Goal: Answer question/provide support: Share knowledge or assist other users

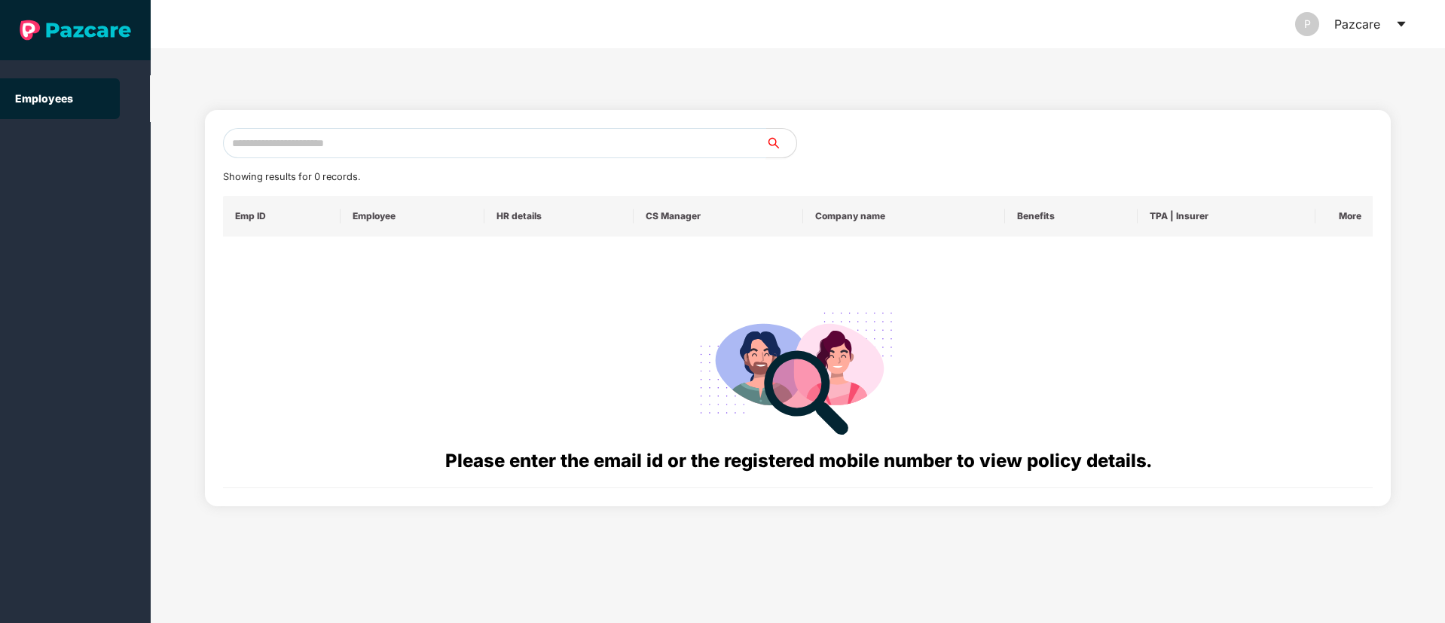
click at [253, 142] on input "text" at bounding box center [494, 143] width 543 height 30
paste input "**********"
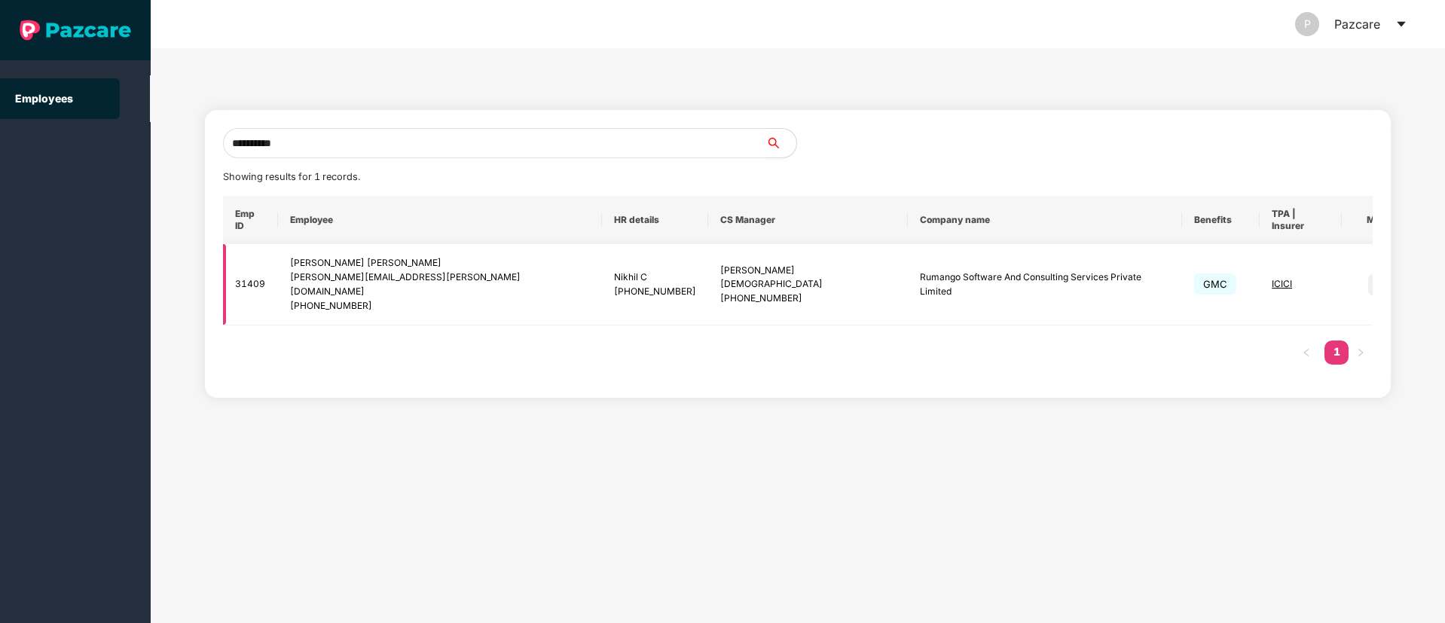
type input "**********"
click at [1369, 274] on img at bounding box center [1379, 284] width 21 height 21
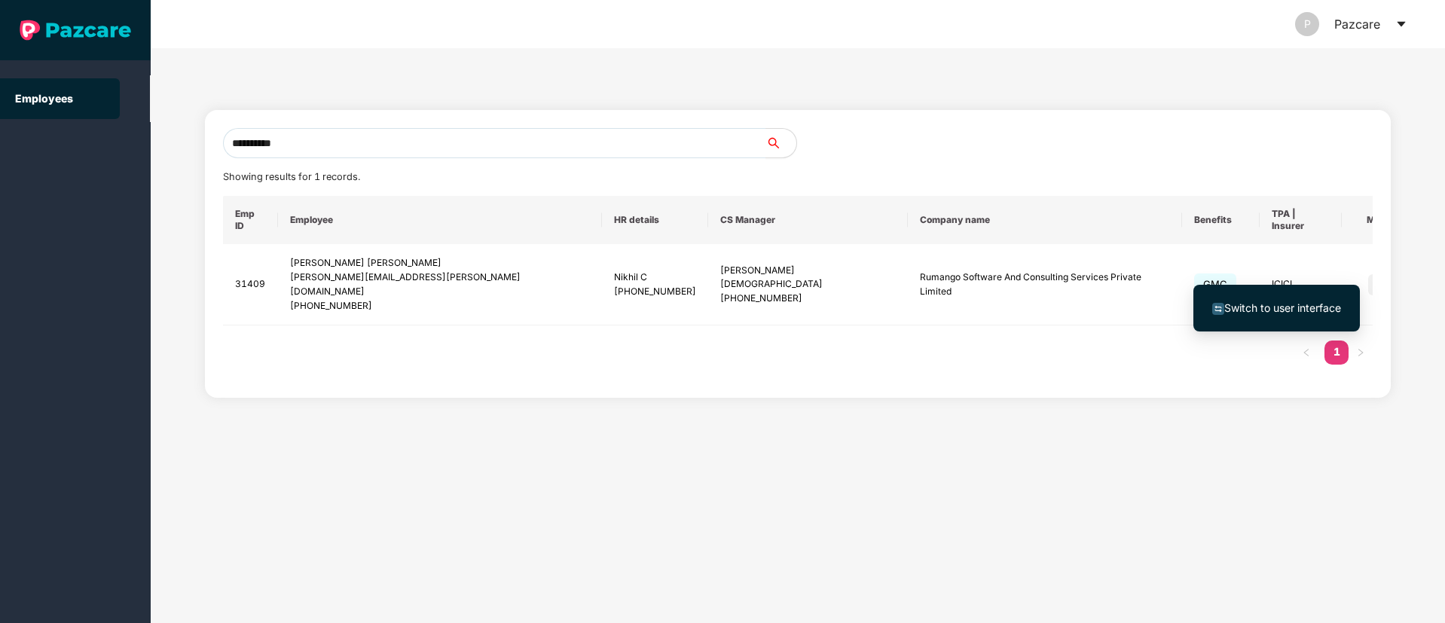
click at [1270, 307] on span "Switch to user interface" at bounding box center [1283, 307] width 117 height 13
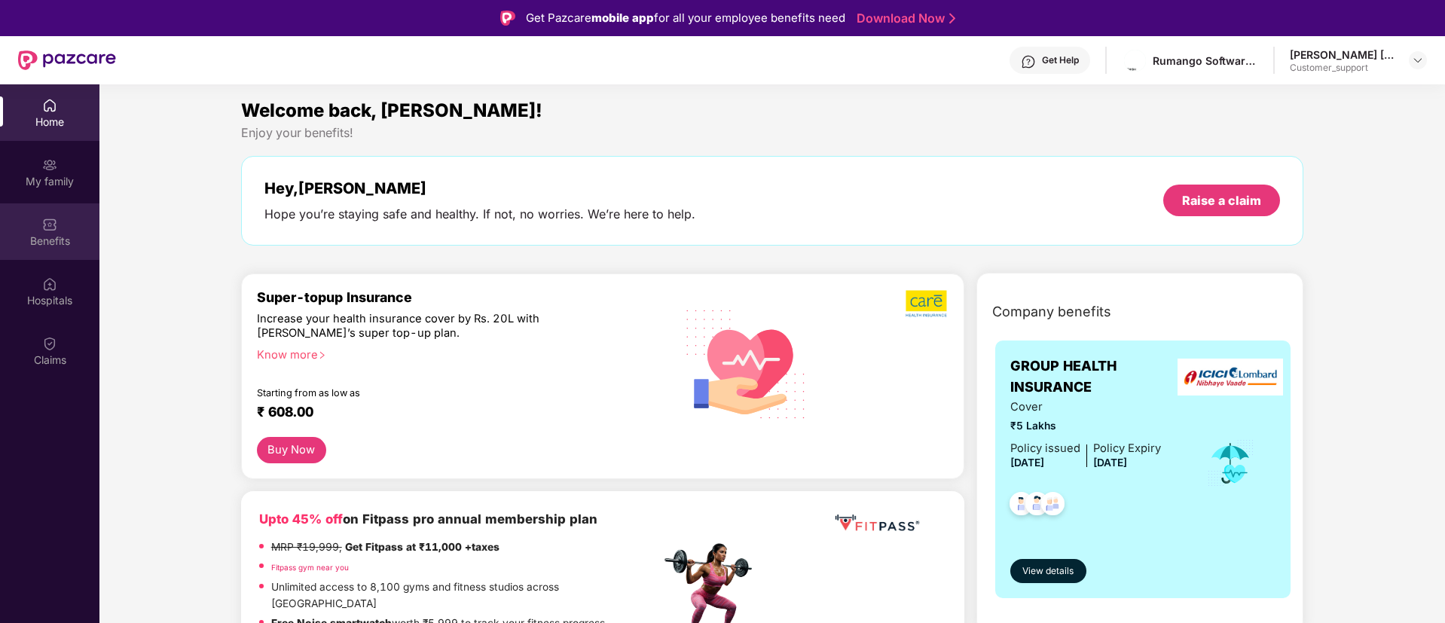
click at [57, 246] on div "Benefits" at bounding box center [49, 241] width 99 height 15
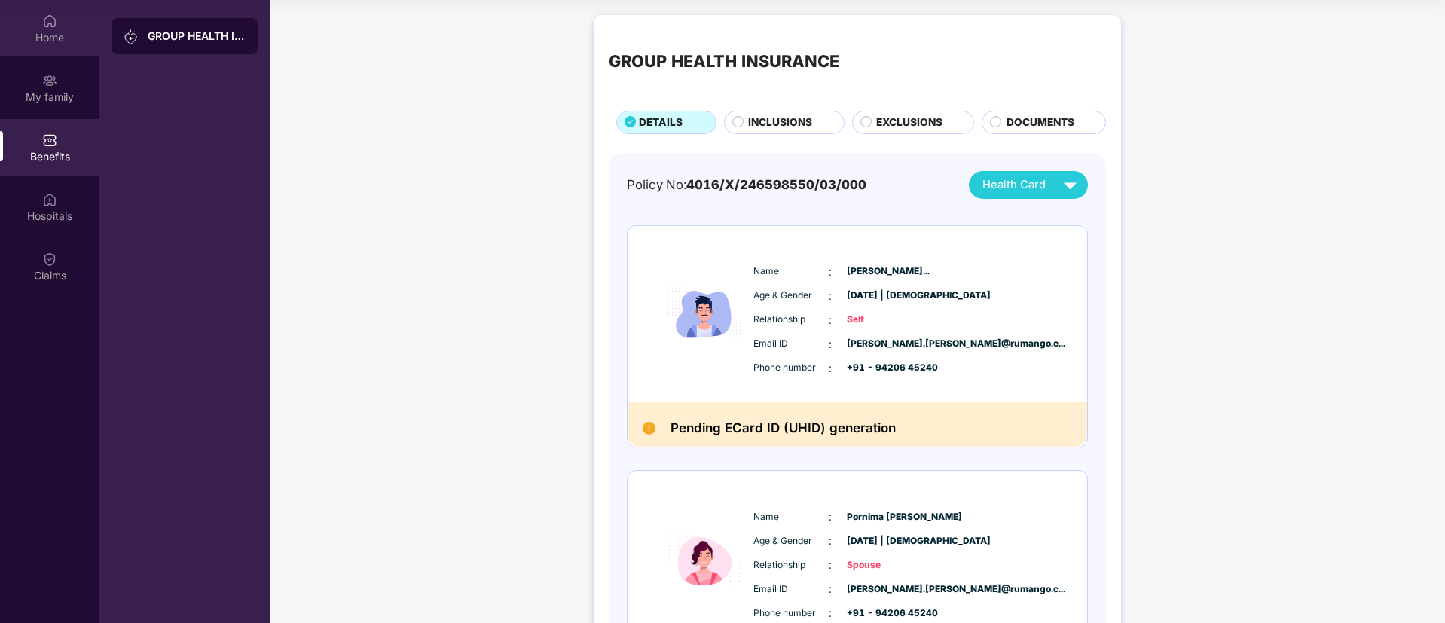
click at [41, 21] on div "Home" at bounding box center [49, 28] width 99 height 57
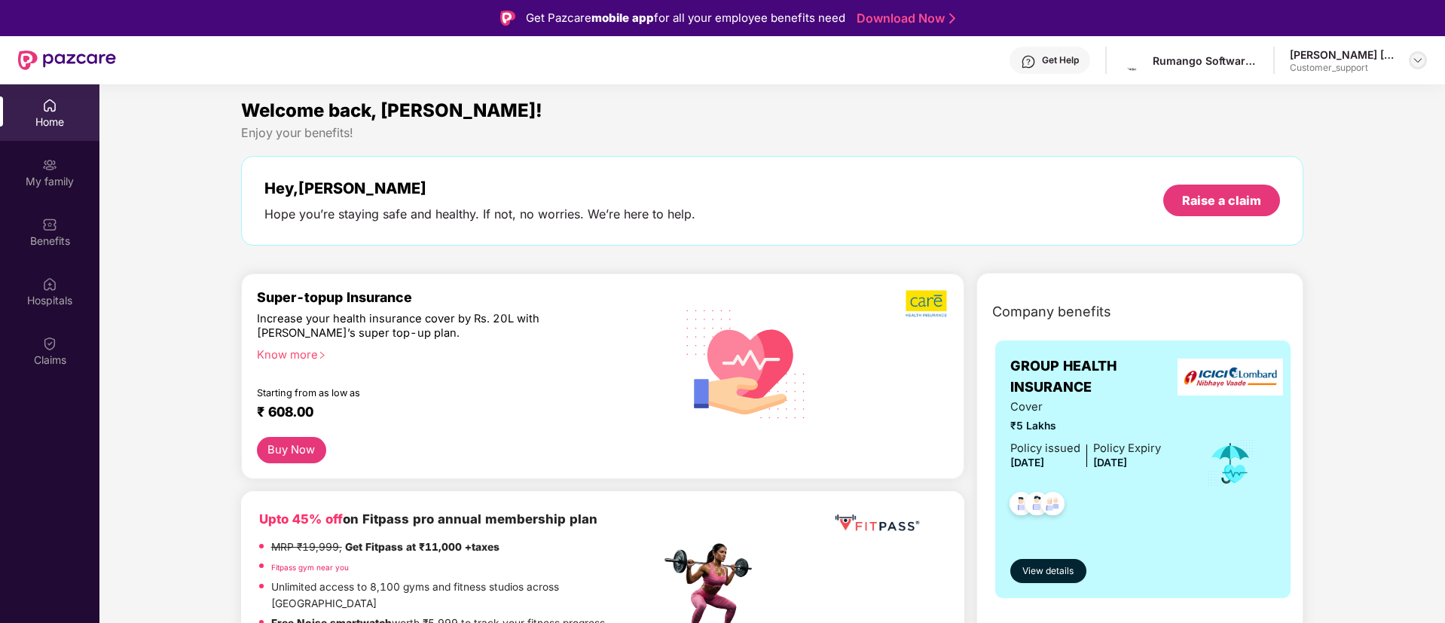
click at [1412, 63] on img at bounding box center [1418, 60] width 12 height 12
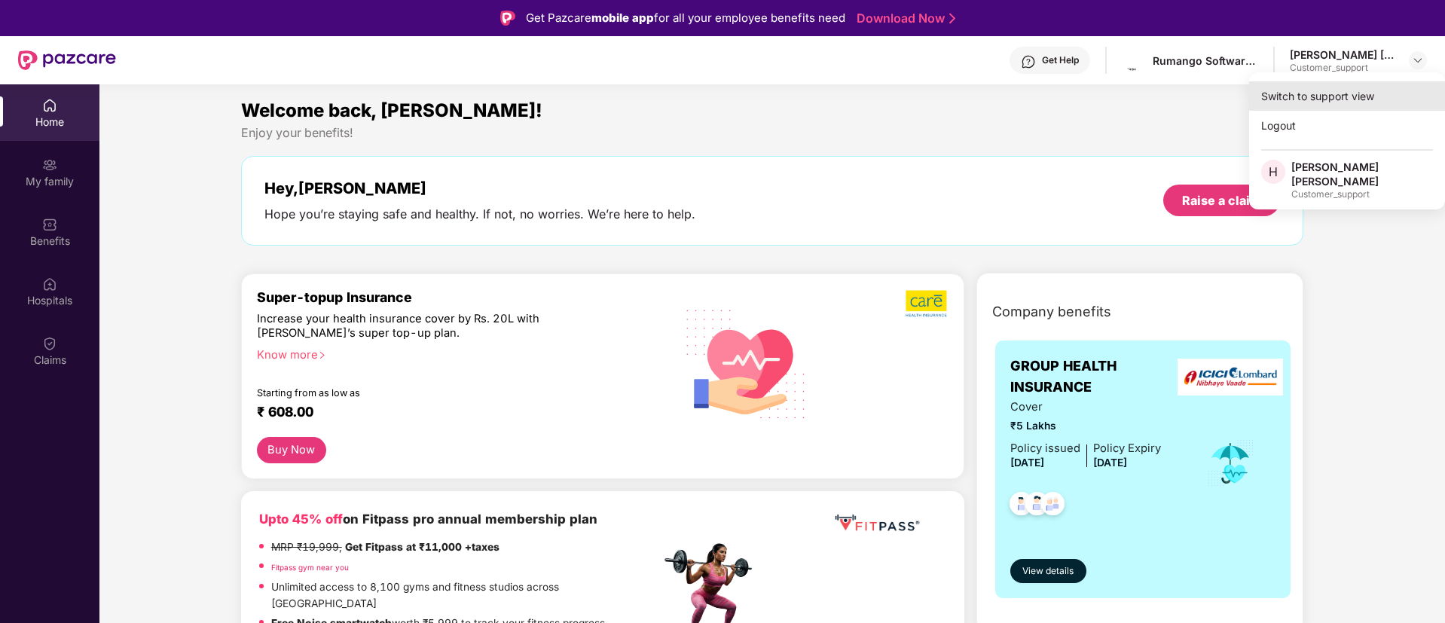
click at [1298, 99] on div "Switch to support view" at bounding box center [1348, 95] width 196 height 29
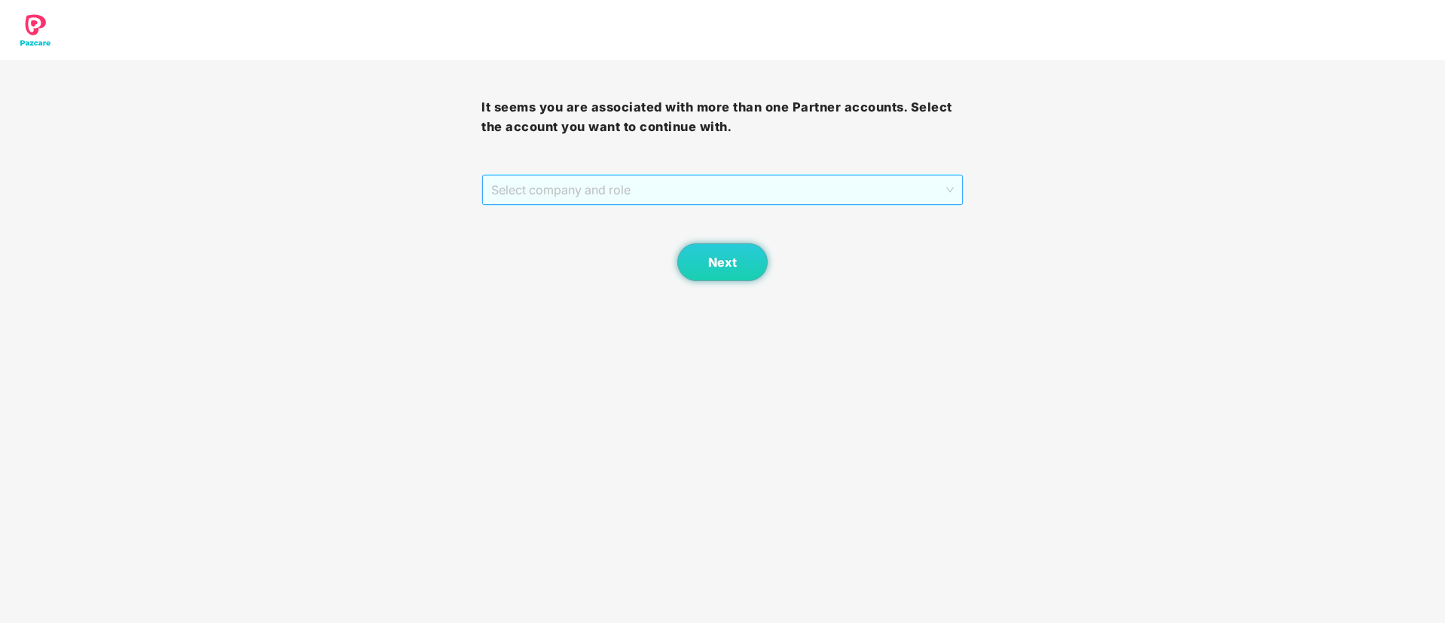
click at [782, 195] on span "Select company and role" at bounding box center [722, 190] width 462 height 29
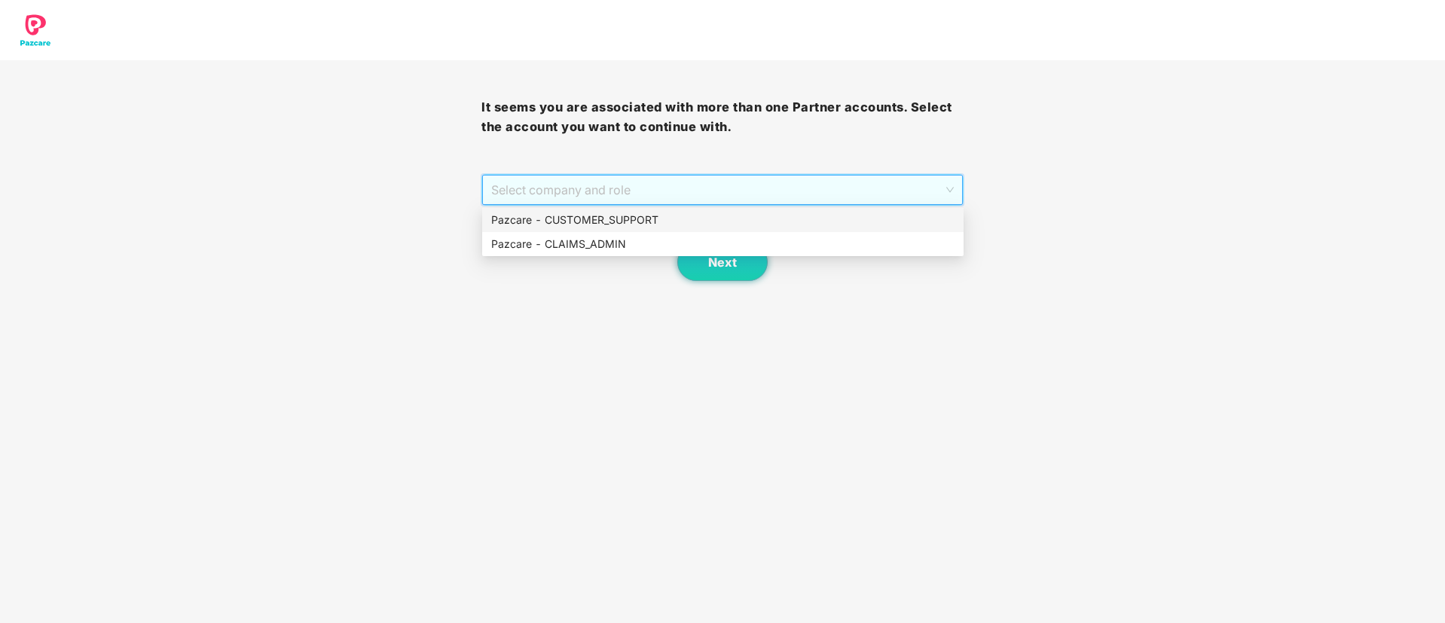
click at [648, 219] on div "Pazcare - CUSTOMER_SUPPORT" at bounding box center [722, 220] width 463 height 17
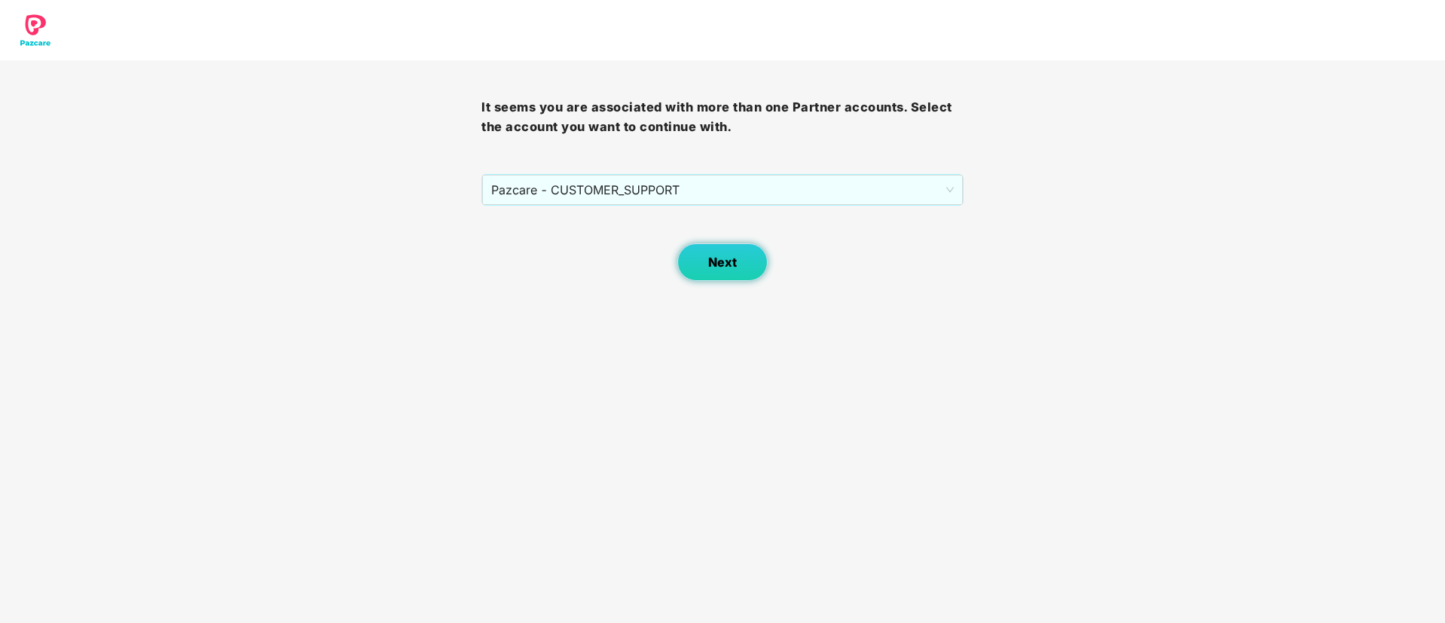
click at [709, 255] on span "Next" at bounding box center [722, 262] width 29 height 14
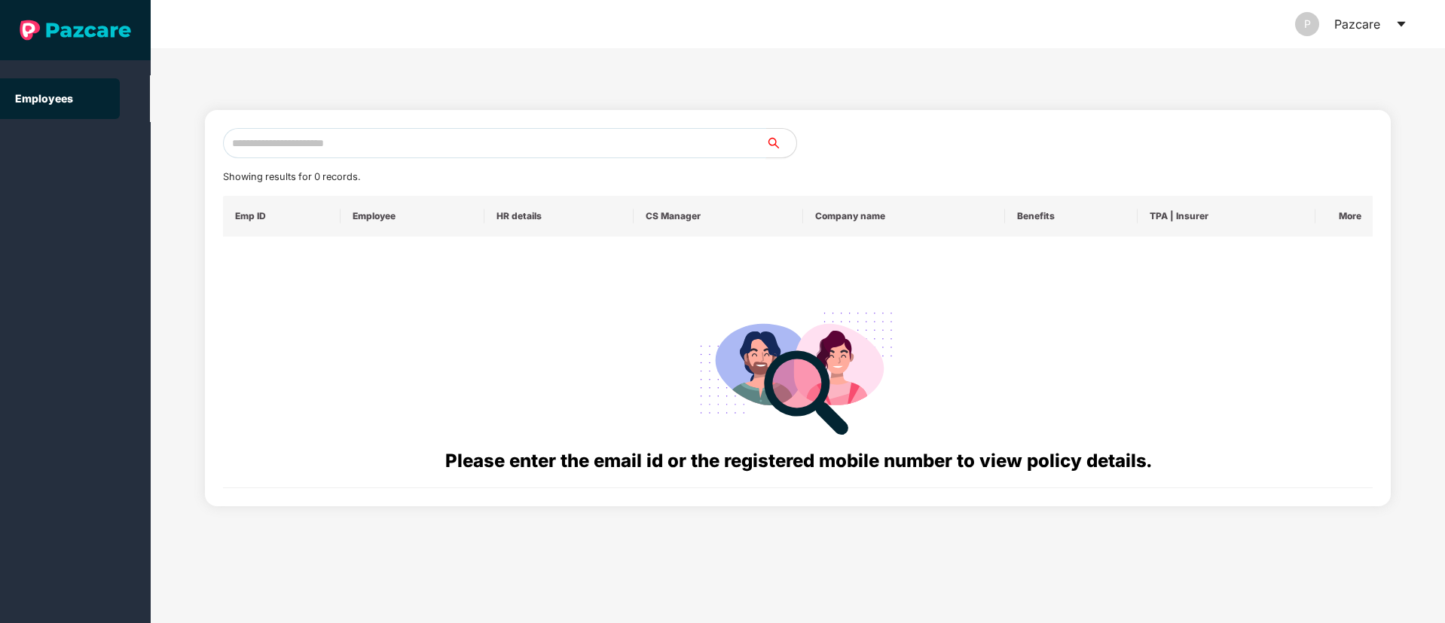
click at [262, 143] on input "text" at bounding box center [494, 143] width 543 height 30
click at [327, 153] on input "text" at bounding box center [494, 143] width 543 height 30
paste input "**********"
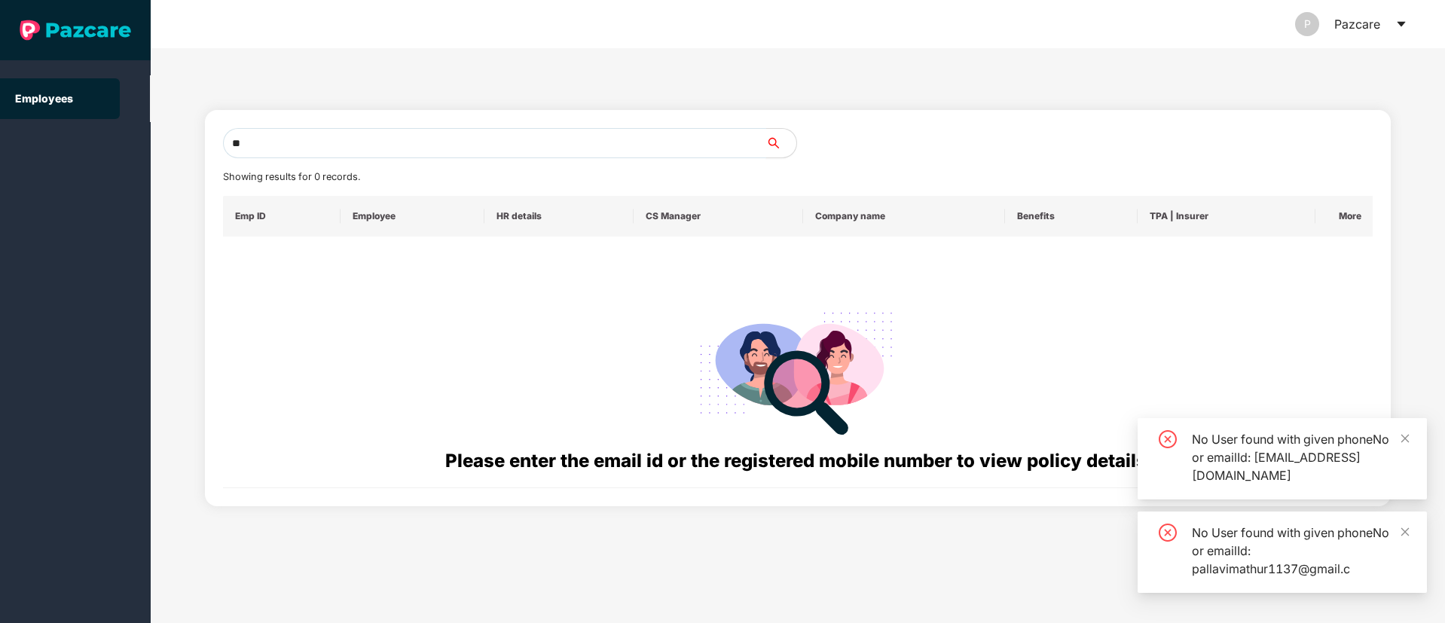
type input "*"
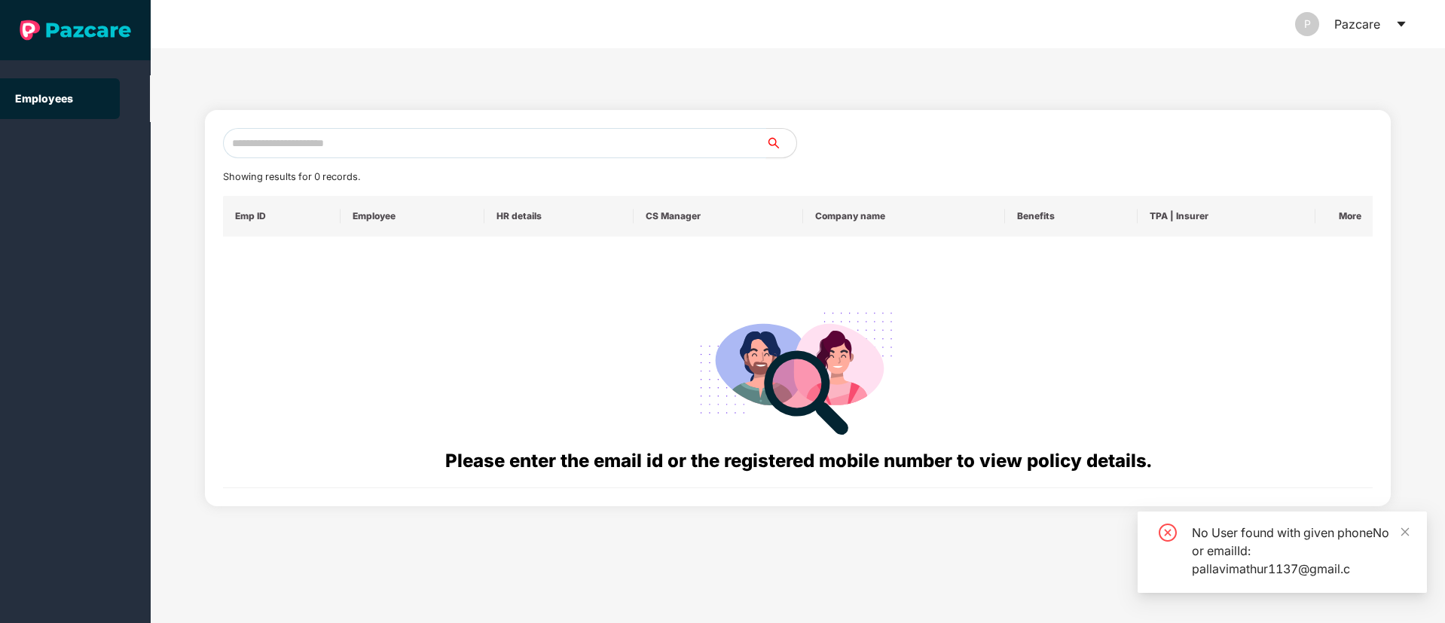
paste input "**********"
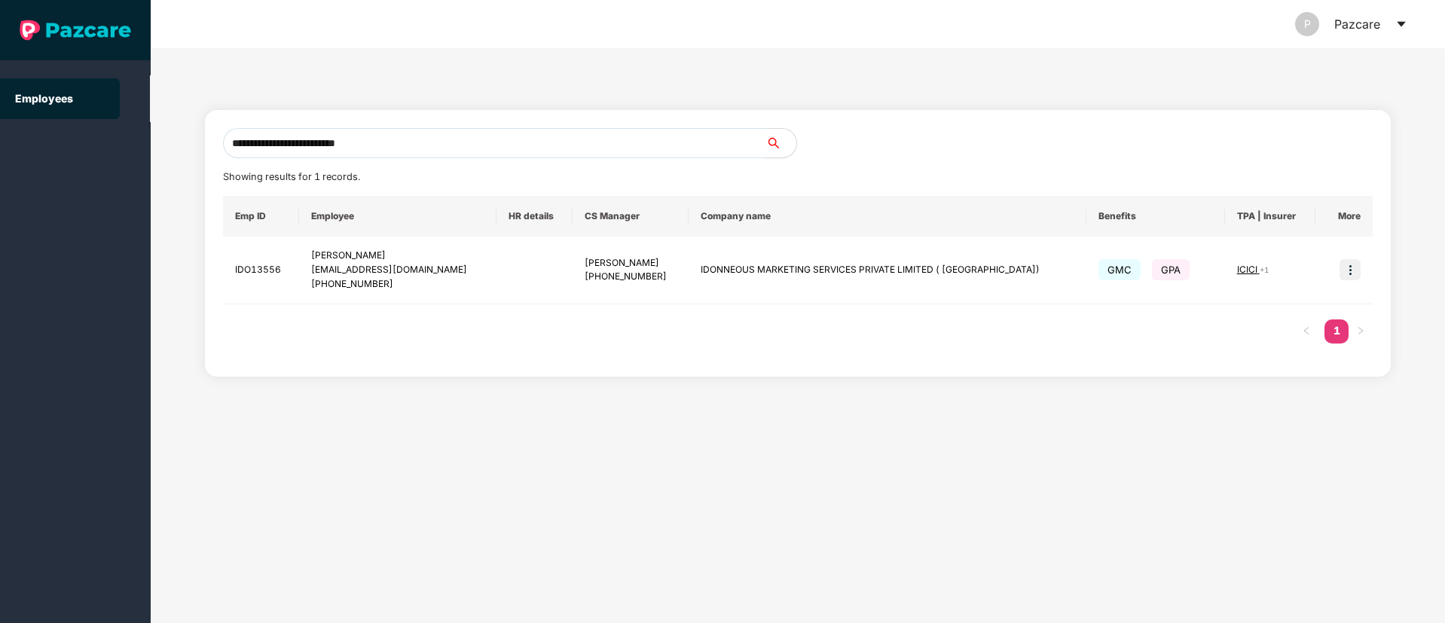
type input "**********"
click at [1352, 273] on img at bounding box center [1350, 269] width 21 height 21
click at [1314, 303] on span "Switch to user interface" at bounding box center [1283, 307] width 117 height 13
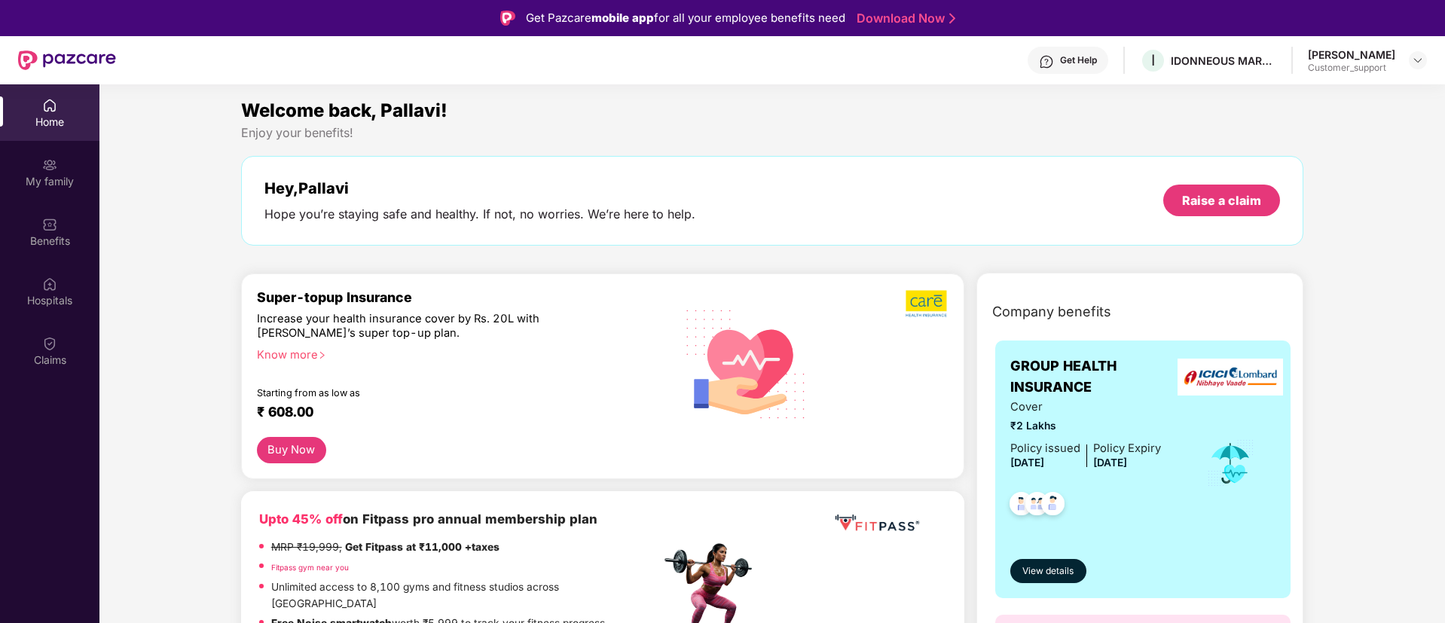
click at [1094, 61] on div "Get Help" at bounding box center [1078, 60] width 37 height 12
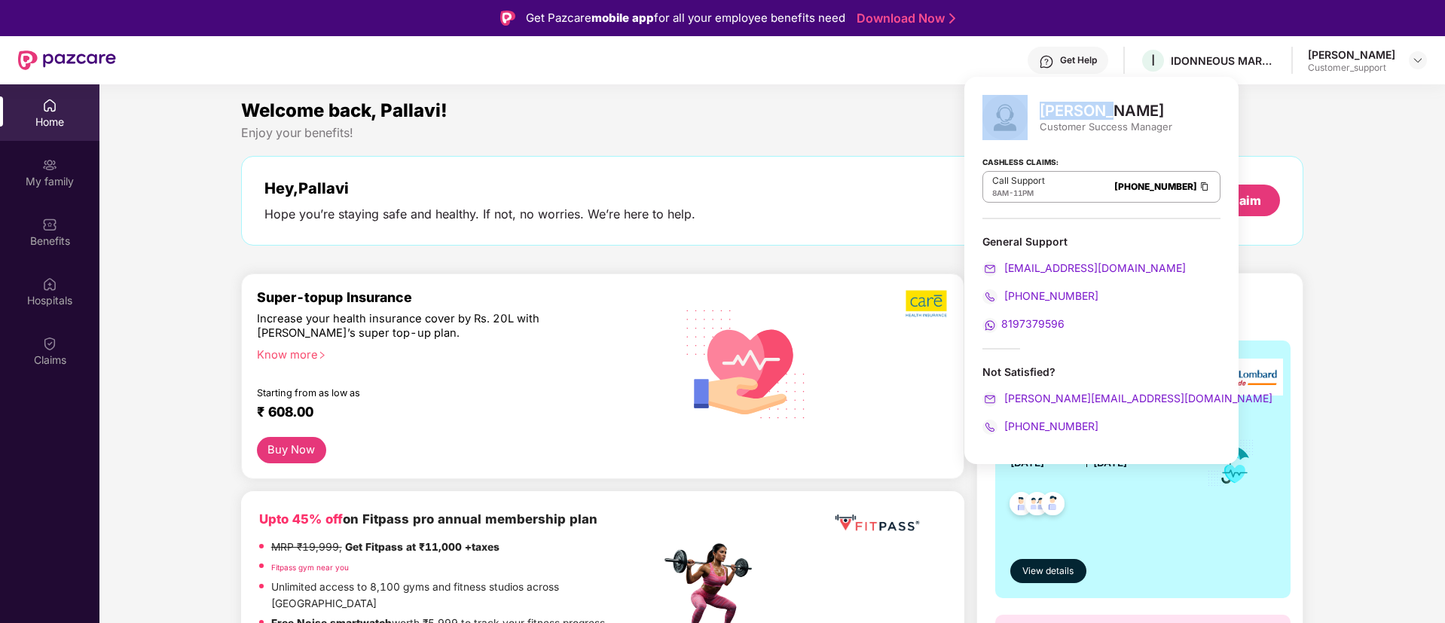
drag, startPoint x: 1038, startPoint y: 116, endPoint x: 1097, endPoint y: 105, distance: 59.1
click at [1097, 105] on div "[PERSON_NAME] Customer Success Manager" at bounding box center [1102, 117] width 238 height 45
copy div "[PERSON_NAME]"
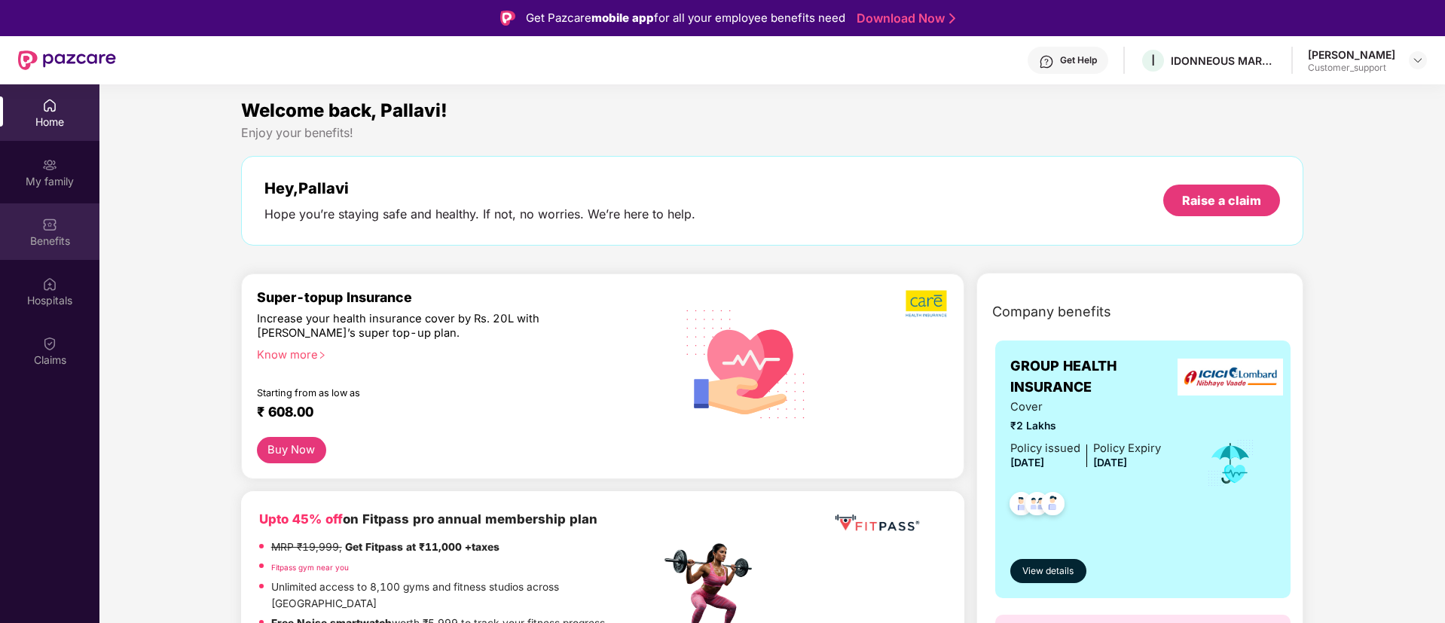
click at [52, 234] on div "Benefits" at bounding box center [49, 241] width 99 height 15
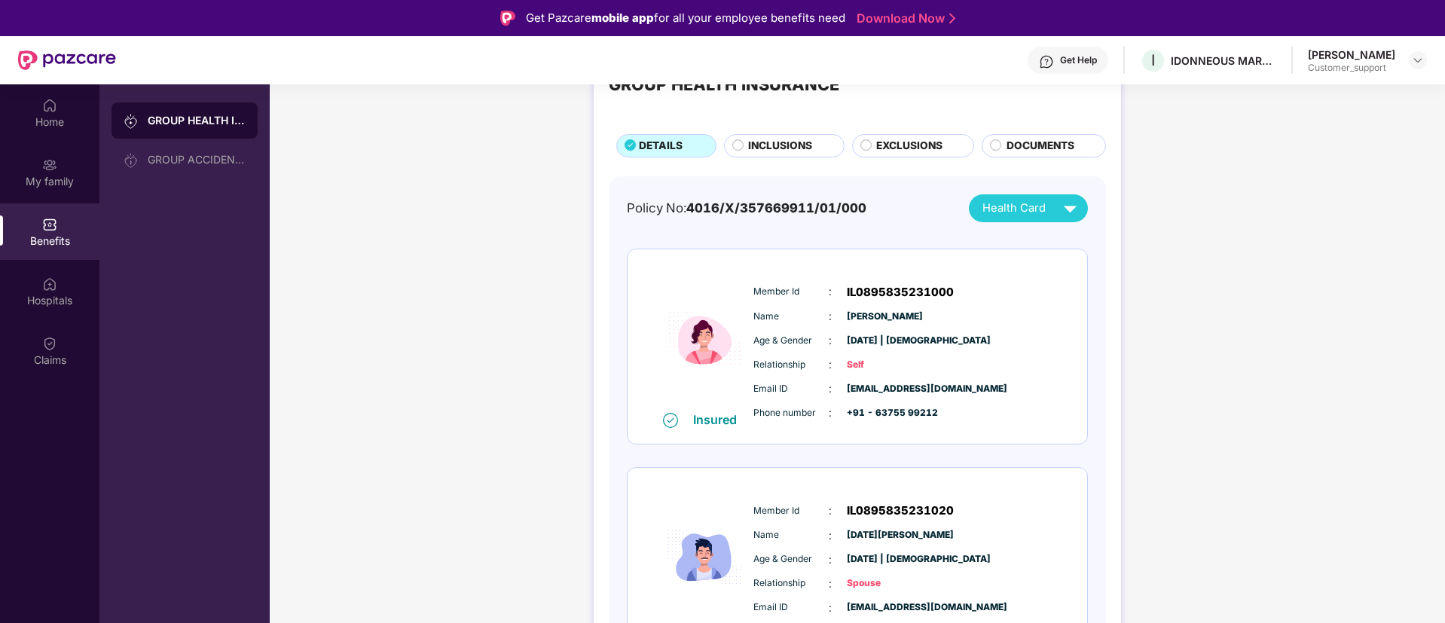
scroll to position [60, 0]
click at [1066, 207] on img at bounding box center [1070, 209] width 26 height 26
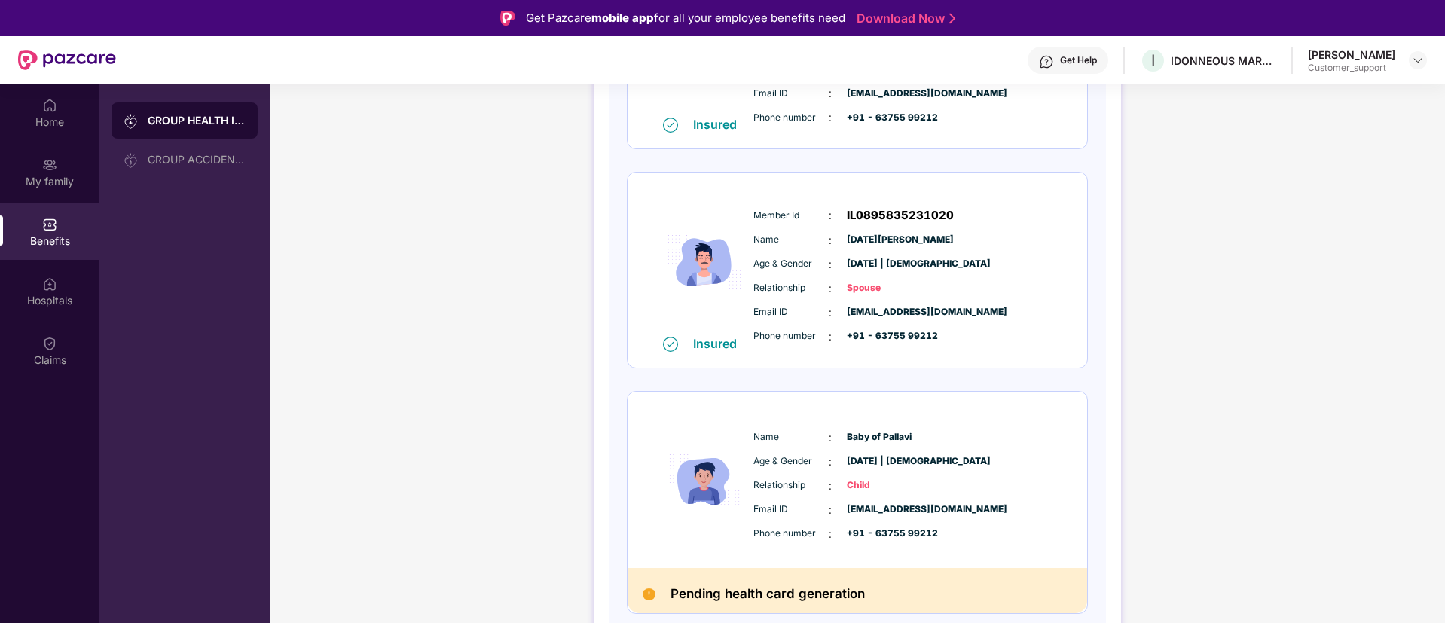
scroll to position [356, 0]
drag, startPoint x: 843, startPoint y: 437, endPoint x: 916, endPoint y: 437, distance: 73.1
click at [916, 437] on div "Name : Baby of [PERSON_NAME]" at bounding box center [903, 438] width 299 height 17
copy span "Baby of Pallavi"
click at [1418, 63] on img at bounding box center [1418, 60] width 12 height 12
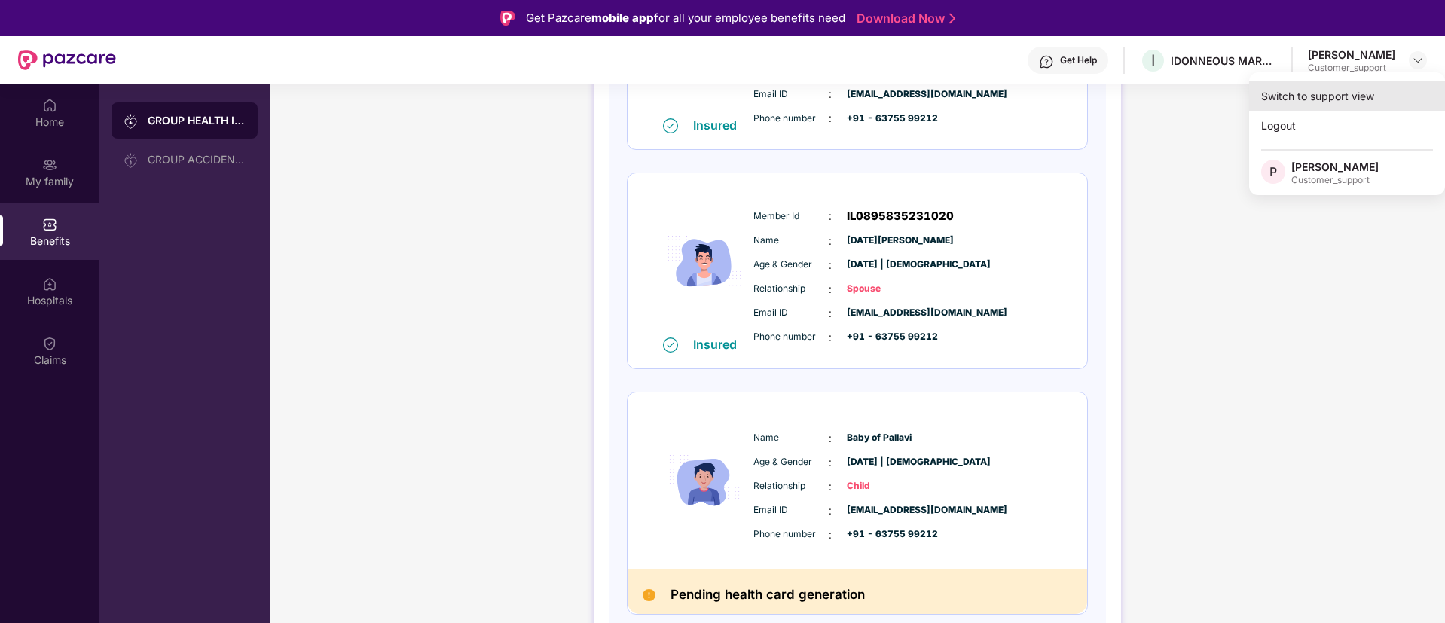
click at [1365, 94] on div "Switch to support view" at bounding box center [1348, 95] width 196 height 29
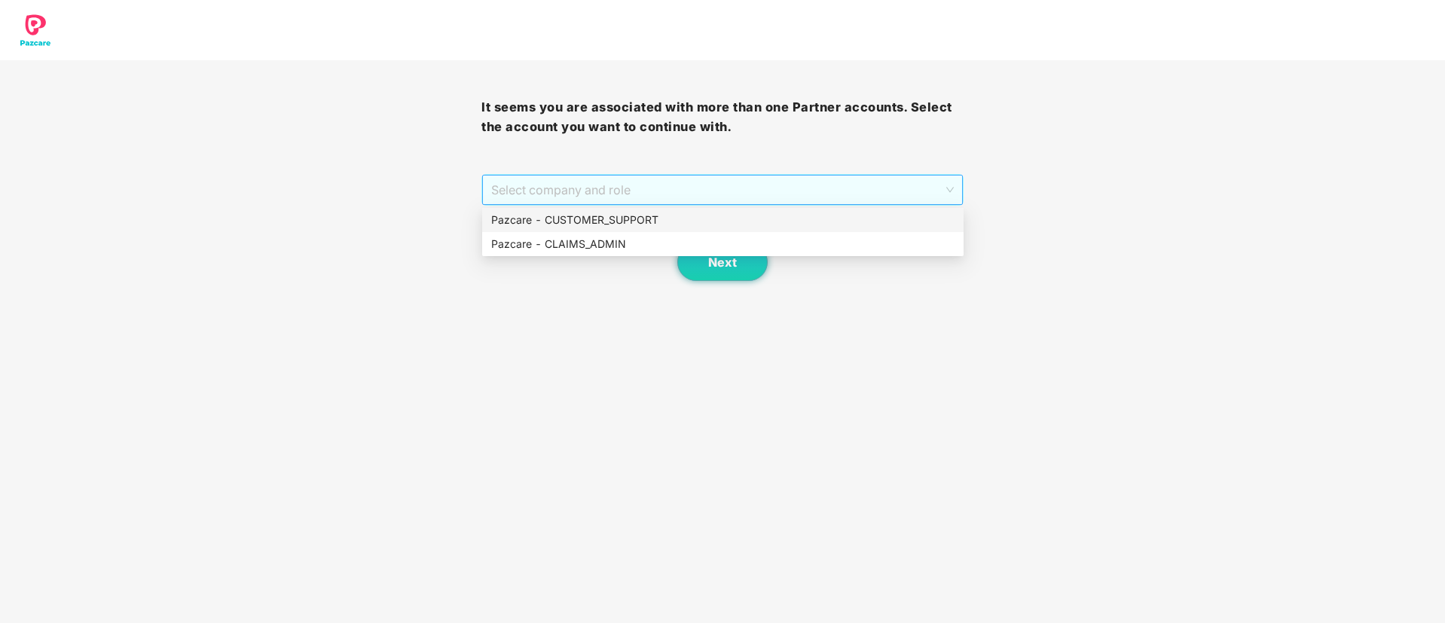
click at [739, 194] on span "Select company and role" at bounding box center [722, 190] width 462 height 29
click at [663, 222] on div "Pazcare - CUSTOMER_SUPPORT" at bounding box center [722, 220] width 463 height 17
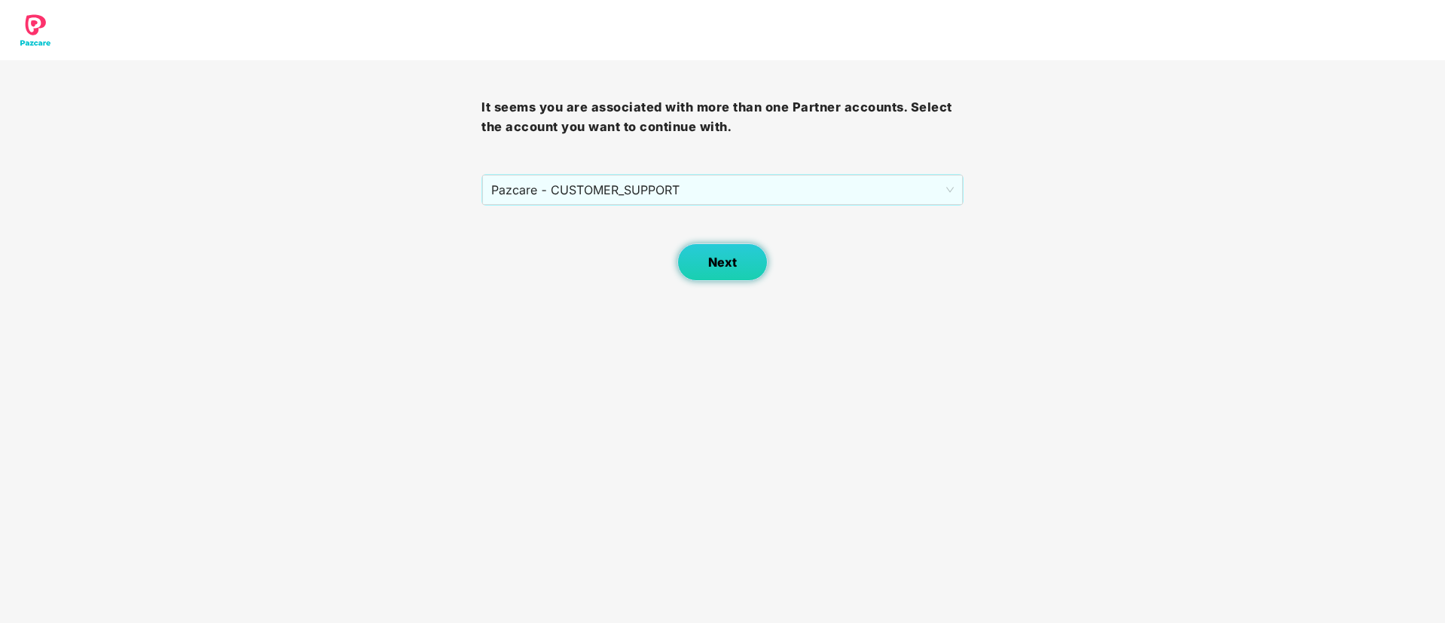
click at [714, 255] on span "Next" at bounding box center [722, 262] width 29 height 14
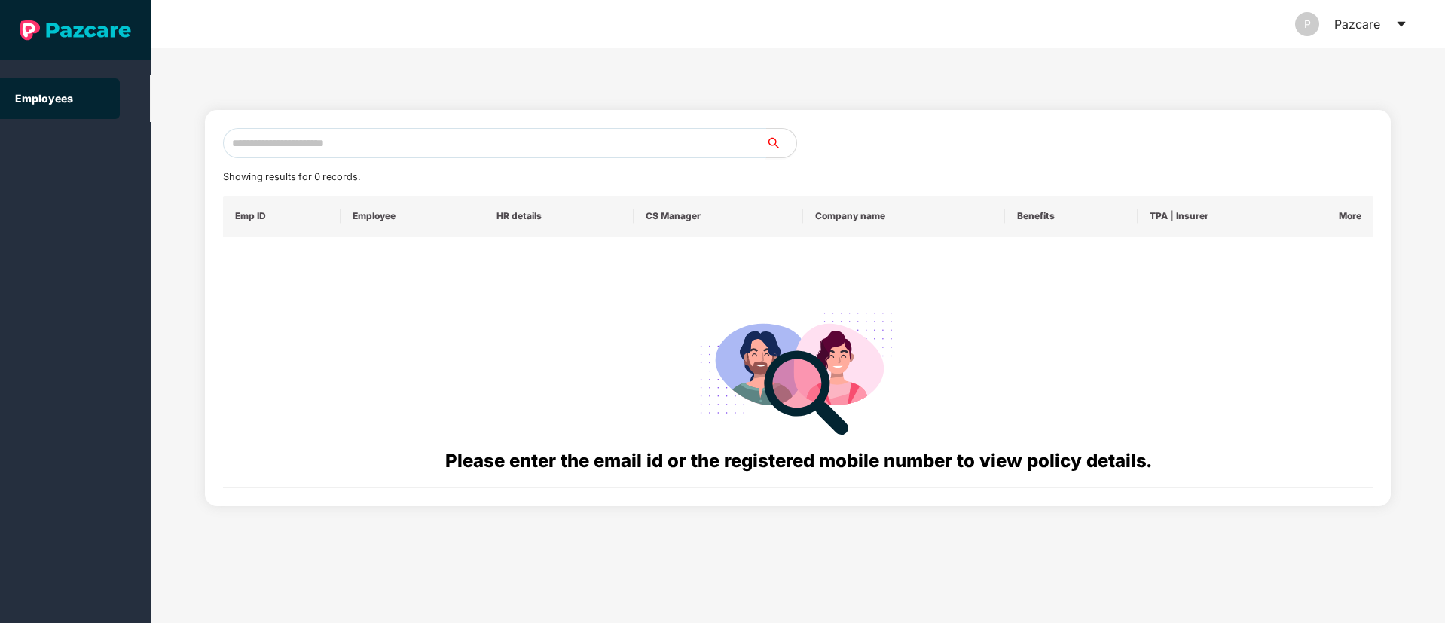
click at [272, 142] on input "text" at bounding box center [494, 143] width 543 height 30
paste input "**********"
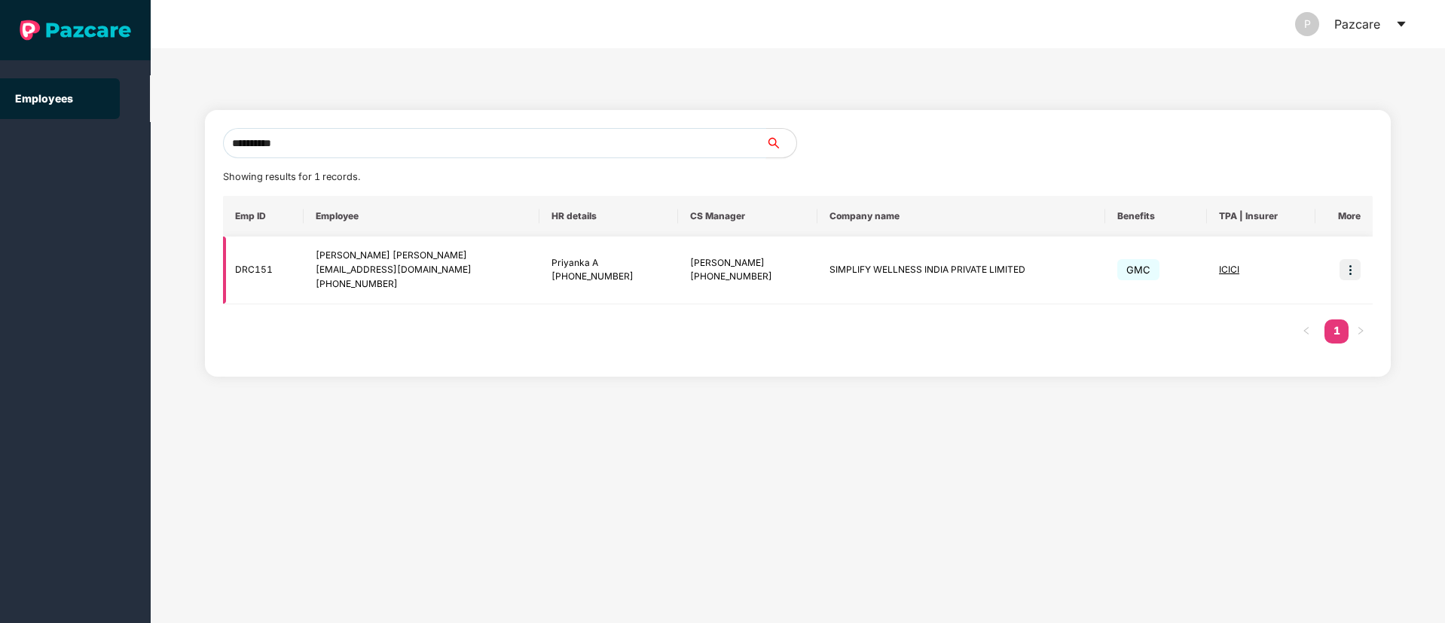
type input "**********"
click at [1357, 274] on img at bounding box center [1350, 269] width 21 height 21
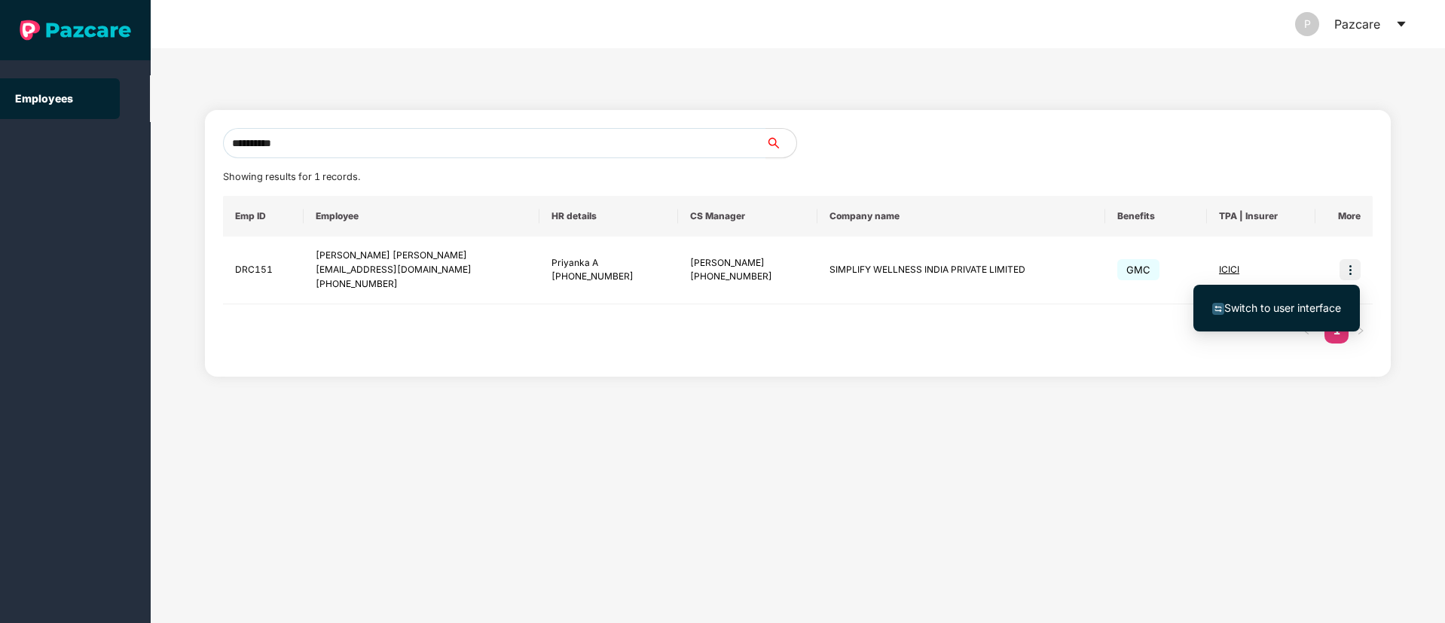
click at [1313, 300] on span "Switch to user interface" at bounding box center [1277, 308] width 129 height 17
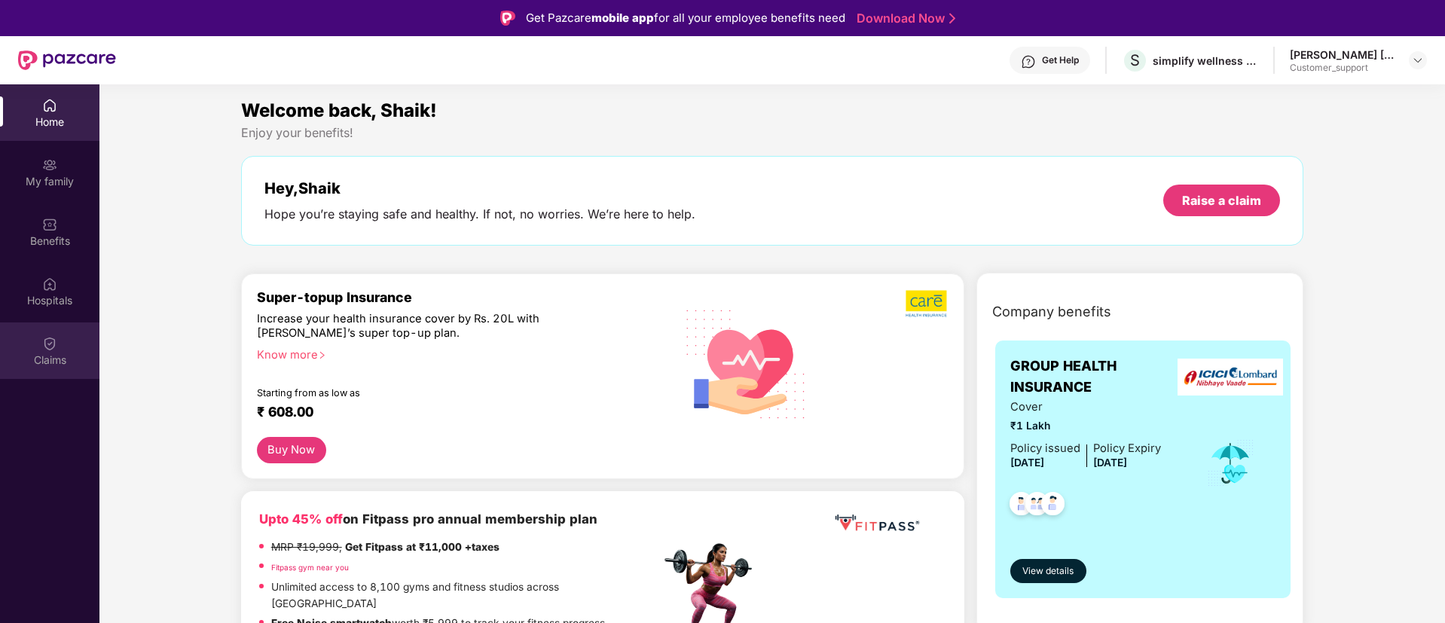
click at [52, 349] on img at bounding box center [49, 343] width 15 height 15
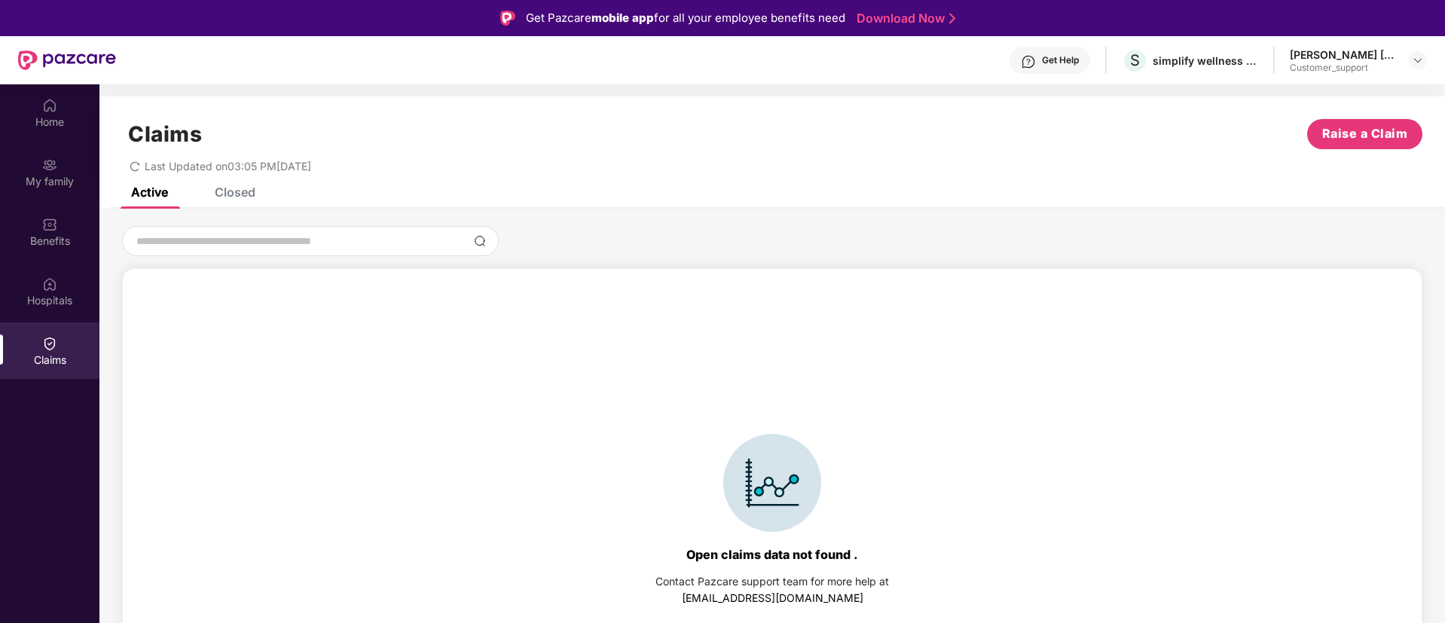
click at [240, 191] on div "Closed" at bounding box center [235, 192] width 41 height 15
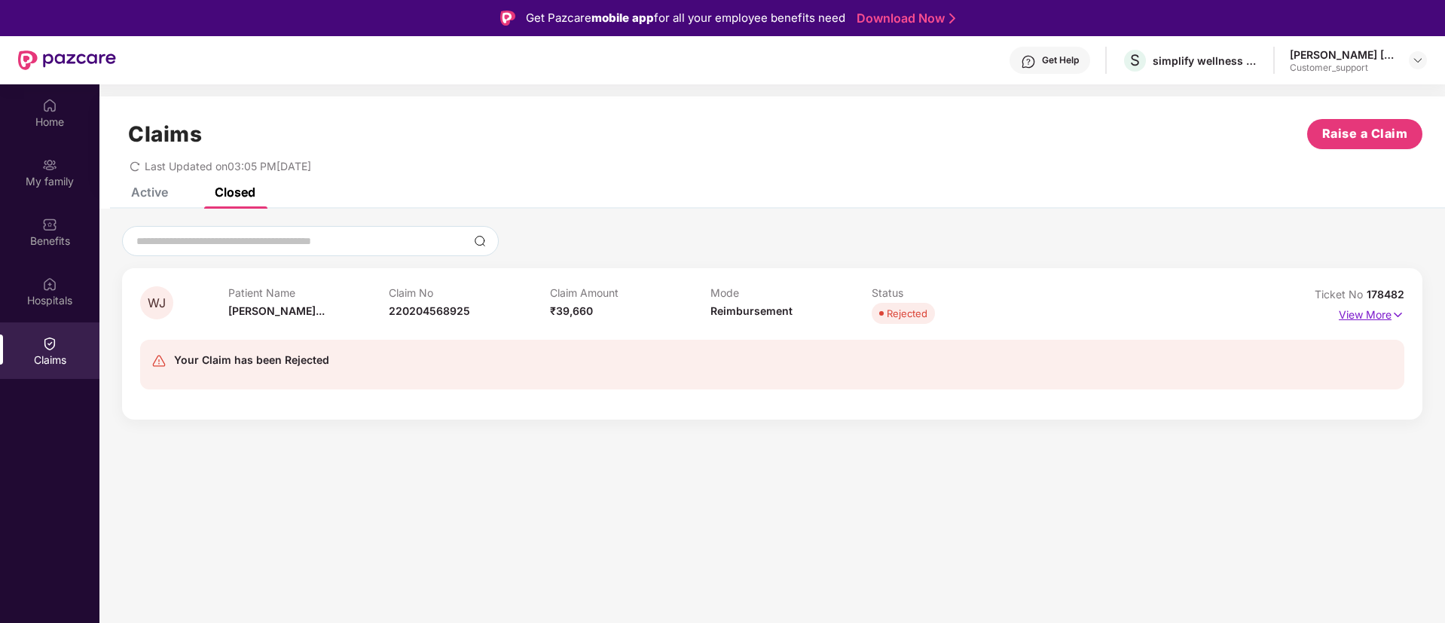
click at [1397, 311] on img at bounding box center [1398, 315] width 13 height 17
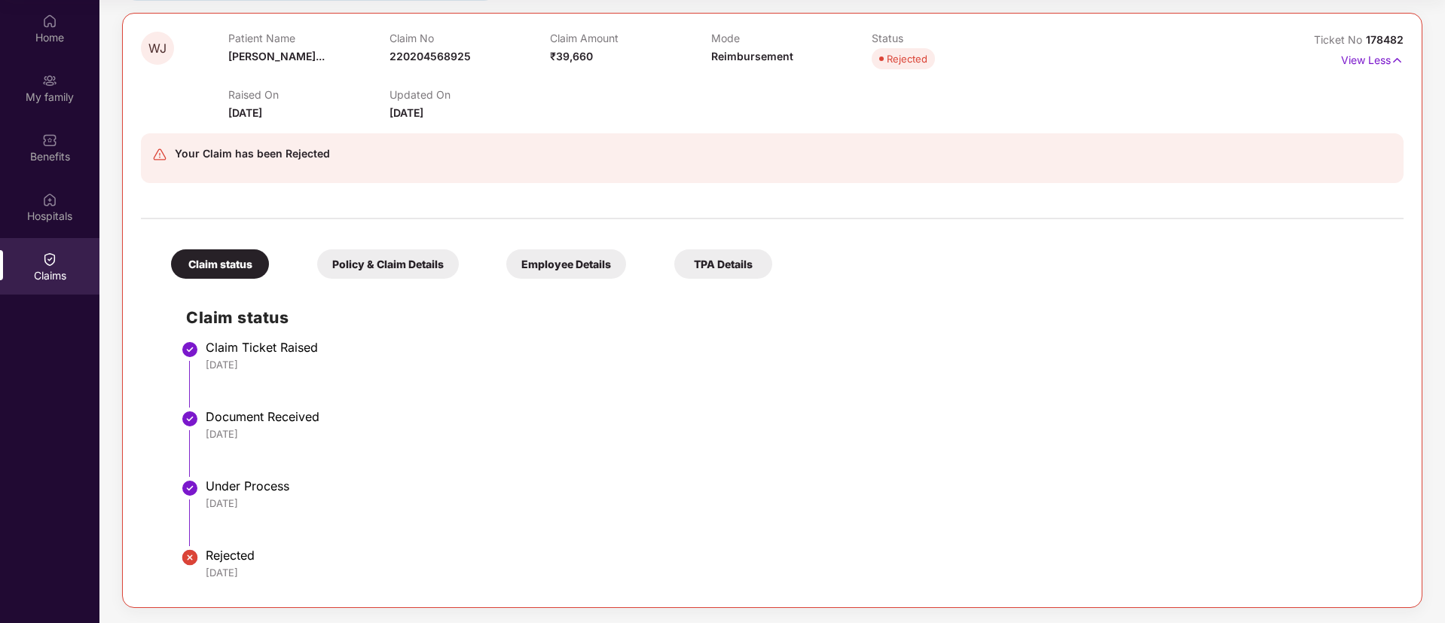
scroll to position [0, 0]
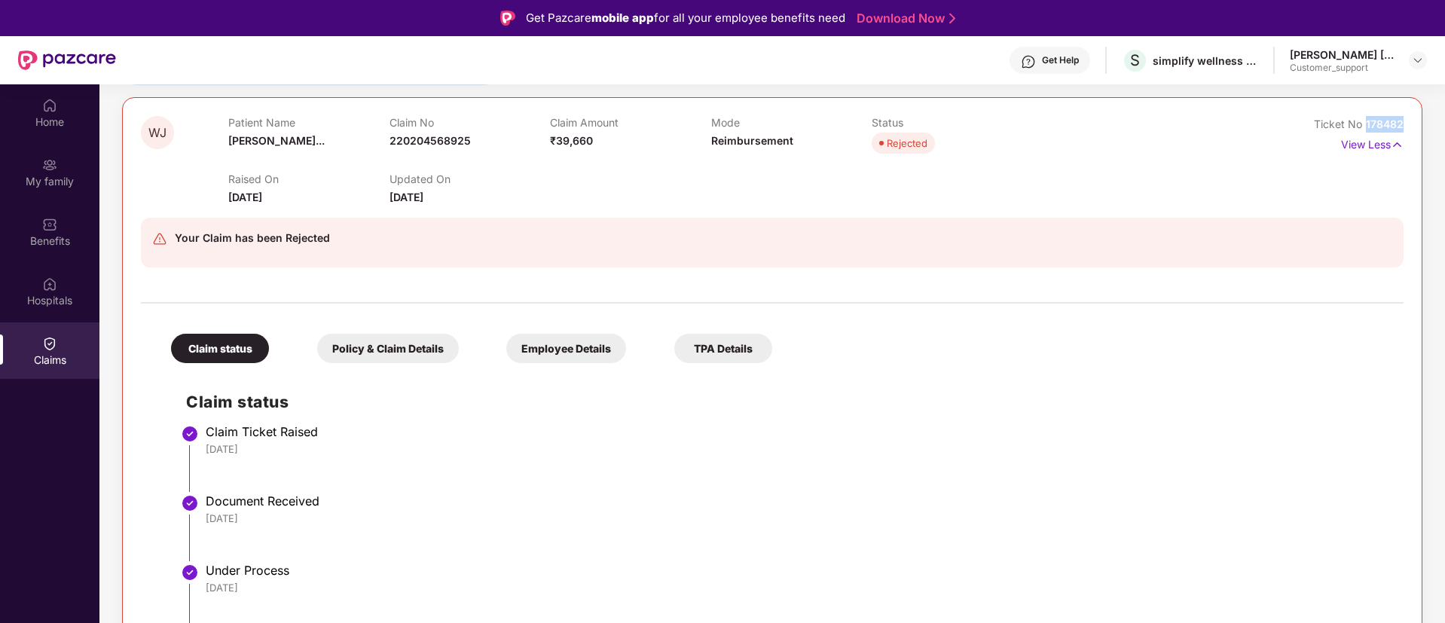
drag, startPoint x: 1402, startPoint y: 124, endPoint x: 1365, endPoint y: 126, distance: 37.0
click at [1365, 126] on div "WJ Patient Name [PERSON_NAME]... Claim No 220204568925 Claim Amount ₹39,660 Mod…" at bounding box center [772, 394] width 1301 height 595
copy span "178482"
click at [1422, 59] on img at bounding box center [1418, 60] width 12 height 12
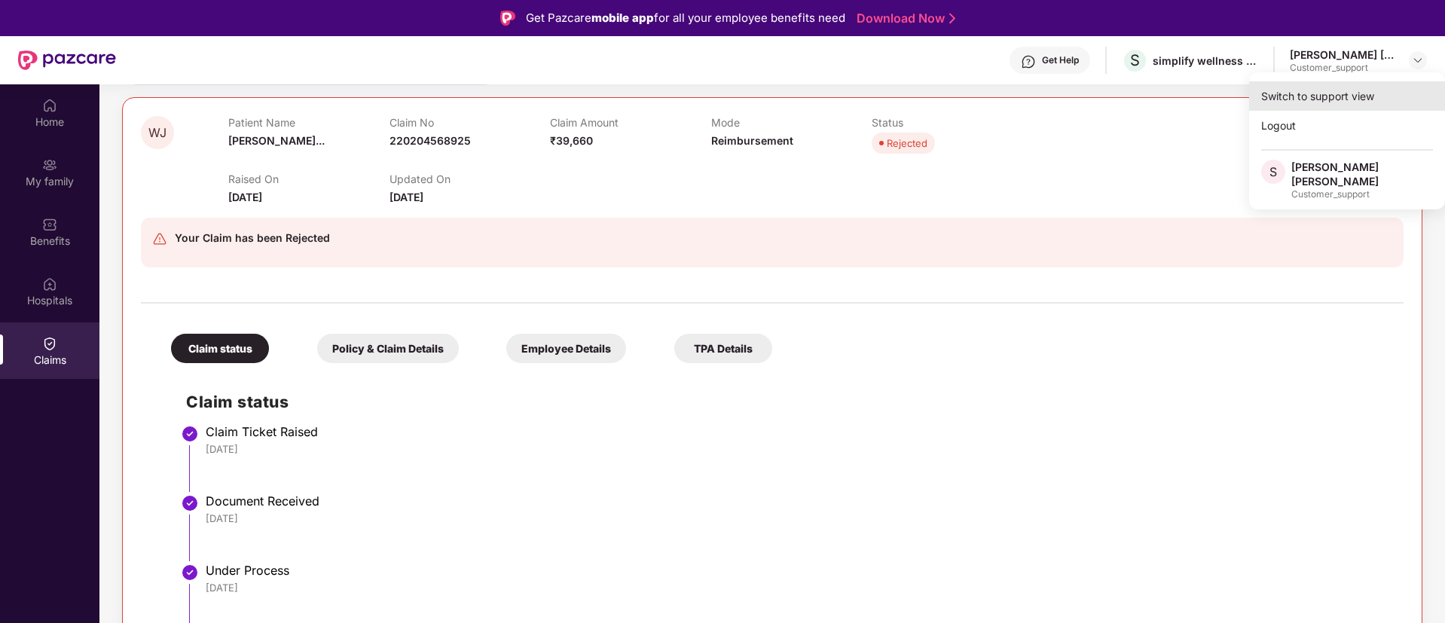
click at [1322, 93] on div "Switch to support view" at bounding box center [1348, 95] width 196 height 29
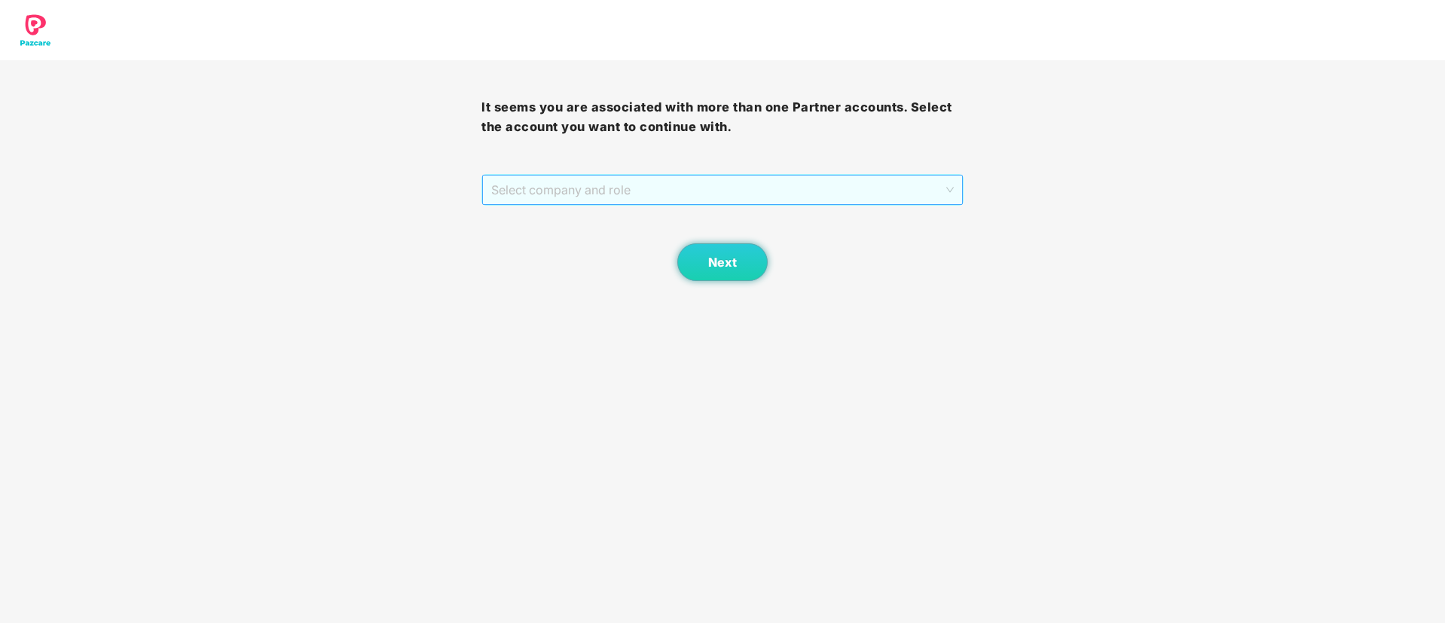
click at [765, 179] on span "Select company and role" at bounding box center [722, 190] width 462 height 29
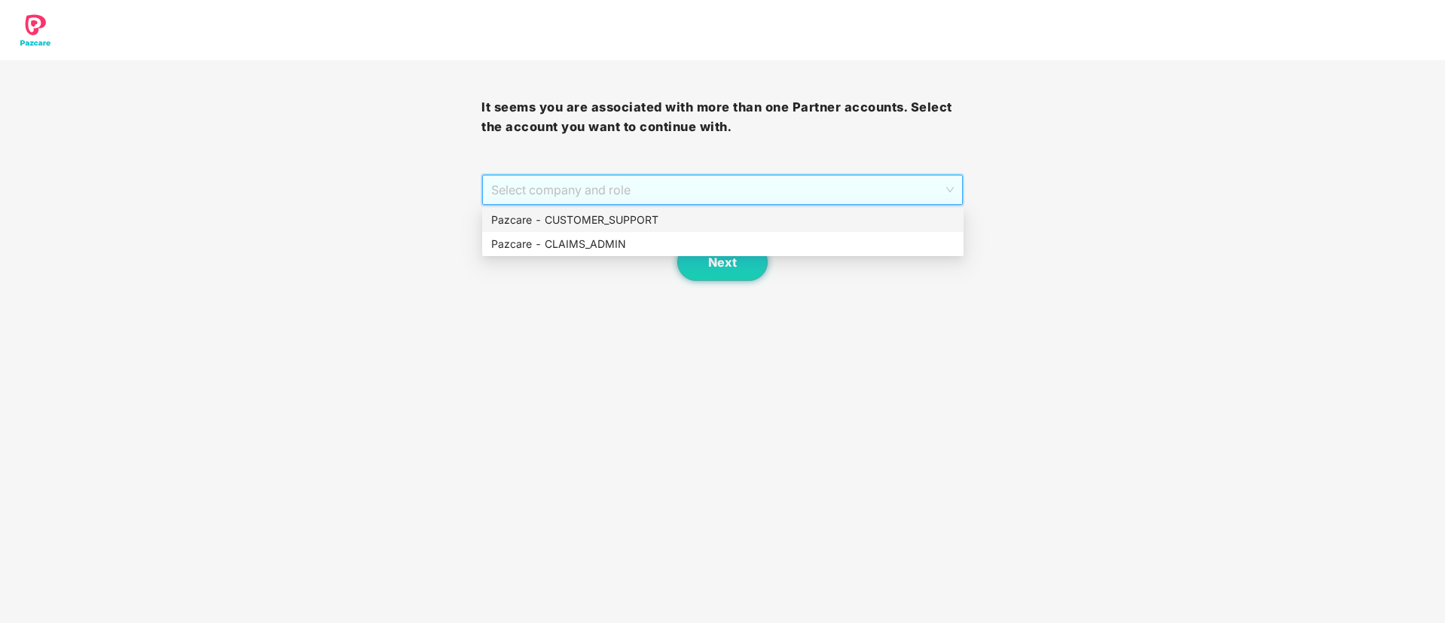
click at [586, 220] on div "Pazcare - CUSTOMER_SUPPORT" at bounding box center [722, 220] width 463 height 17
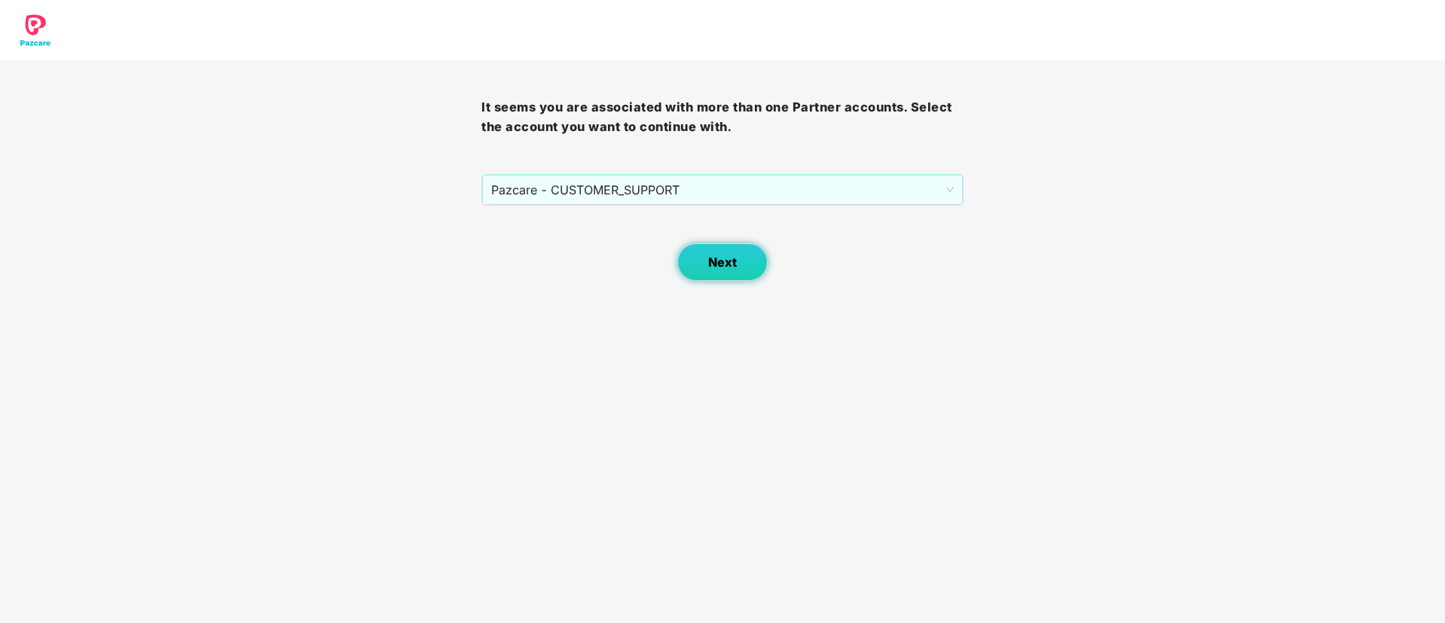
click at [710, 270] on button "Next" at bounding box center [723, 262] width 90 height 38
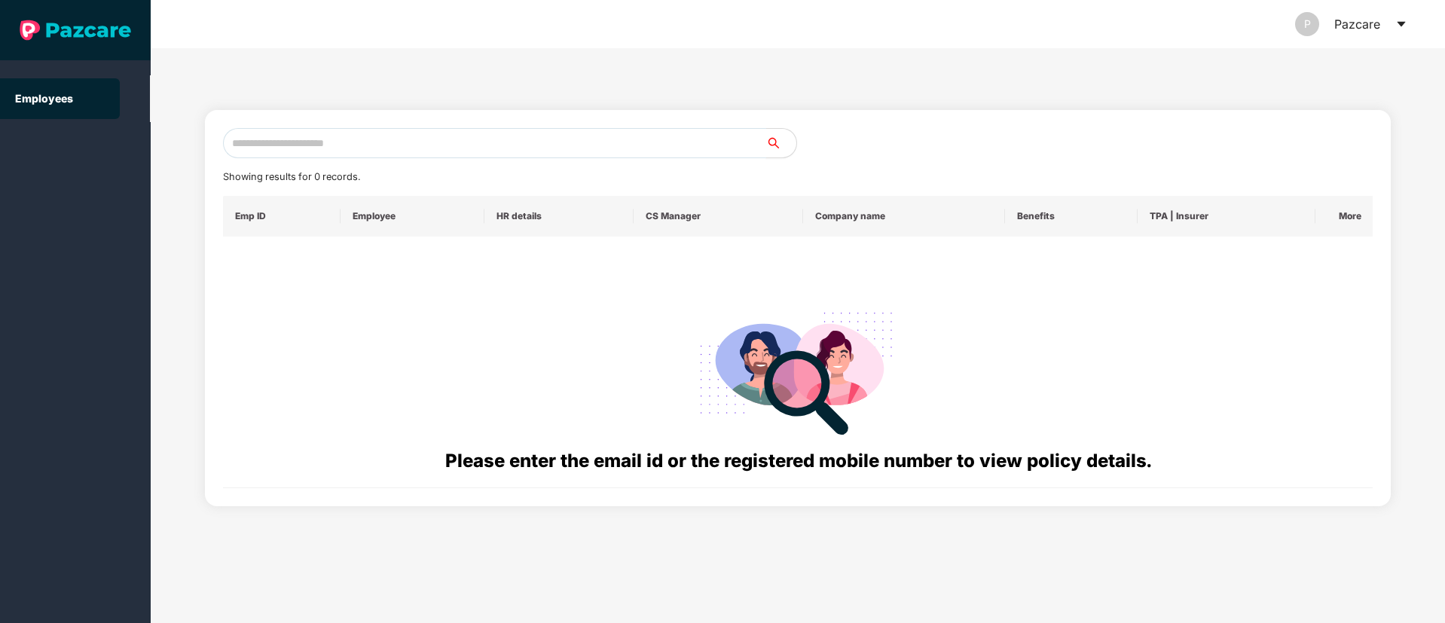
click at [262, 133] on input "text" at bounding box center [494, 143] width 543 height 30
paste input "**********"
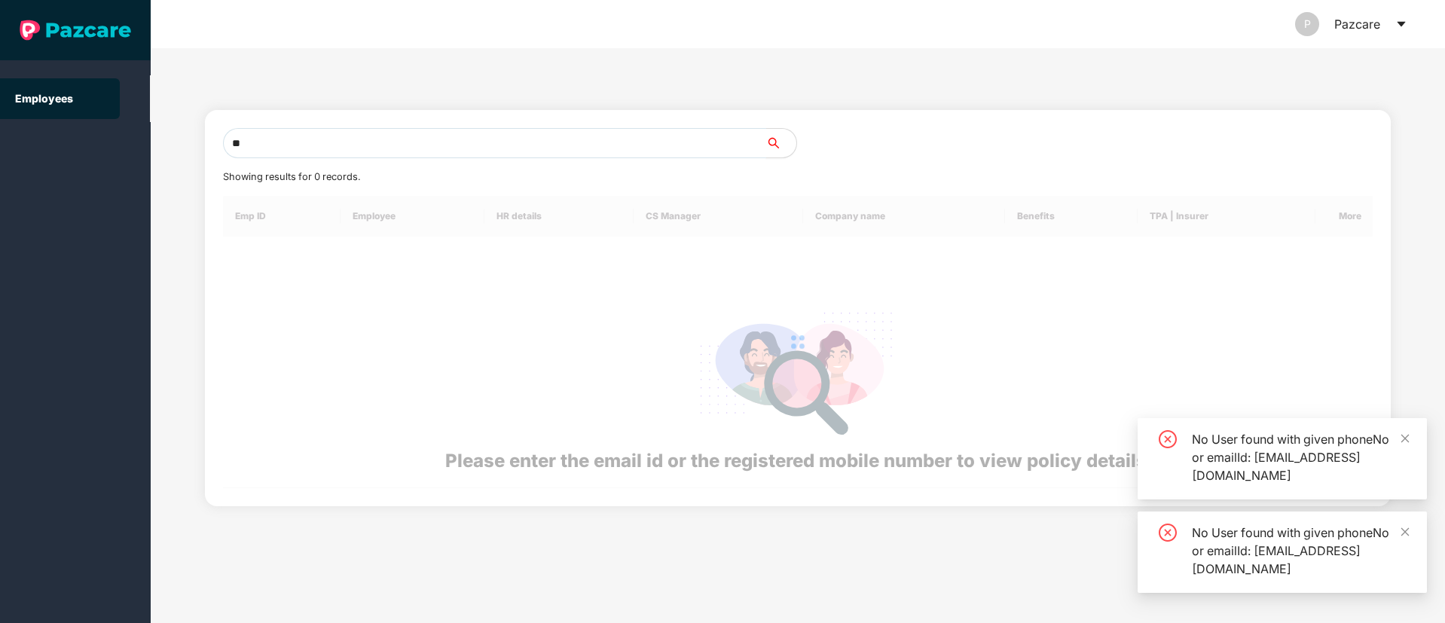
type input "*"
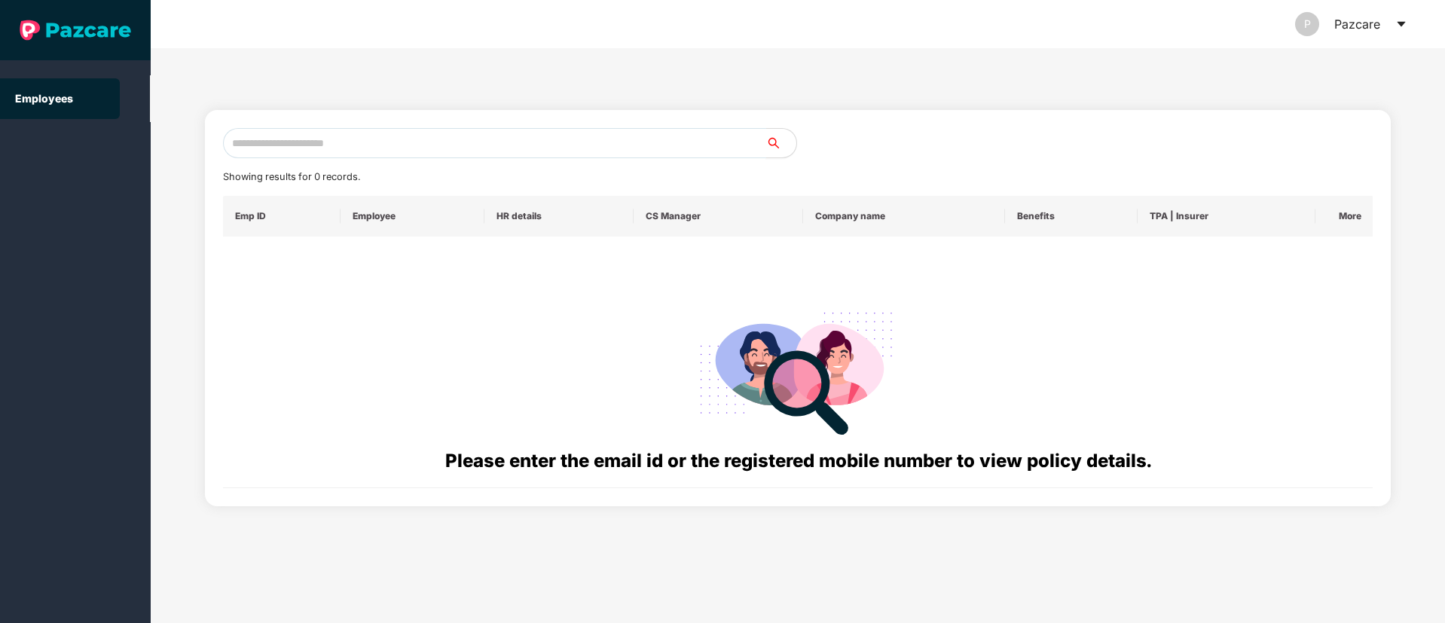
click at [254, 151] on input "text" at bounding box center [494, 143] width 543 height 30
paste input "**********"
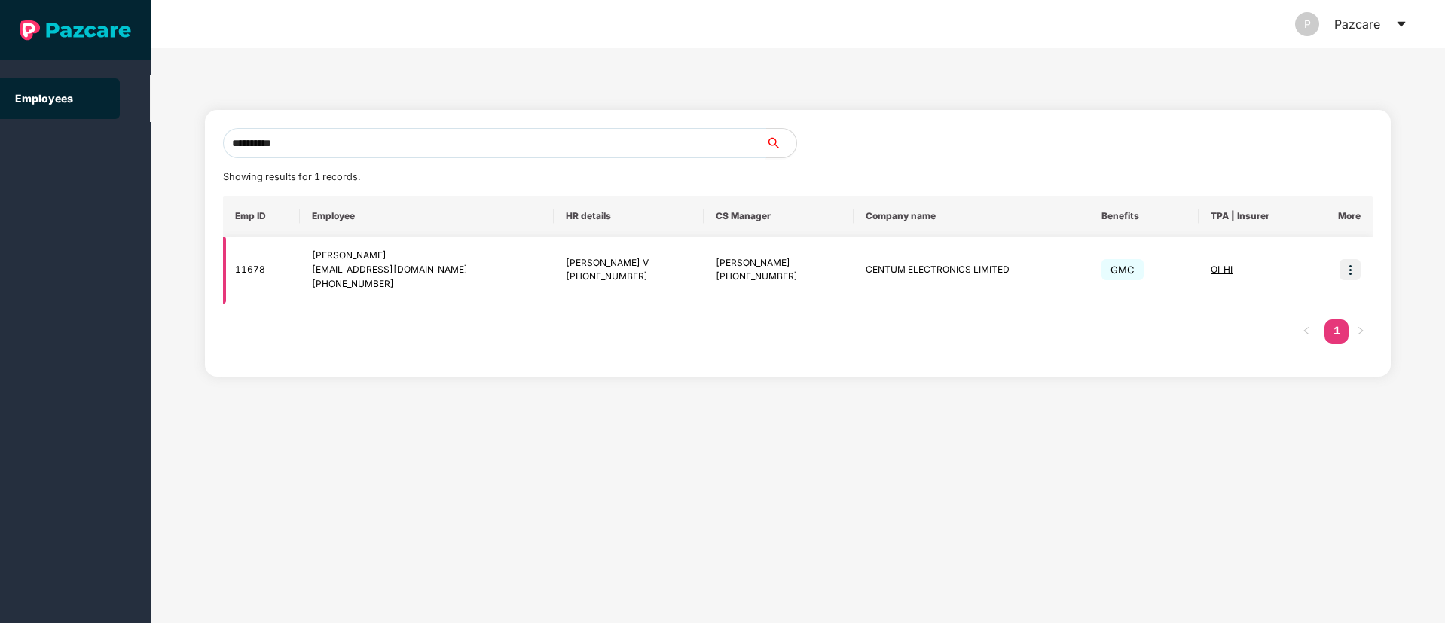
type input "**********"
click at [1351, 275] on img at bounding box center [1350, 269] width 21 height 21
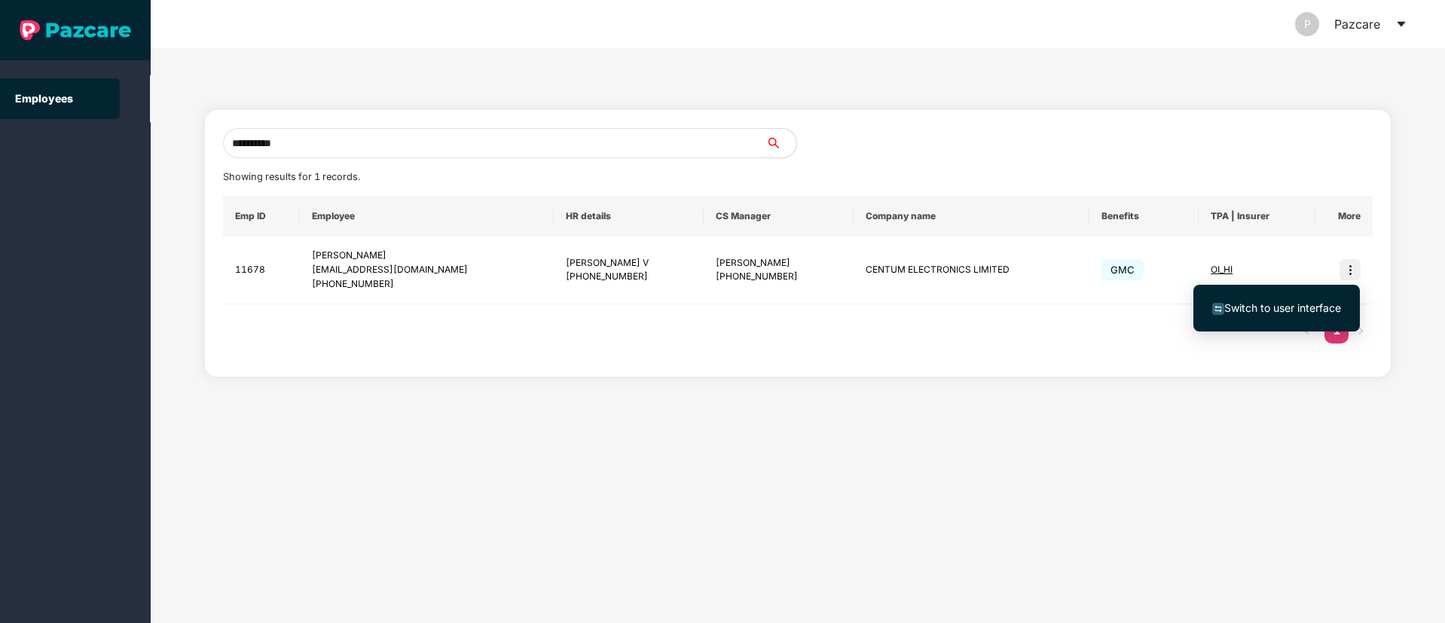
click at [1291, 305] on span "Switch to user interface" at bounding box center [1283, 307] width 117 height 13
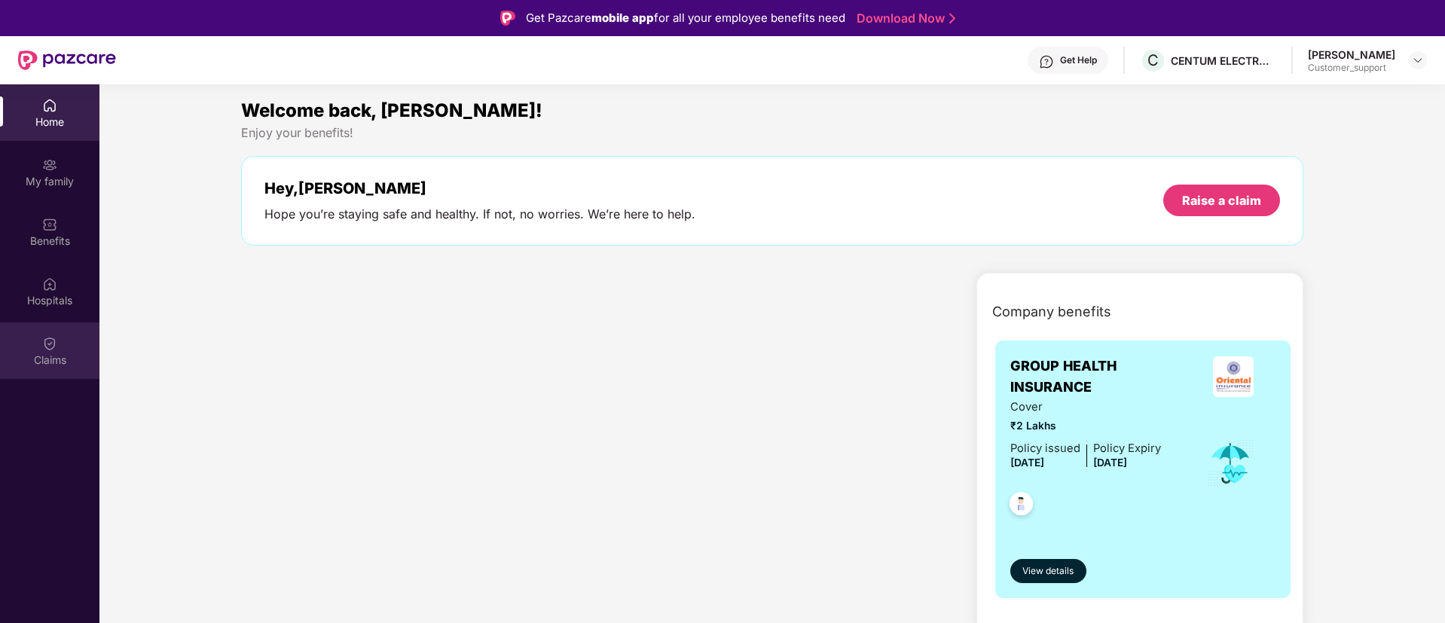
click at [47, 349] on img at bounding box center [49, 343] width 15 height 15
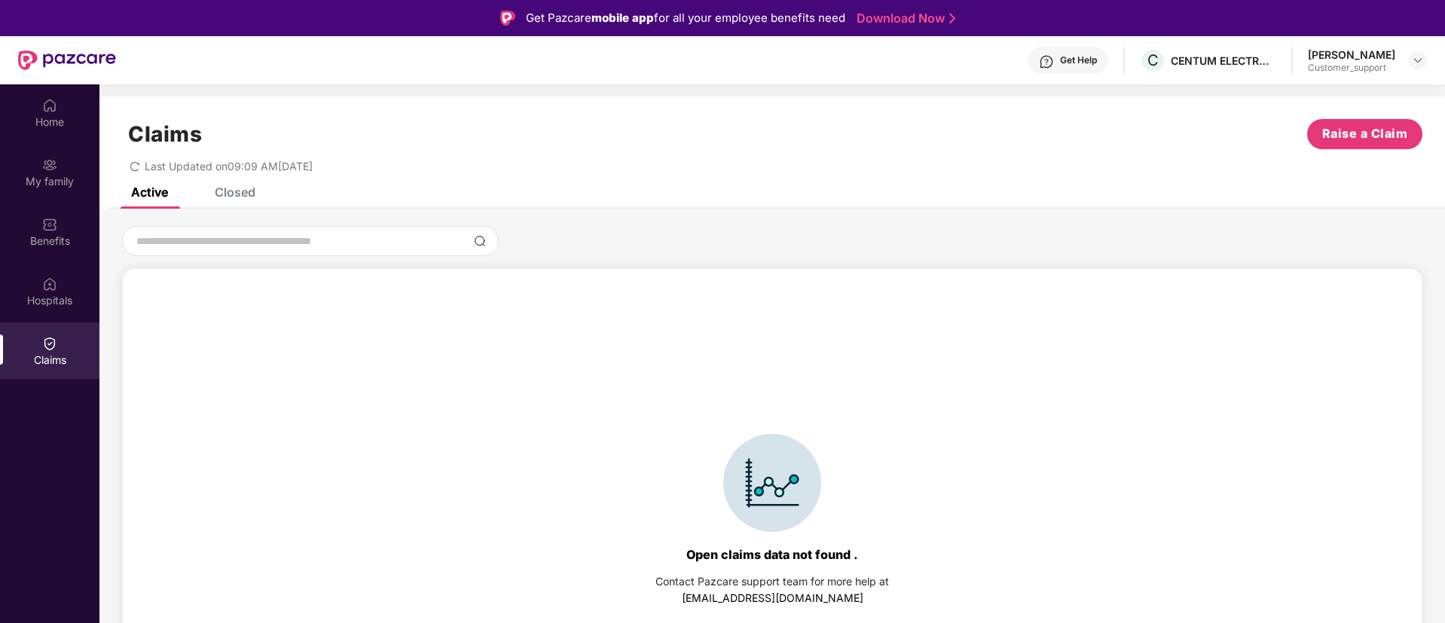
click at [237, 188] on div "Closed" at bounding box center [235, 192] width 41 height 15
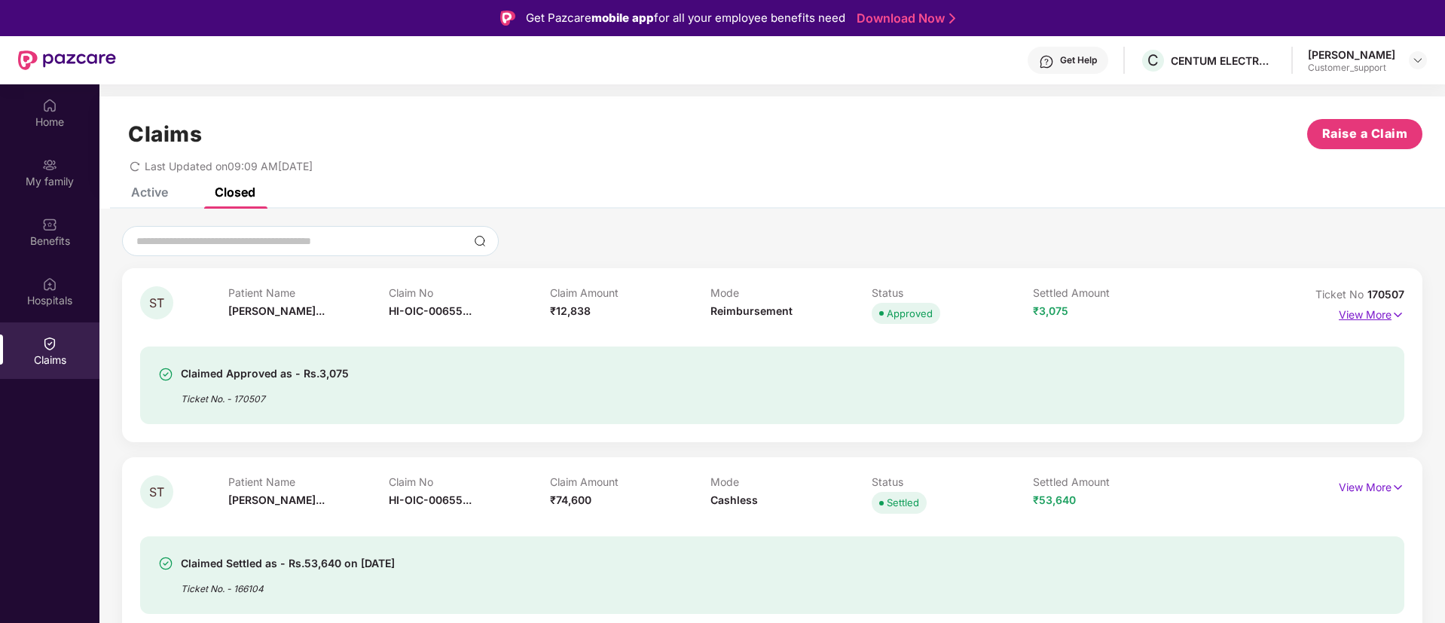
click at [1402, 318] on img at bounding box center [1398, 315] width 13 height 17
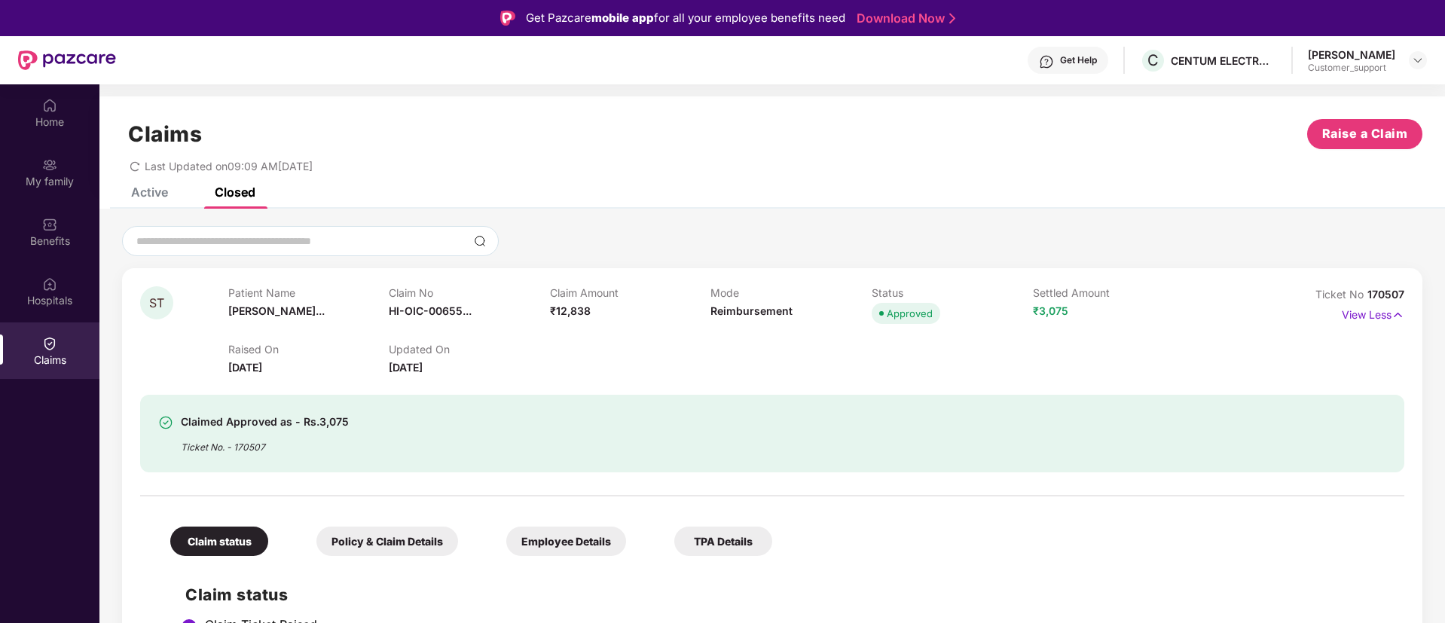
scroll to position [2, 0]
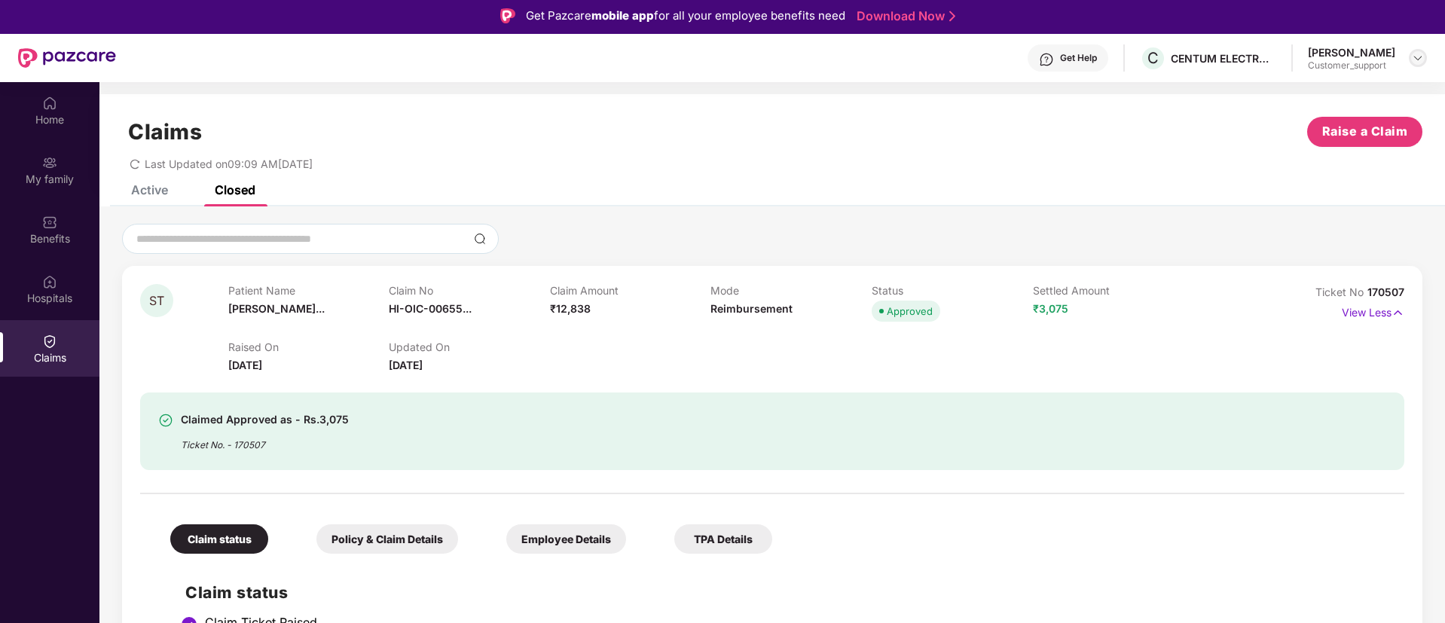
click at [1415, 57] on img at bounding box center [1418, 58] width 12 height 12
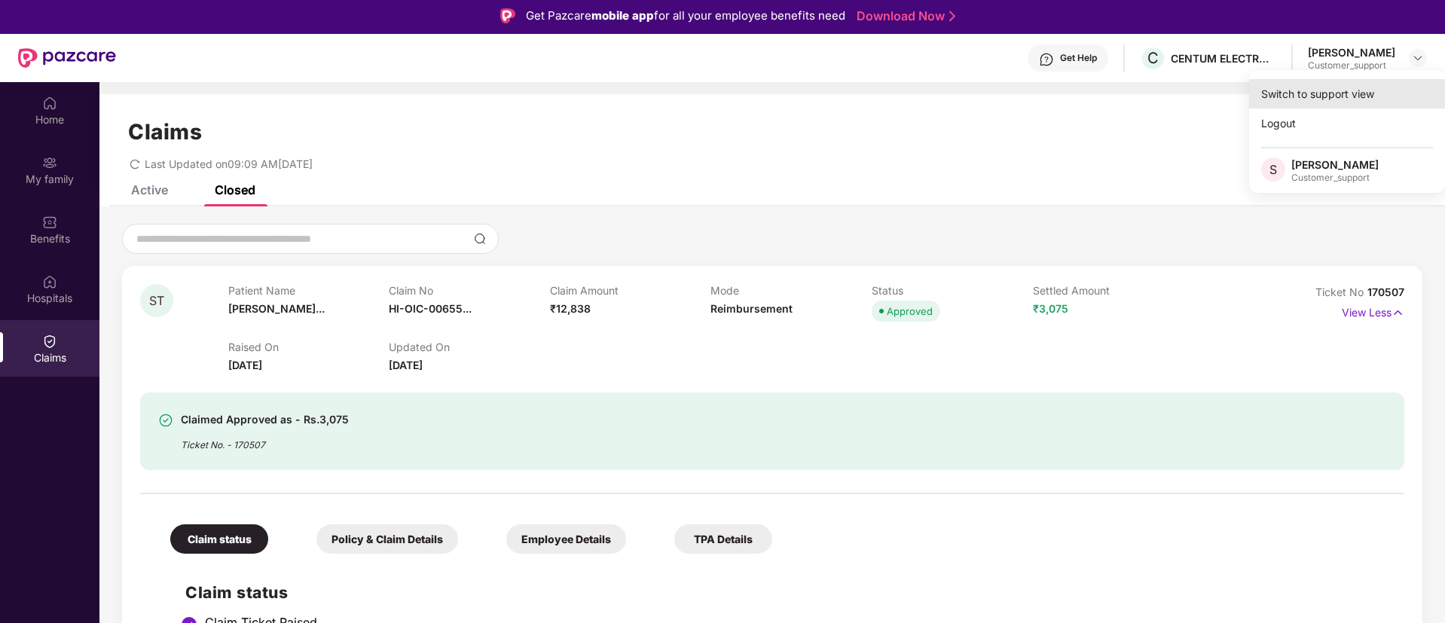
click at [1322, 92] on div "Switch to support view" at bounding box center [1348, 93] width 196 height 29
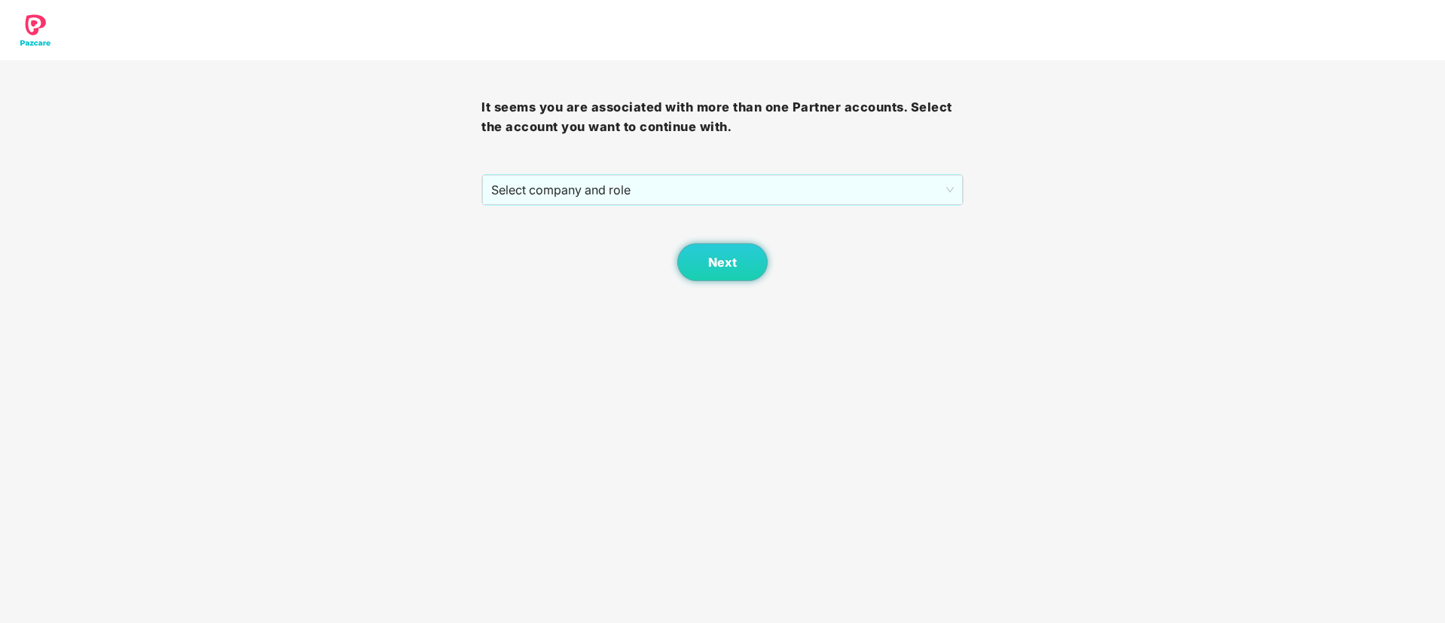
scroll to position [0, 0]
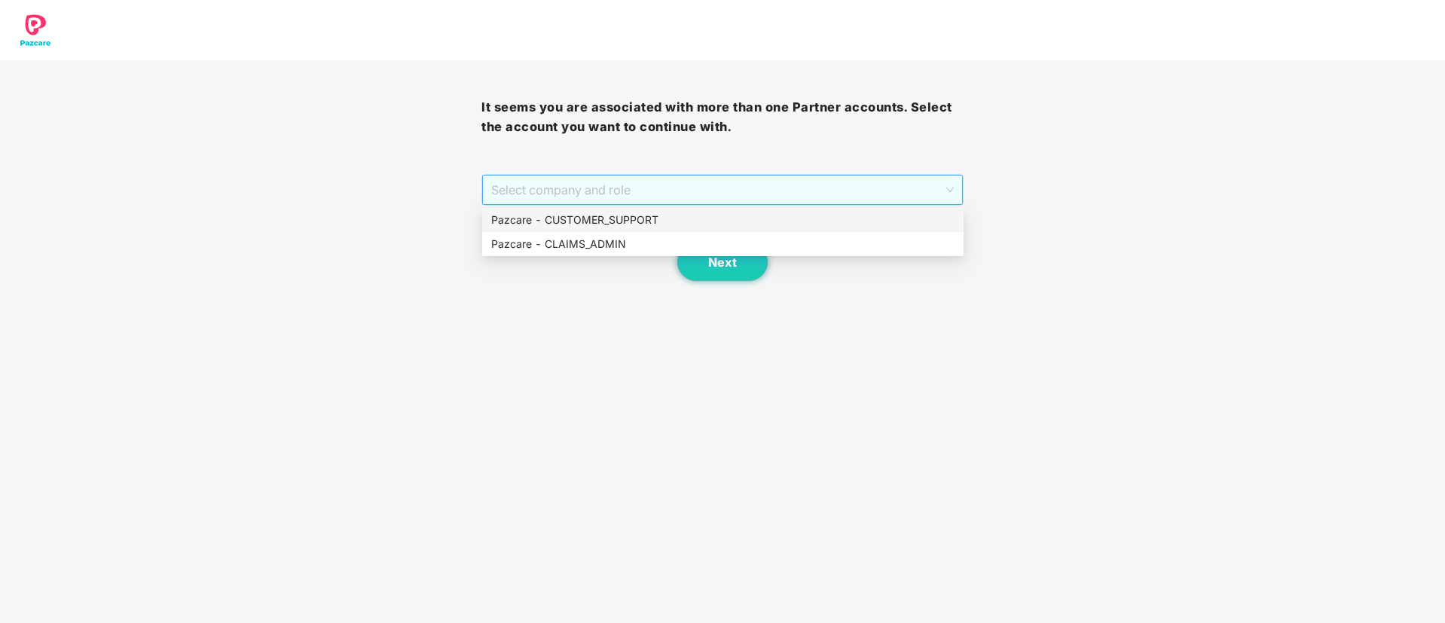
click at [706, 197] on span "Select company and role" at bounding box center [722, 190] width 462 height 29
click at [598, 216] on div "Pazcare - CUSTOMER_SUPPORT" at bounding box center [722, 220] width 463 height 17
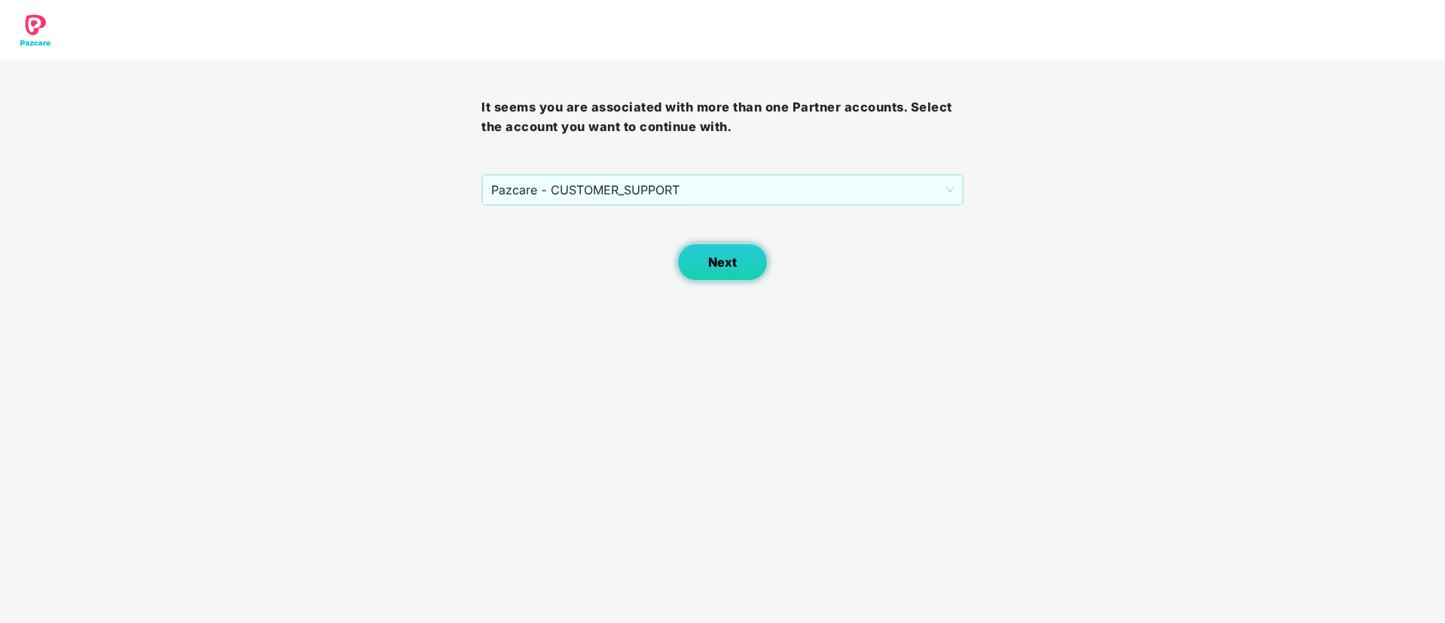
click at [726, 257] on span "Next" at bounding box center [722, 262] width 29 height 14
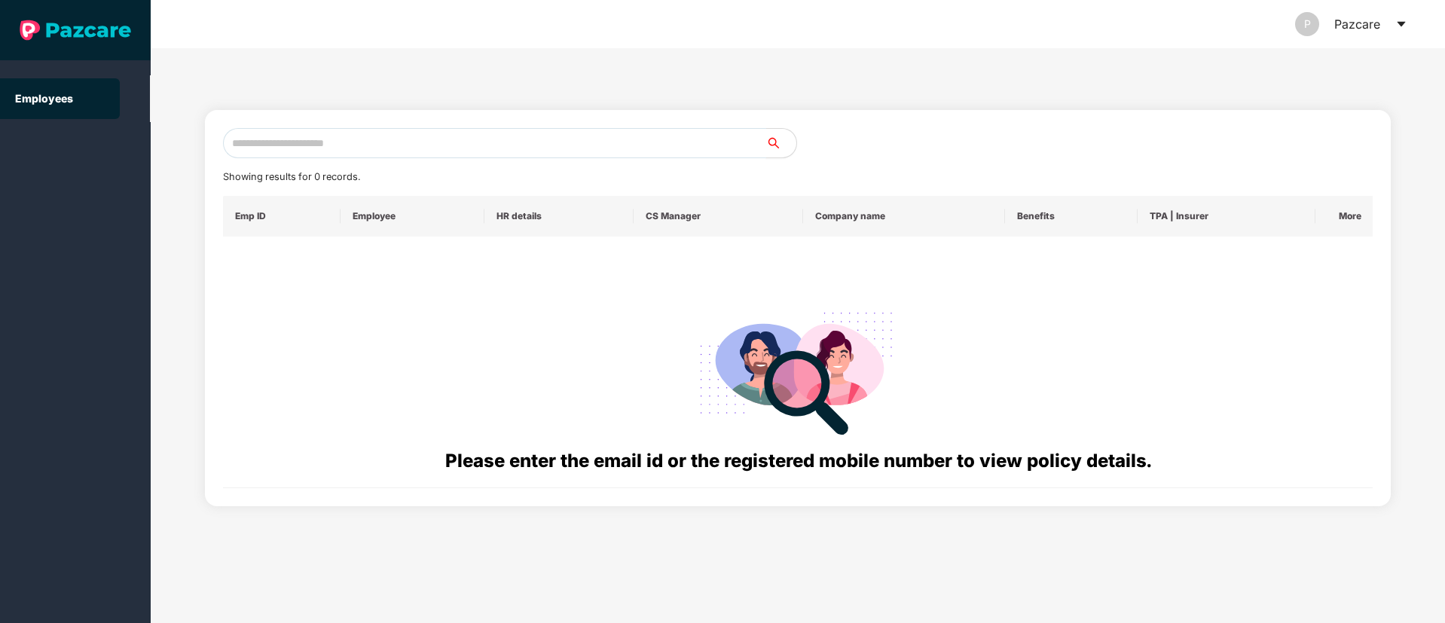
click at [255, 138] on input "text" at bounding box center [494, 143] width 543 height 30
paste input "**********"
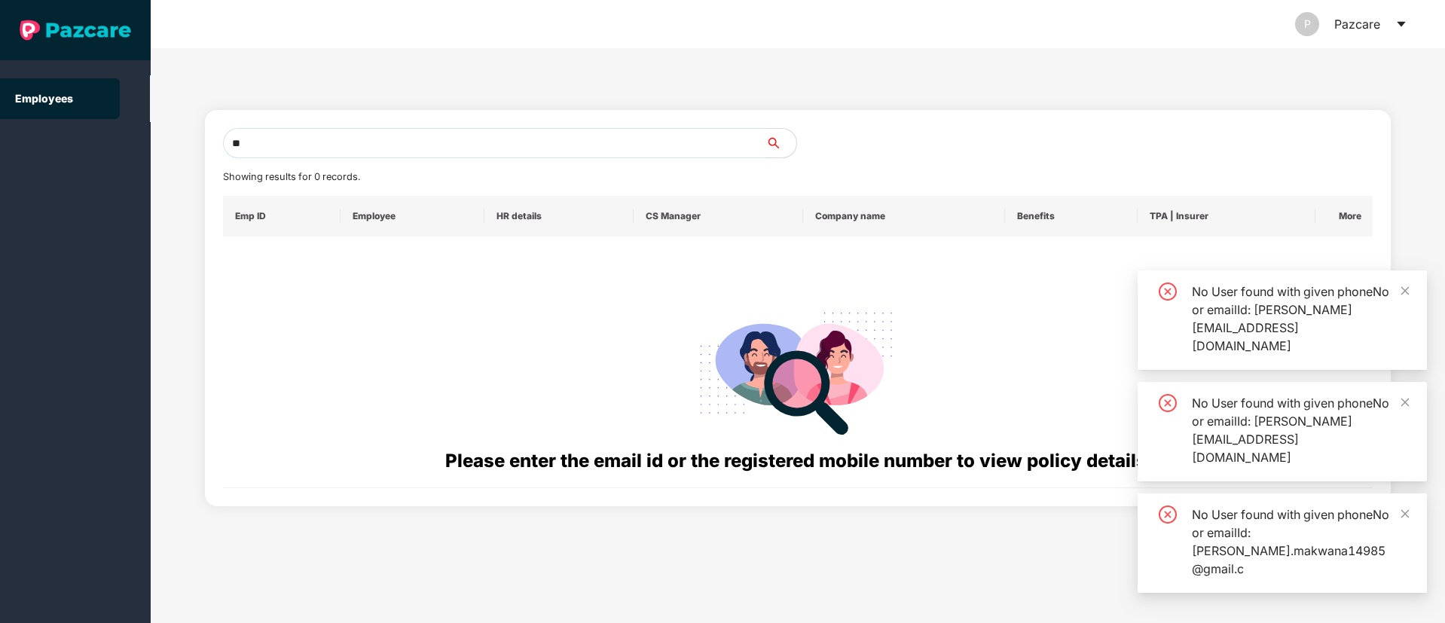
type input "*"
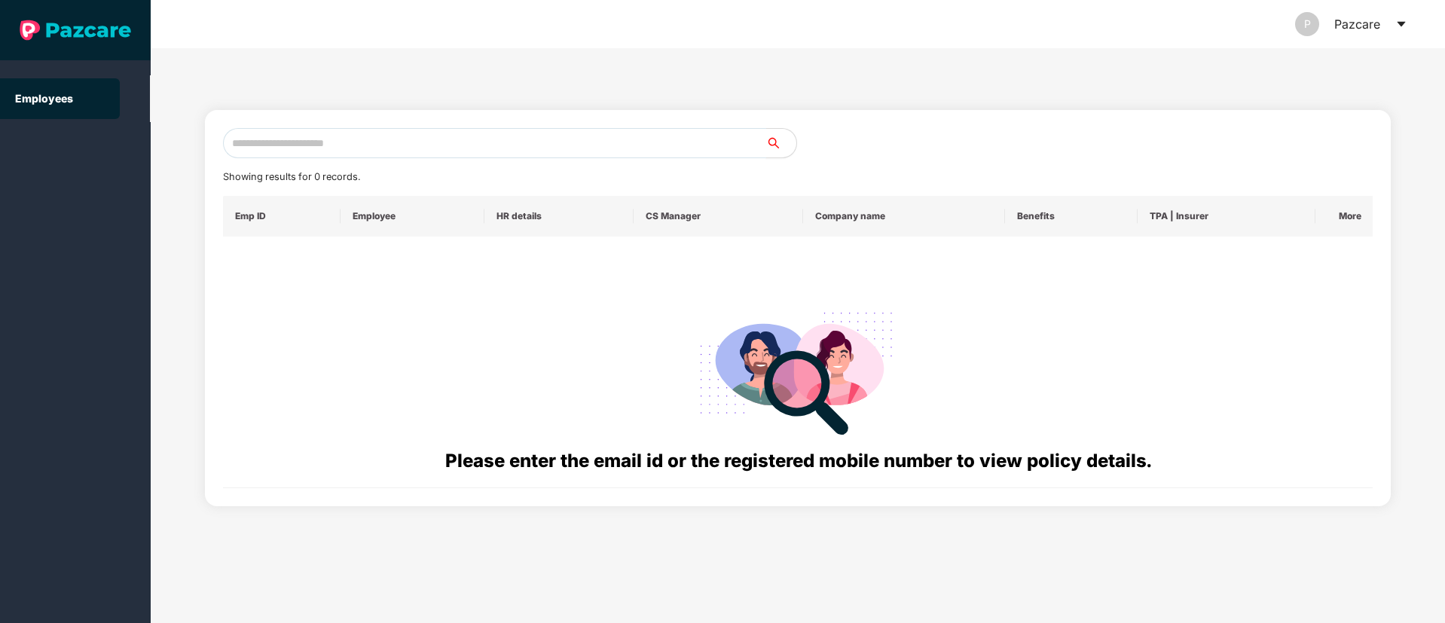
click at [257, 145] on input "text" at bounding box center [494, 143] width 543 height 30
paste input "**********"
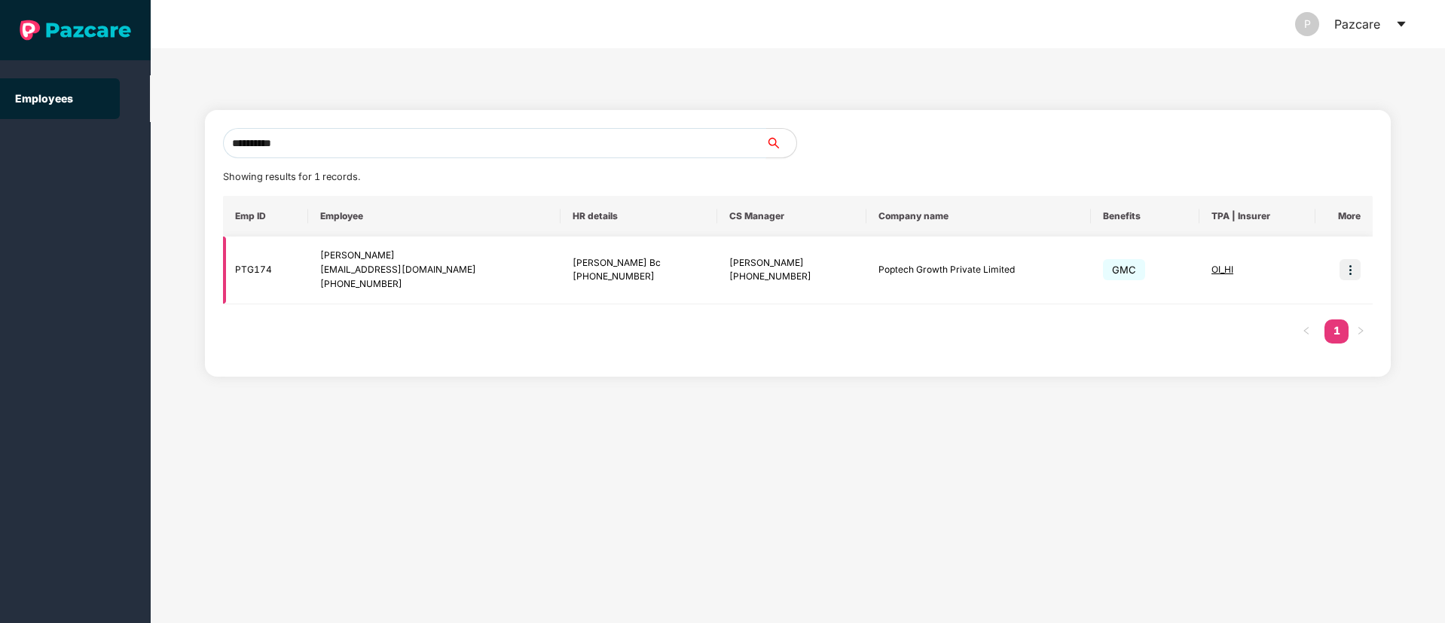
type input "**********"
click at [1351, 273] on img at bounding box center [1350, 269] width 21 height 21
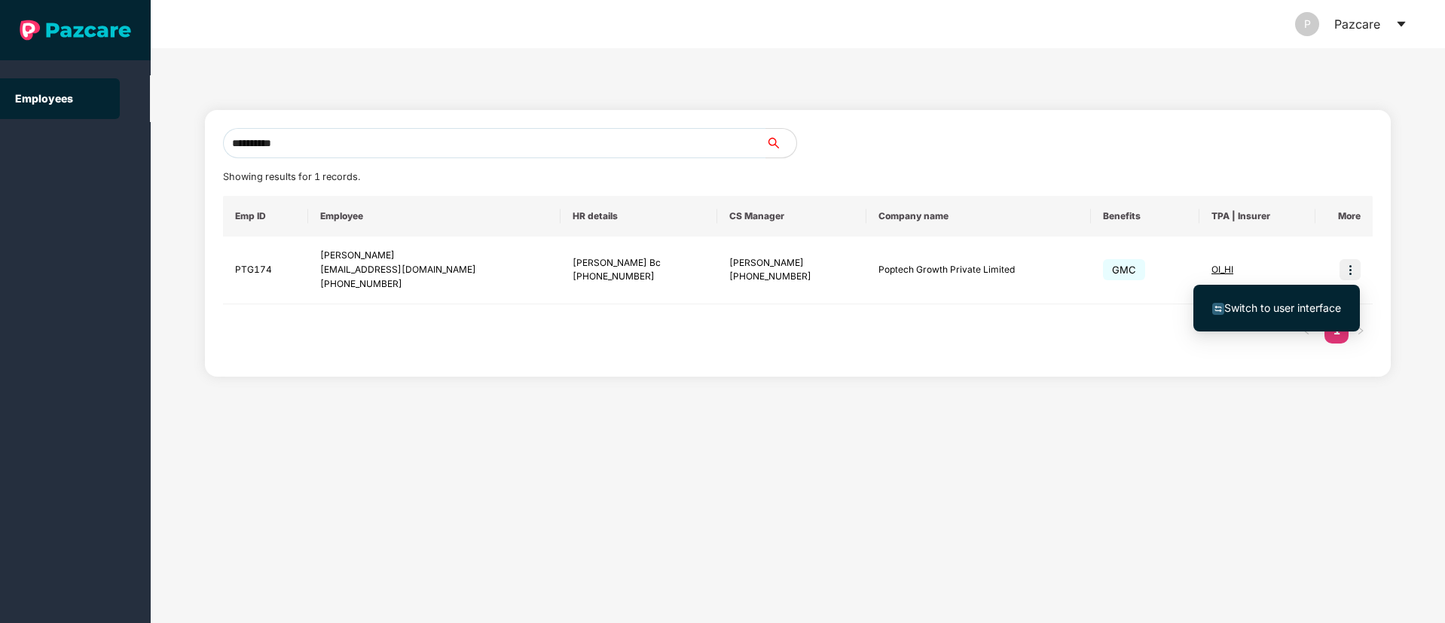
click at [1318, 304] on span "Switch to user interface" at bounding box center [1283, 307] width 117 height 13
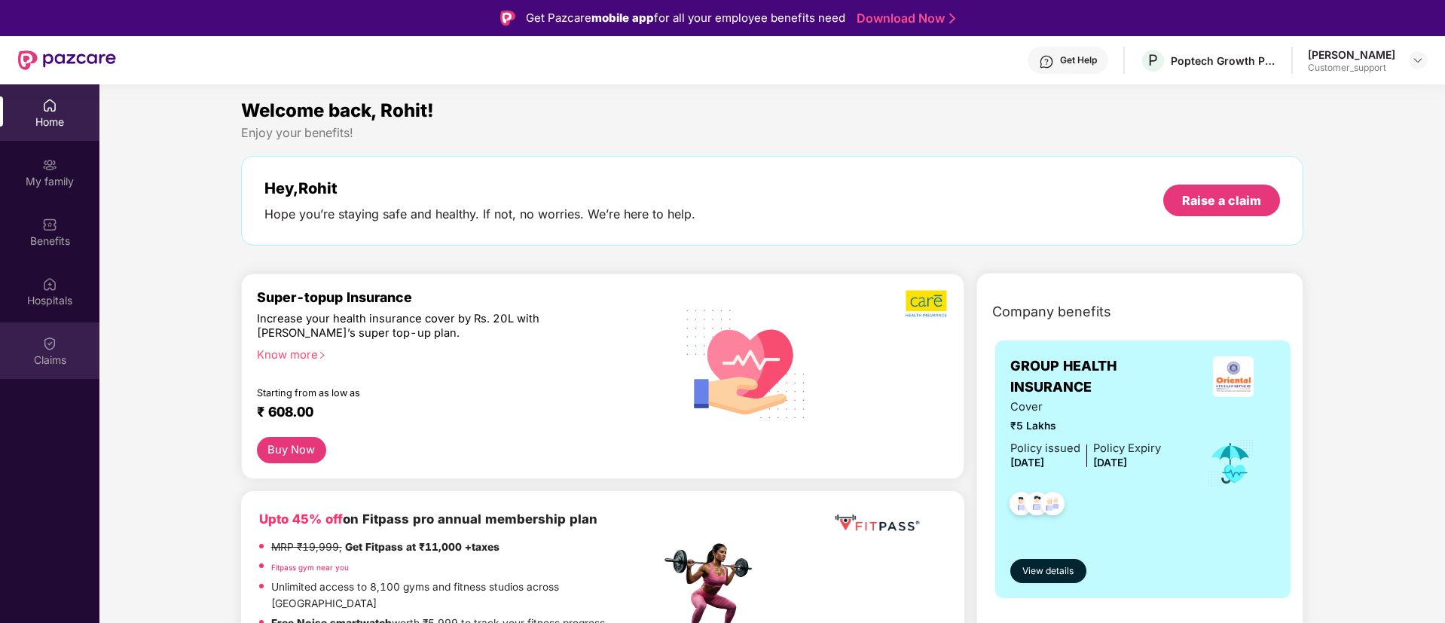
click at [50, 338] on img at bounding box center [49, 343] width 15 height 15
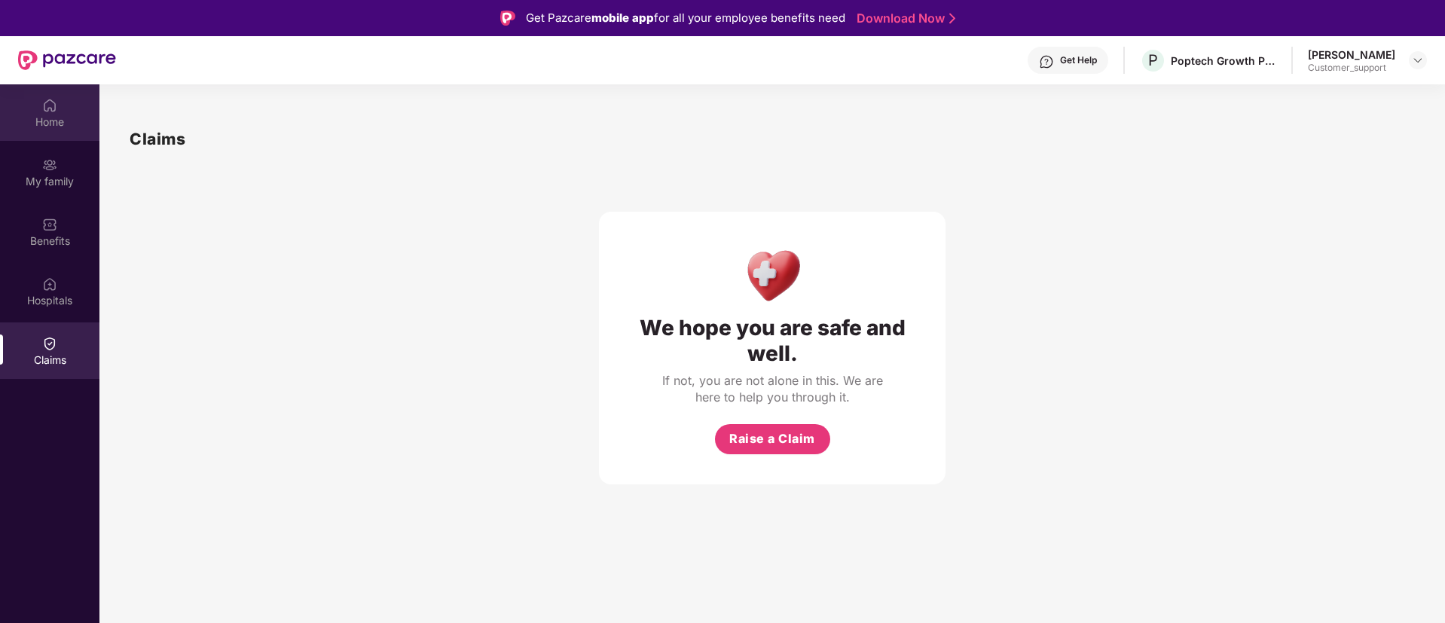
click at [57, 107] on div "Home" at bounding box center [49, 112] width 99 height 57
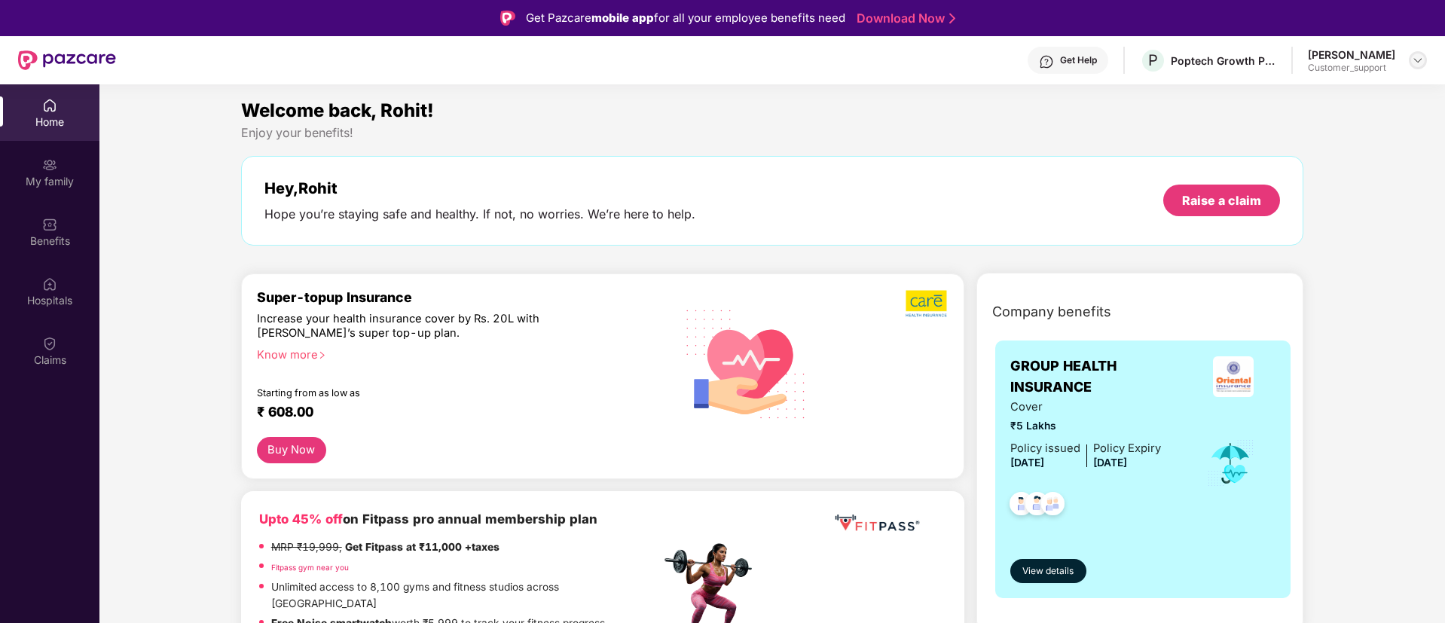
click at [1418, 63] on img at bounding box center [1418, 60] width 12 height 12
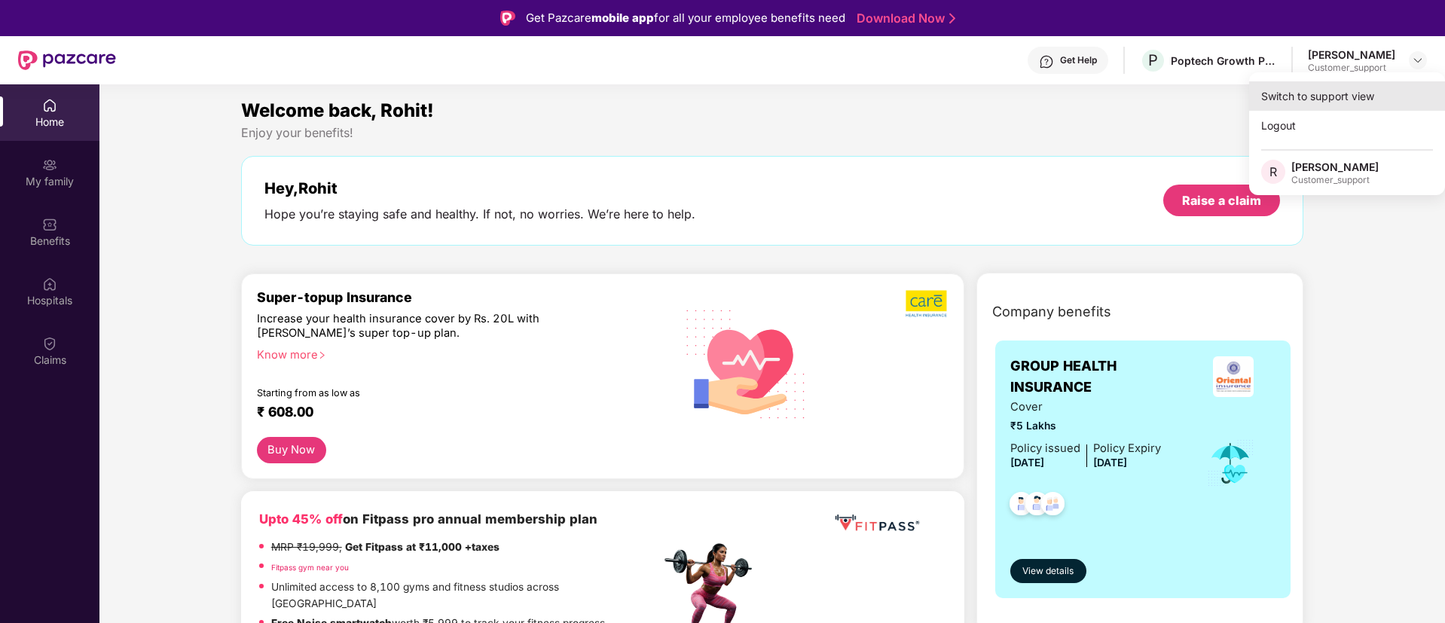
click at [1330, 93] on div "Switch to support view" at bounding box center [1348, 95] width 196 height 29
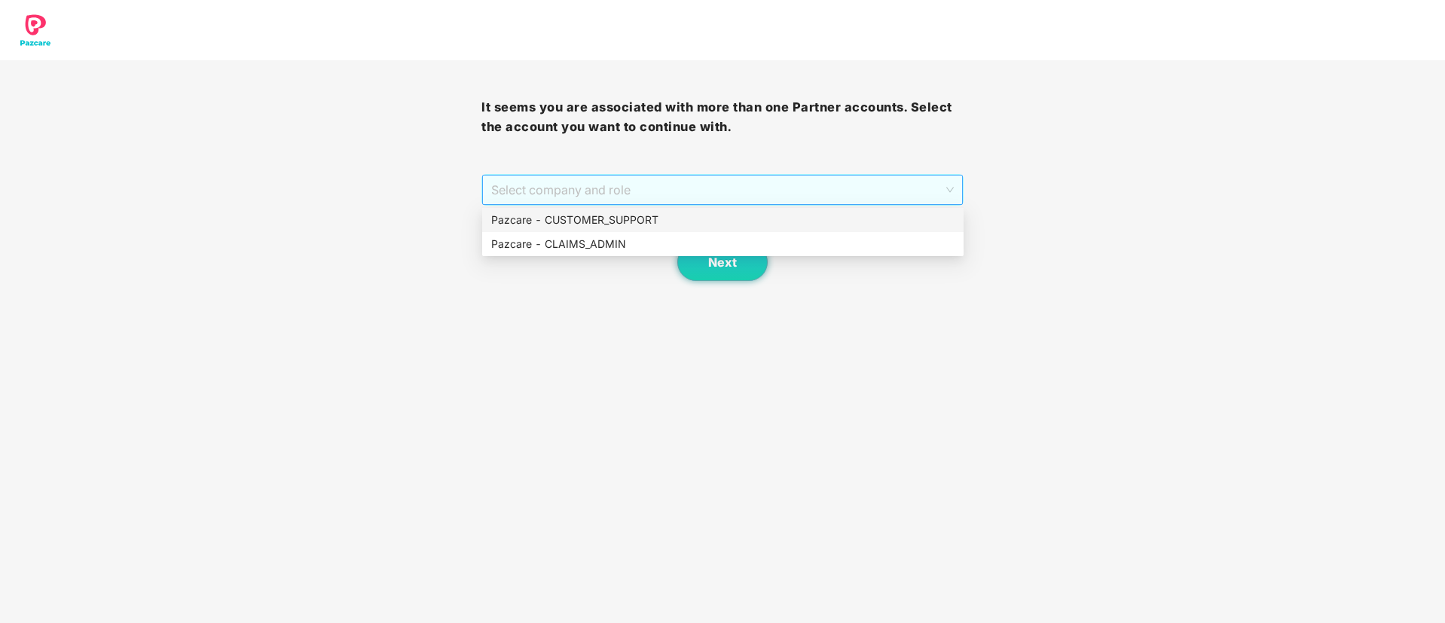
click at [772, 195] on span "Select company and role" at bounding box center [722, 190] width 462 height 29
click at [614, 218] on div "Pazcare - CUSTOMER_SUPPORT" at bounding box center [722, 220] width 463 height 17
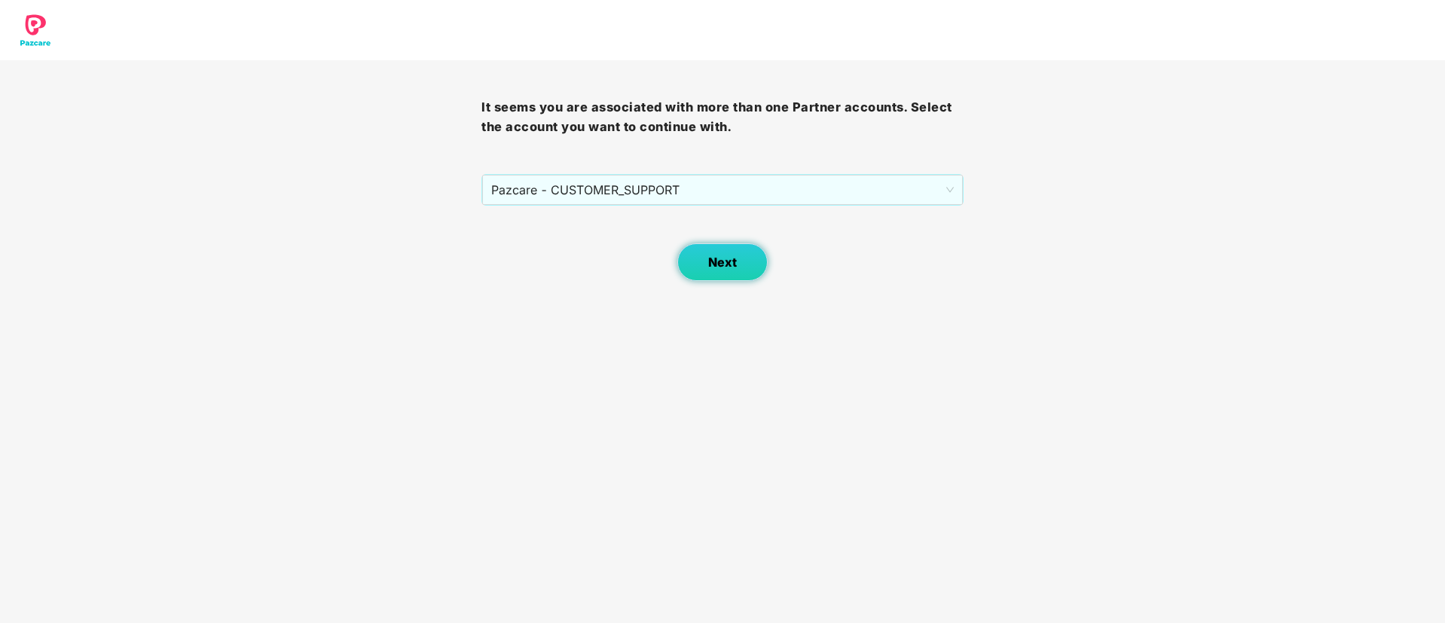
click at [703, 258] on button "Next" at bounding box center [723, 262] width 90 height 38
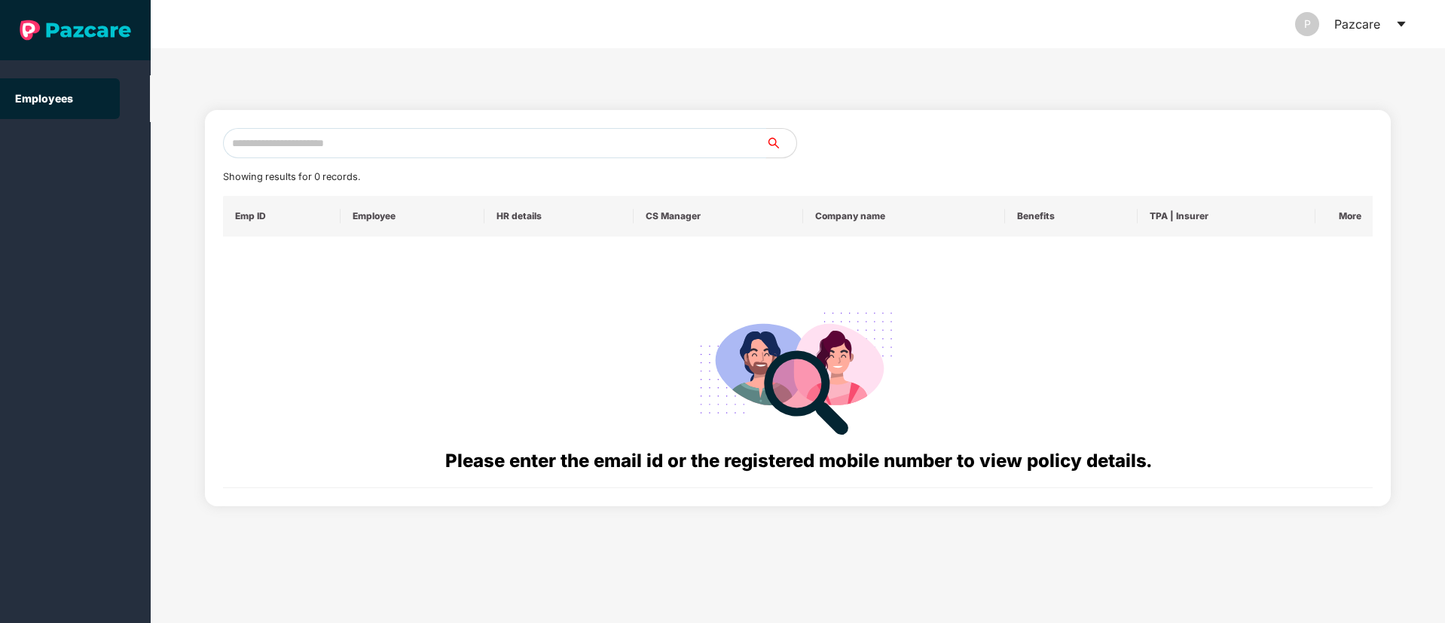
click at [266, 141] on input "text" at bounding box center [494, 143] width 543 height 30
paste input "**********"
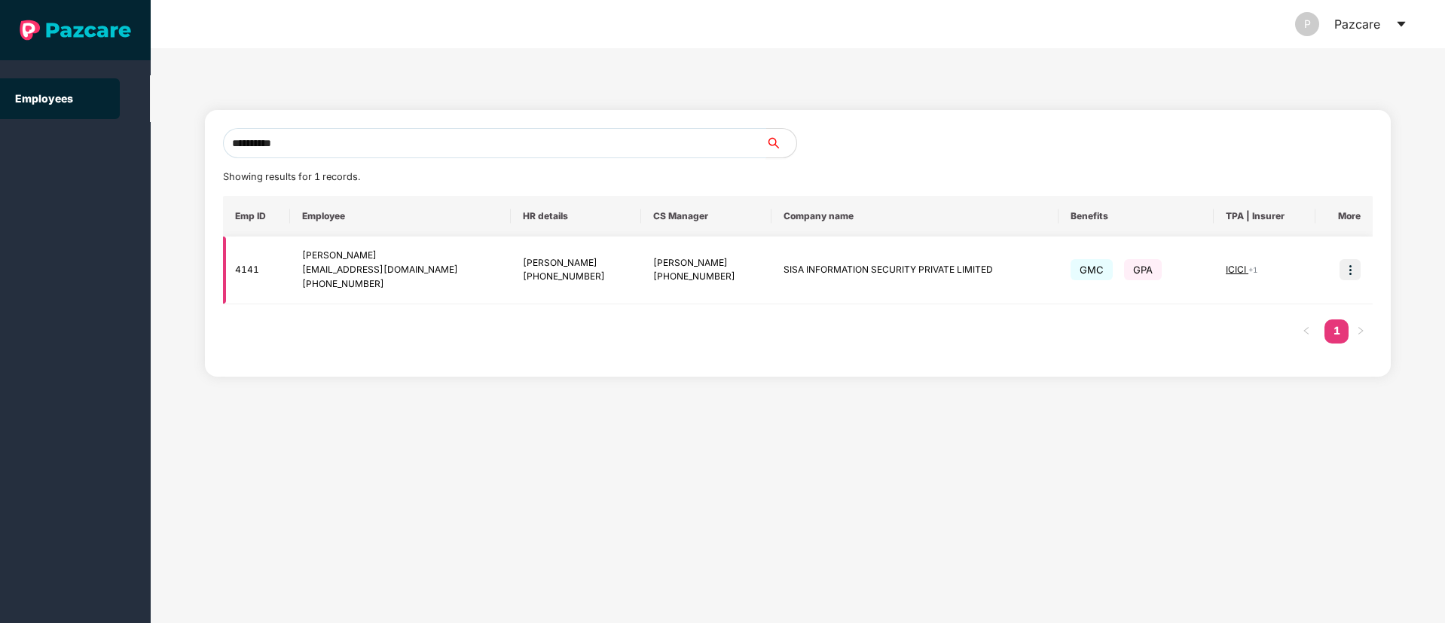
type input "**********"
click at [1345, 269] on img at bounding box center [1350, 269] width 21 height 21
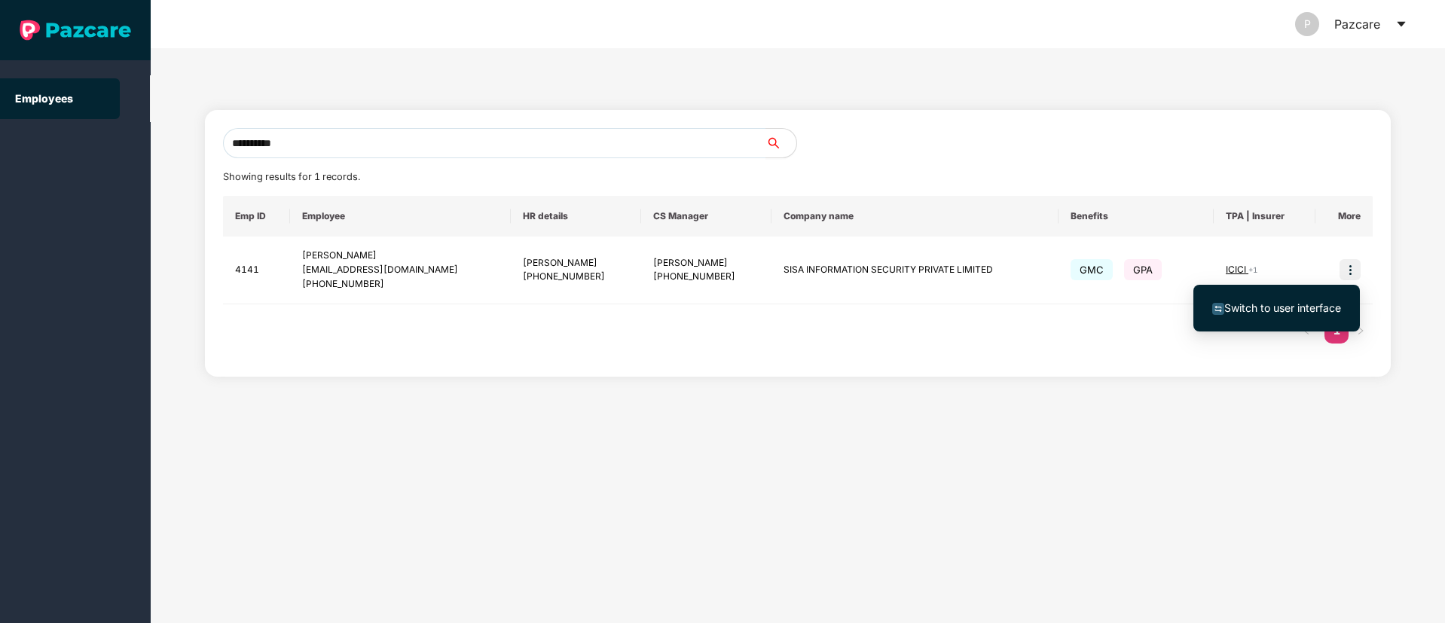
click at [1284, 302] on span "Switch to user interface" at bounding box center [1283, 307] width 117 height 13
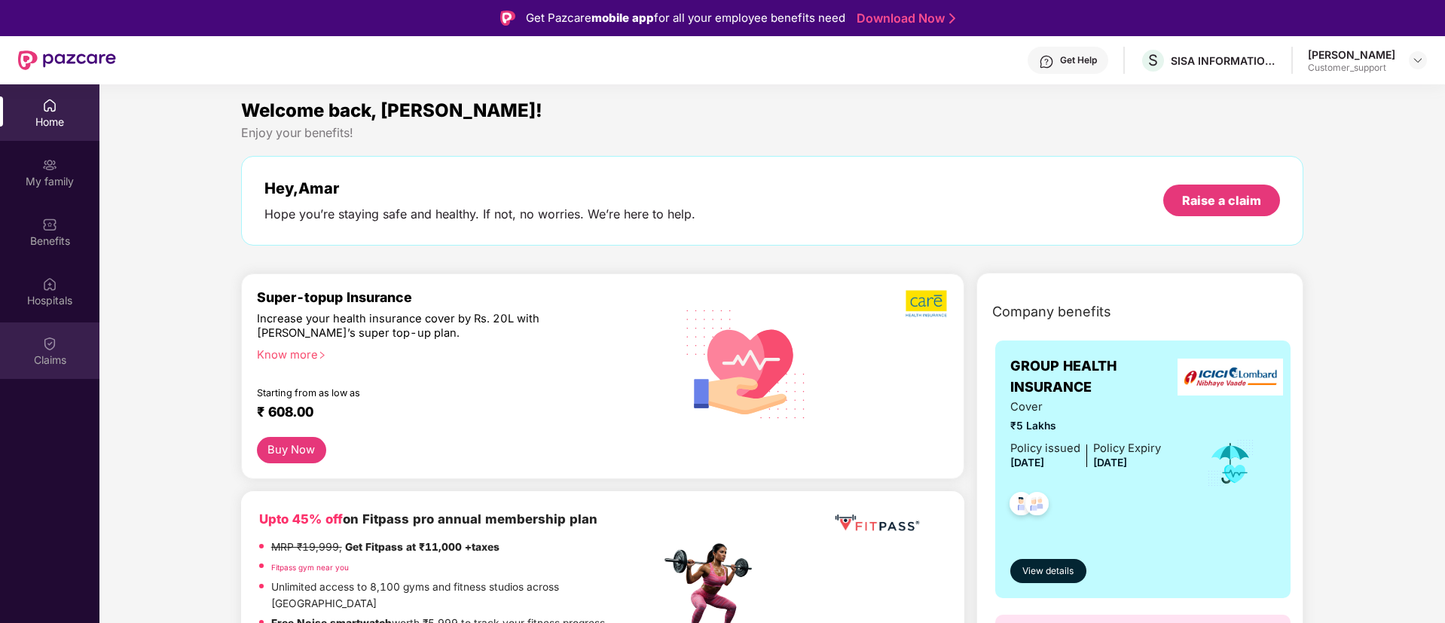
click at [38, 353] on div "Claims" at bounding box center [49, 360] width 99 height 15
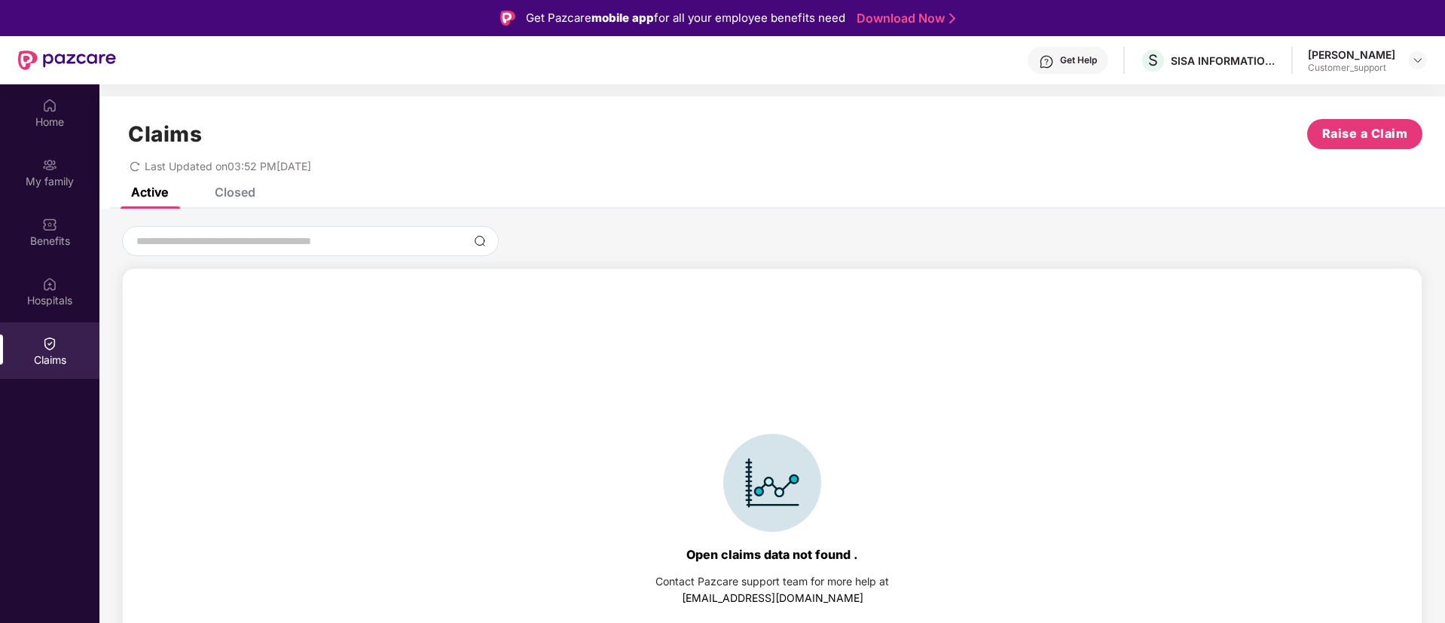
click at [233, 189] on div "Closed" at bounding box center [235, 192] width 41 height 15
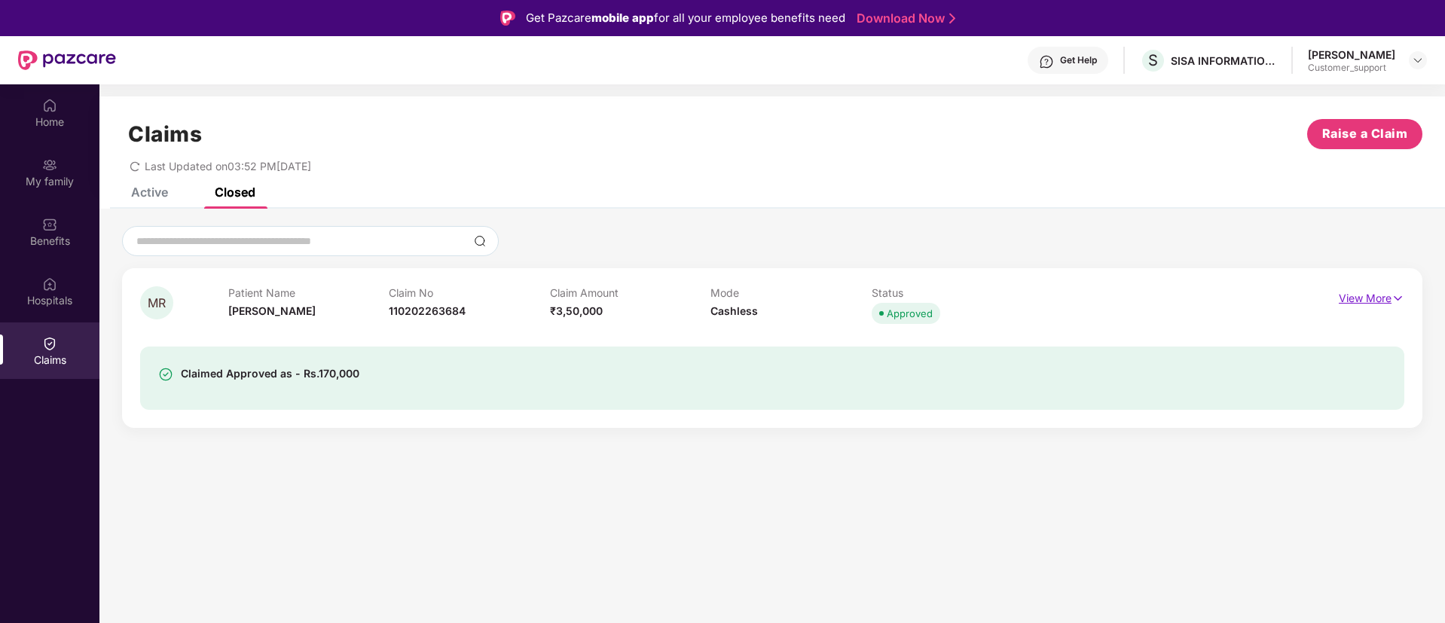
click at [1394, 297] on img at bounding box center [1398, 298] width 13 height 17
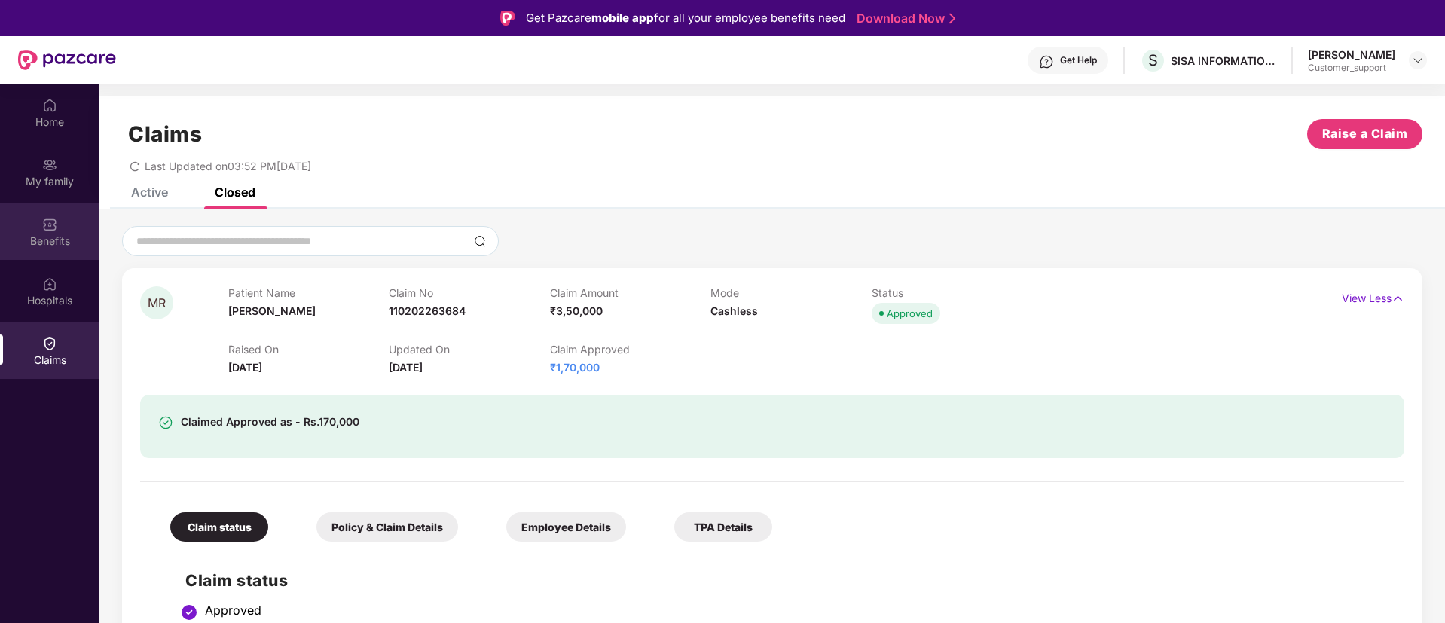
click at [45, 225] on img at bounding box center [49, 224] width 15 height 15
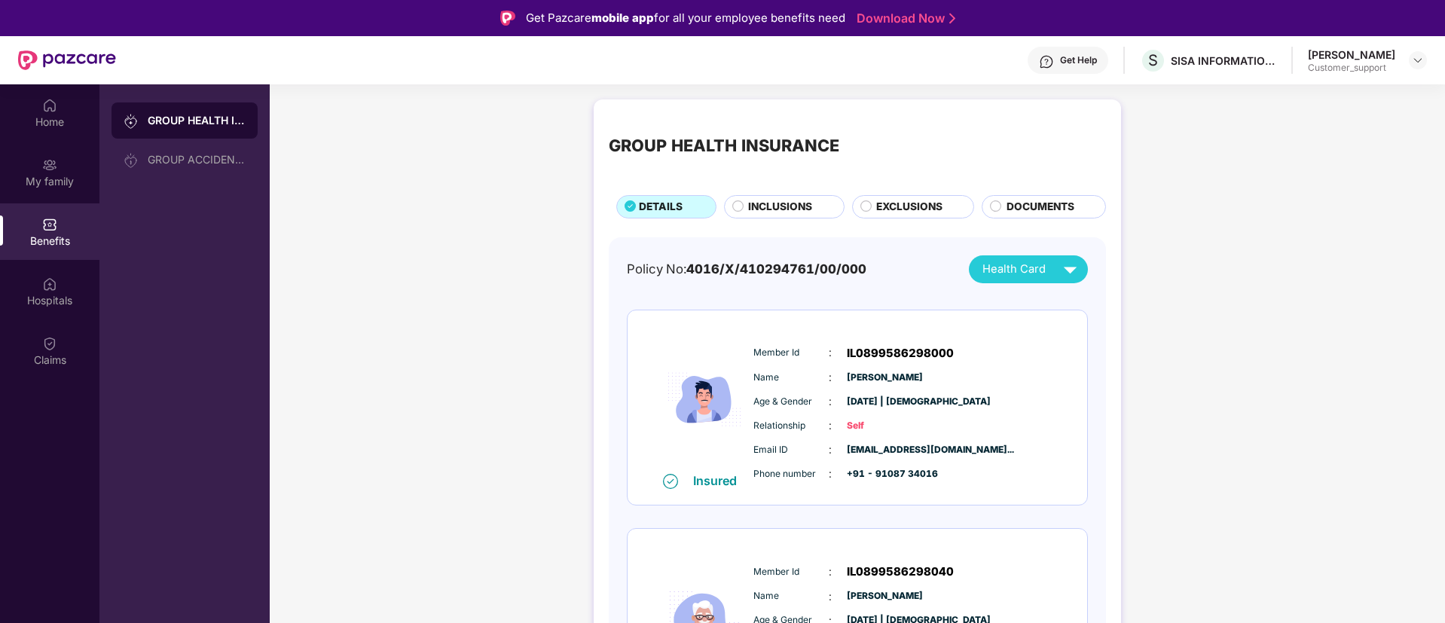
click at [776, 206] on span "INCLUSIONS" at bounding box center [780, 207] width 64 height 17
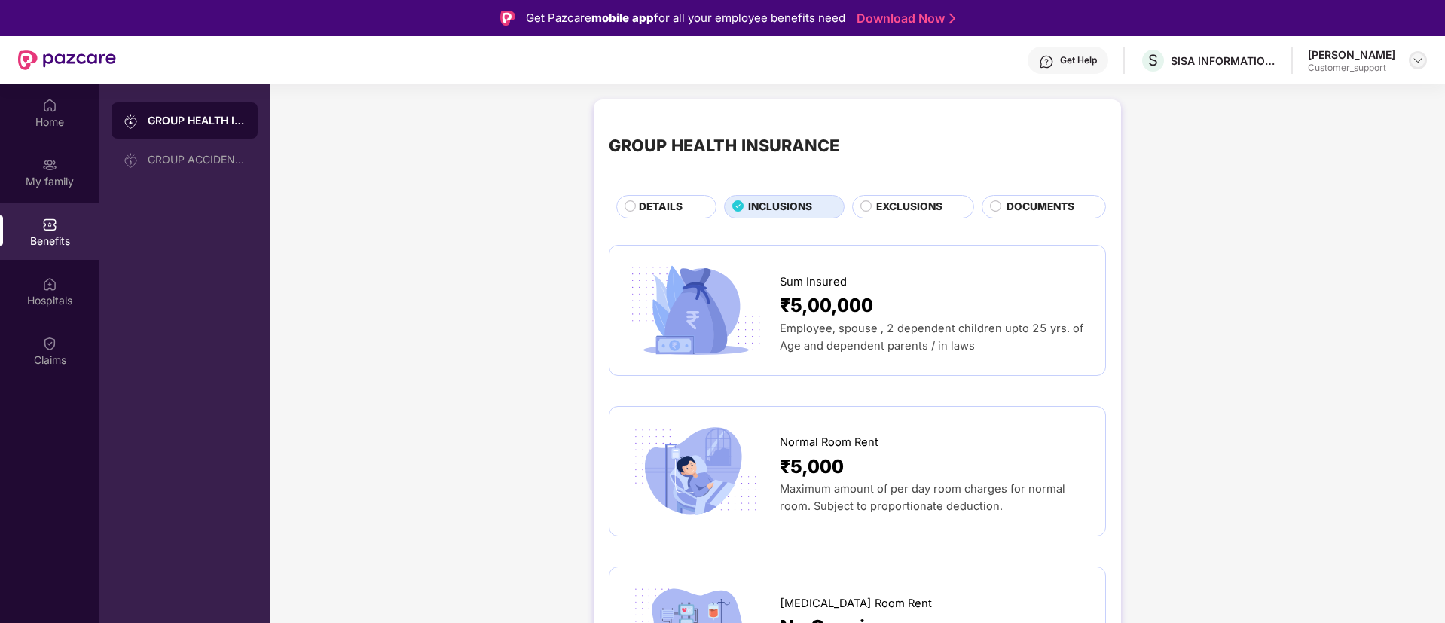
click at [1413, 59] on img at bounding box center [1418, 60] width 12 height 12
click at [1291, 98] on div "Switch to support view" at bounding box center [1348, 95] width 196 height 29
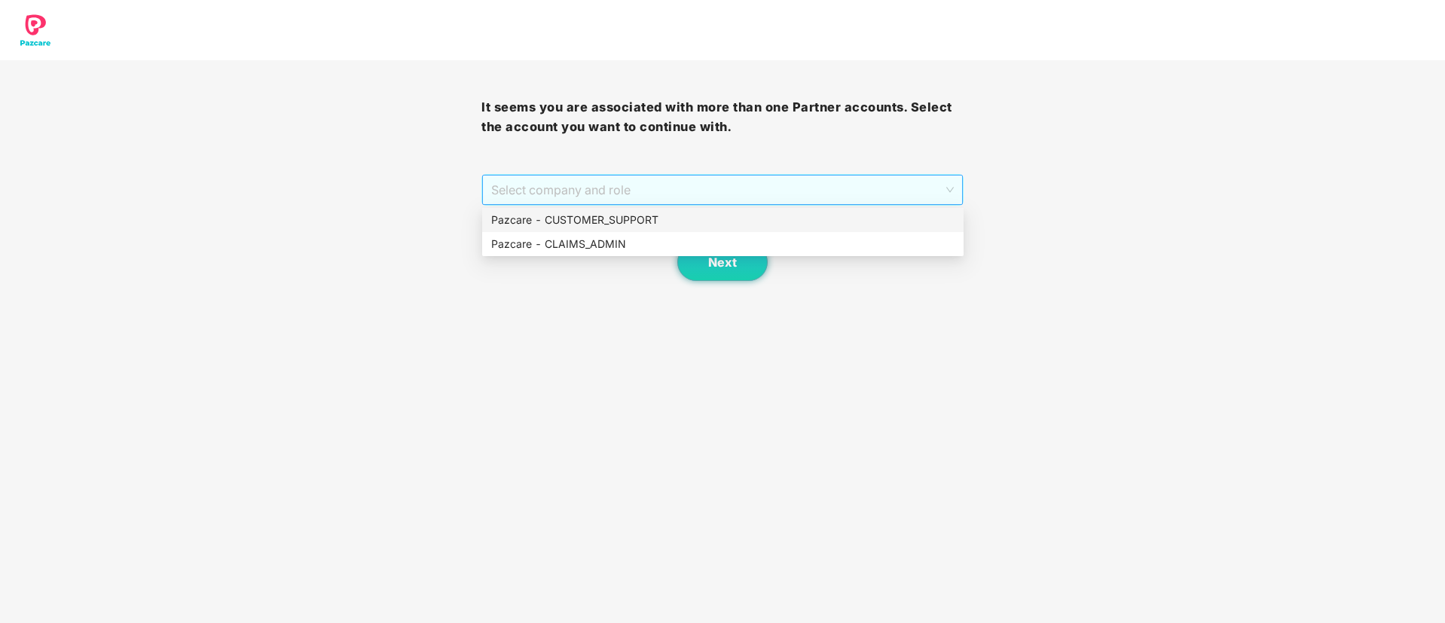
click at [741, 180] on span "Select company and role" at bounding box center [722, 190] width 462 height 29
click at [595, 219] on div "Pazcare - CUSTOMER_SUPPORT" at bounding box center [722, 220] width 463 height 17
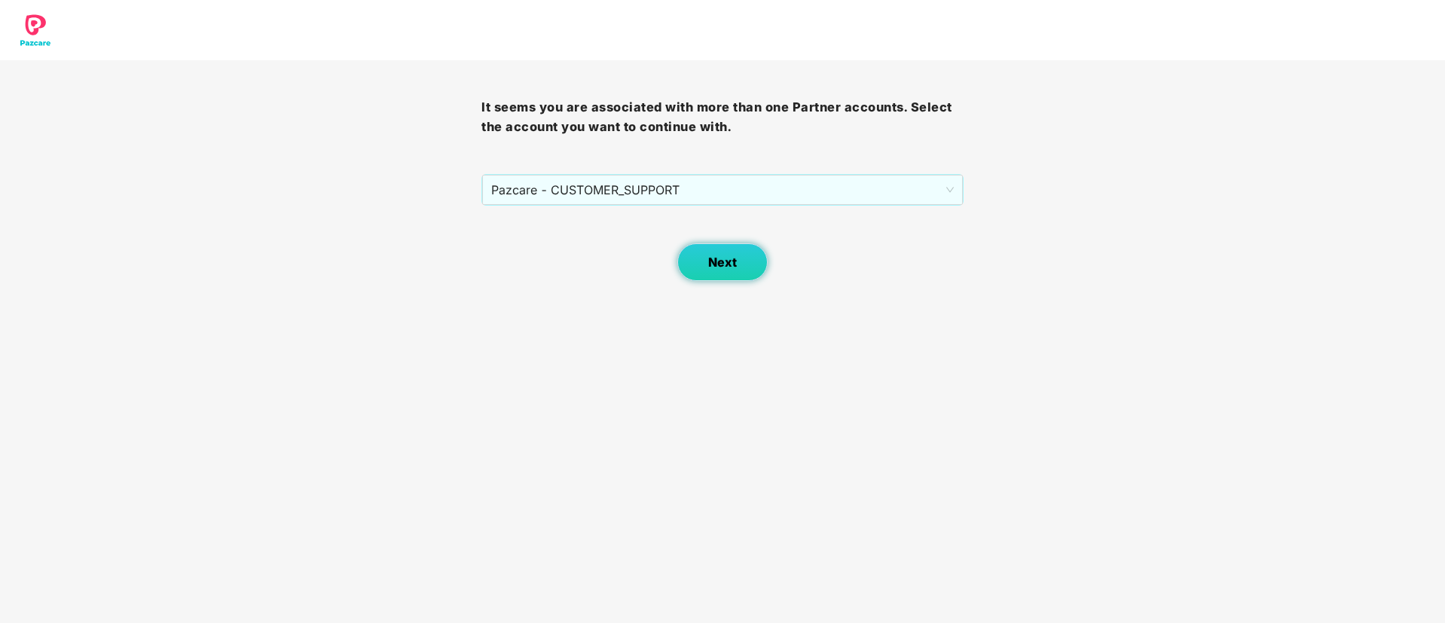
click at [703, 255] on button "Next" at bounding box center [723, 262] width 90 height 38
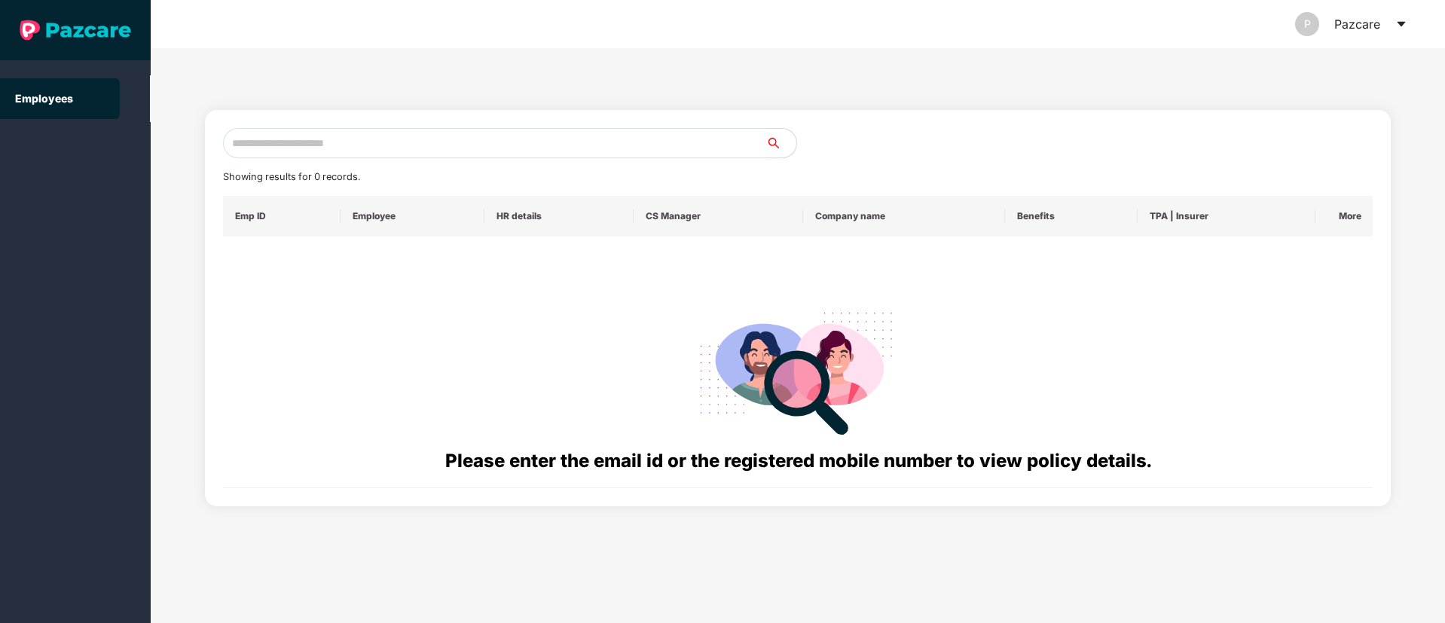
click at [255, 145] on input "text" at bounding box center [494, 143] width 543 height 30
paste input "**********"
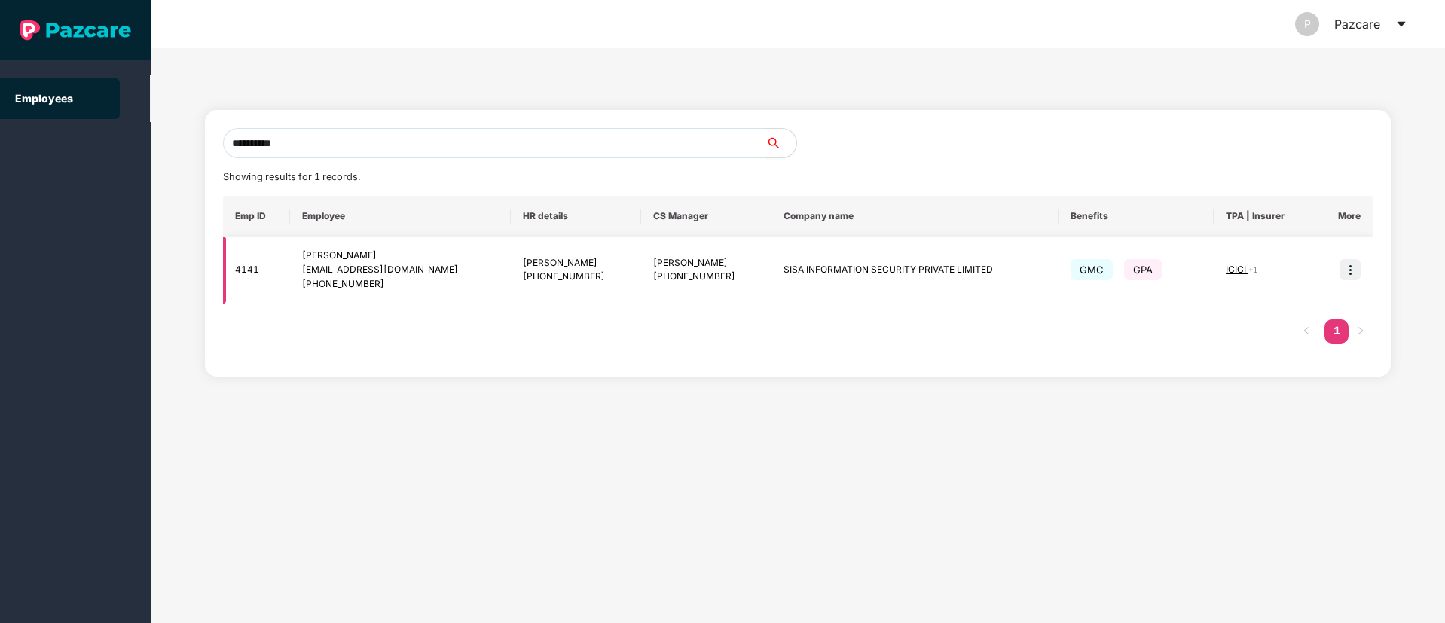
type input "**********"
click at [1352, 269] on img at bounding box center [1350, 269] width 21 height 21
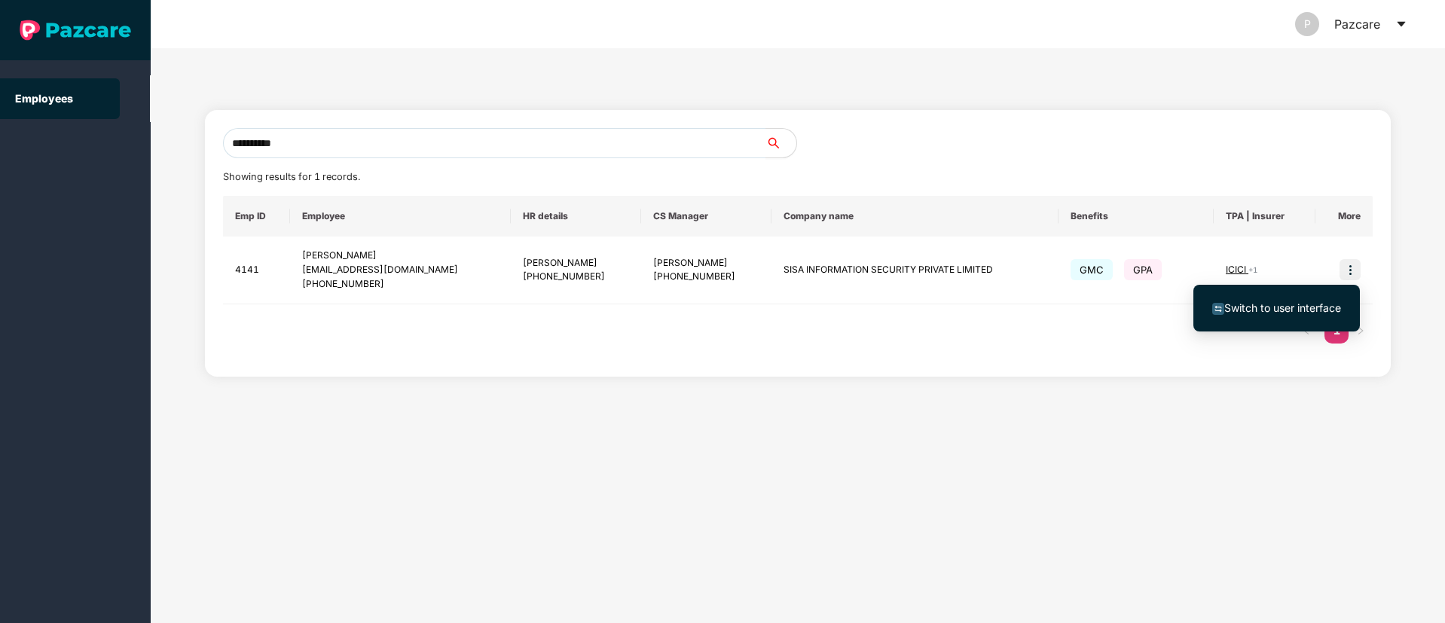
click at [1304, 300] on span "Switch to user interface" at bounding box center [1277, 308] width 129 height 17
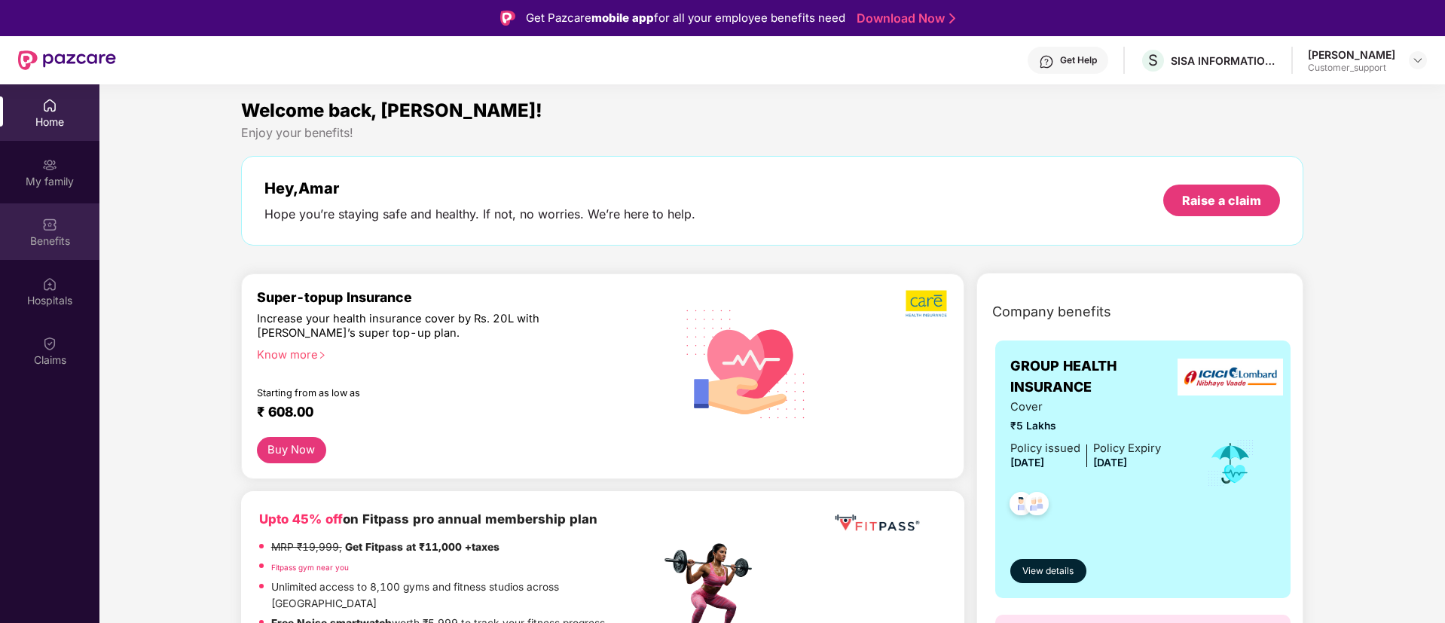
click at [48, 234] on div "Benefits" at bounding box center [49, 241] width 99 height 15
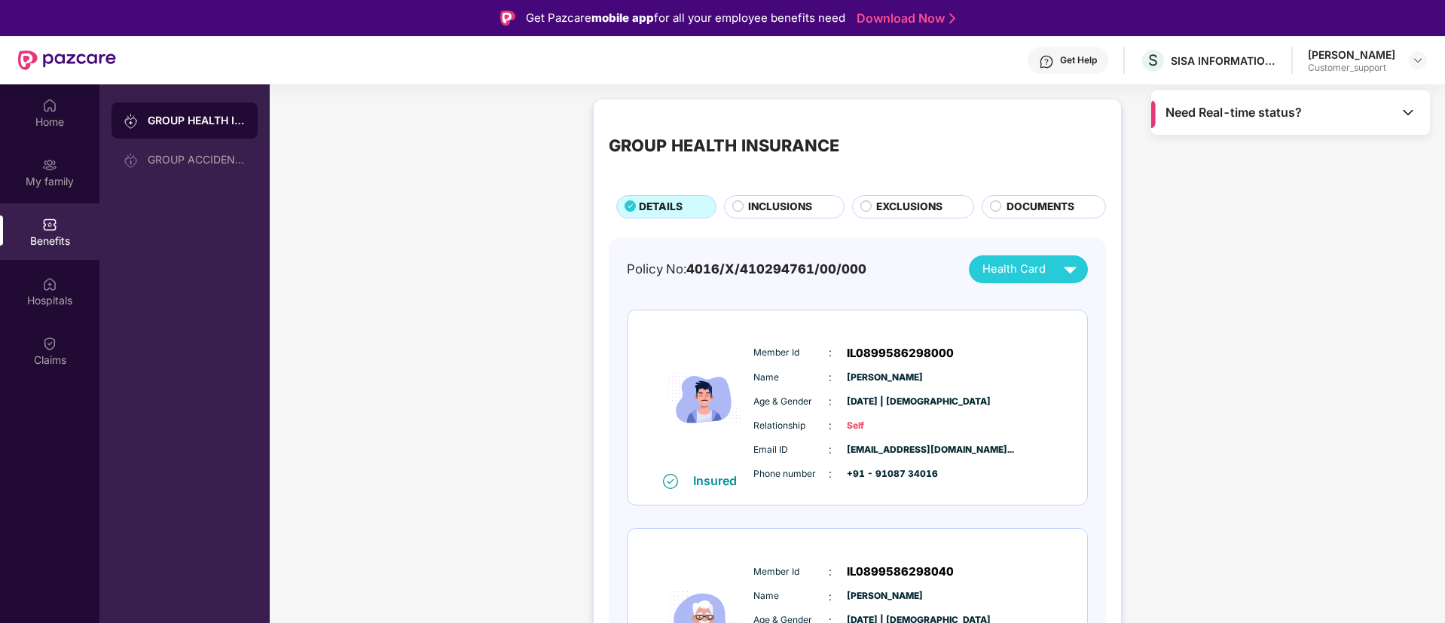
click at [771, 202] on span "INCLUSIONS" at bounding box center [780, 207] width 64 height 17
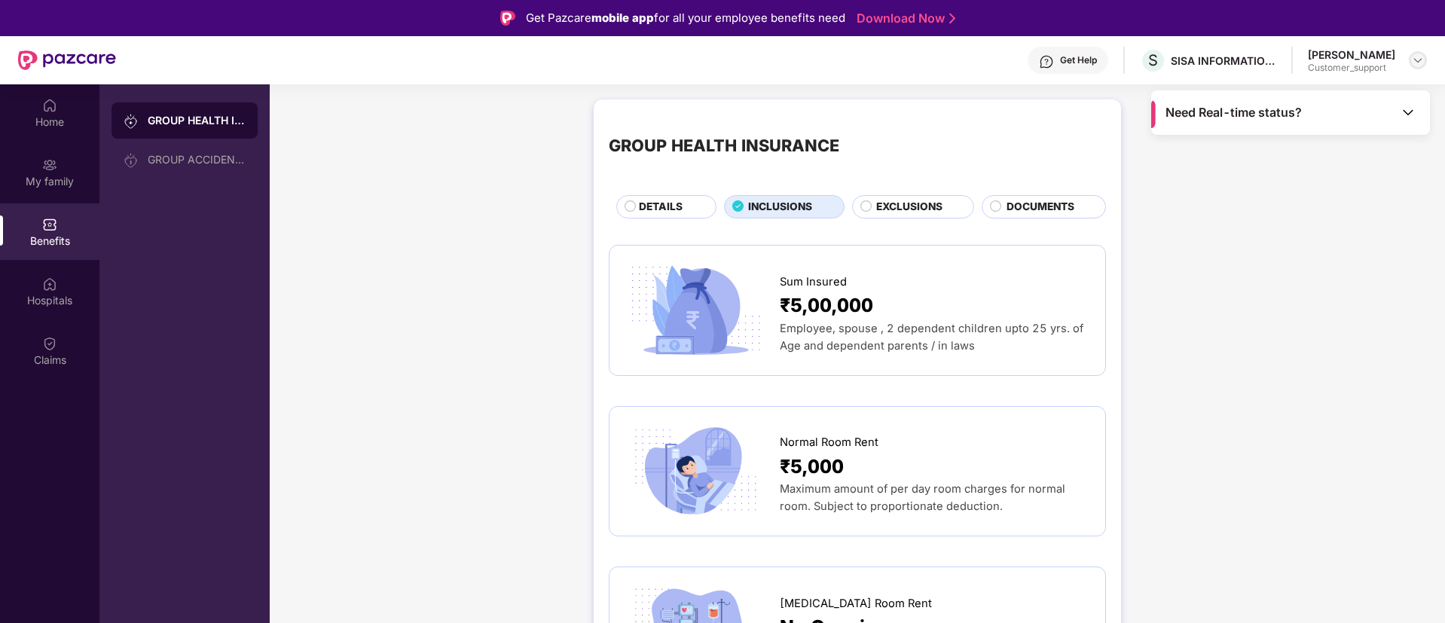
click at [1417, 65] on img at bounding box center [1418, 60] width 12 height 12
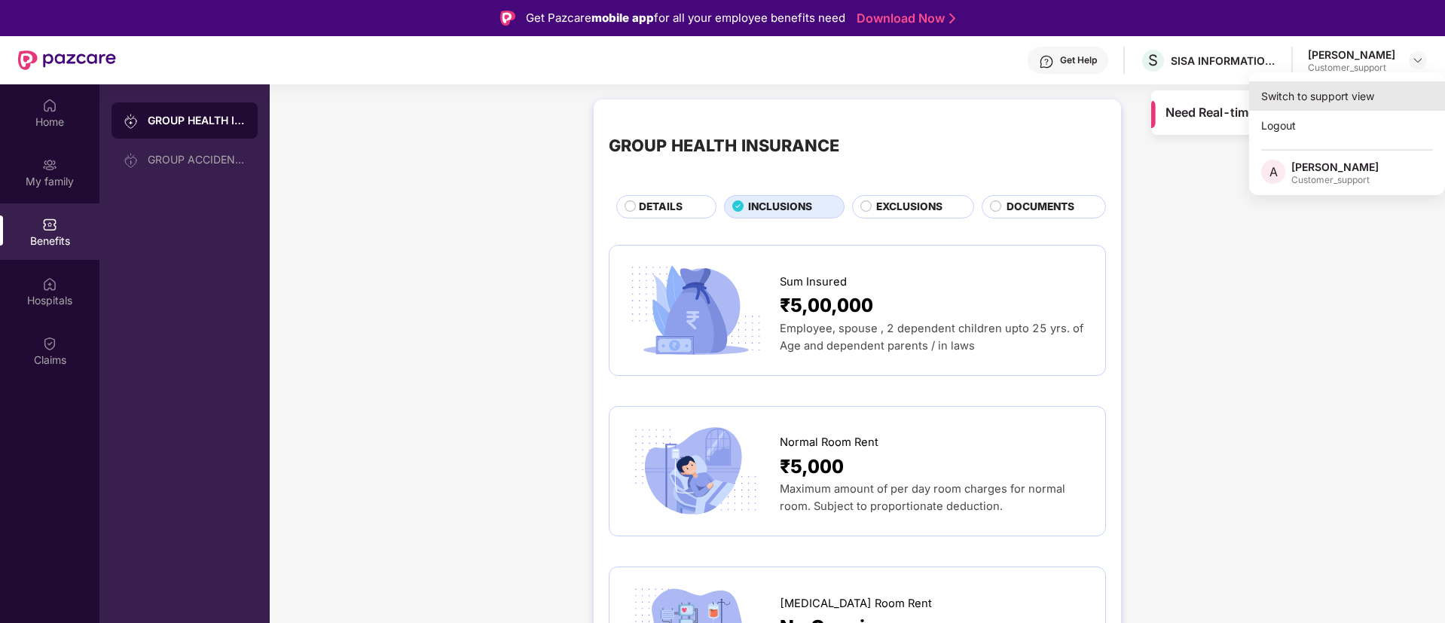
click at [1295, 99] on div "Switch to support view" at bounding box center [1348, 95] width 196 height 29
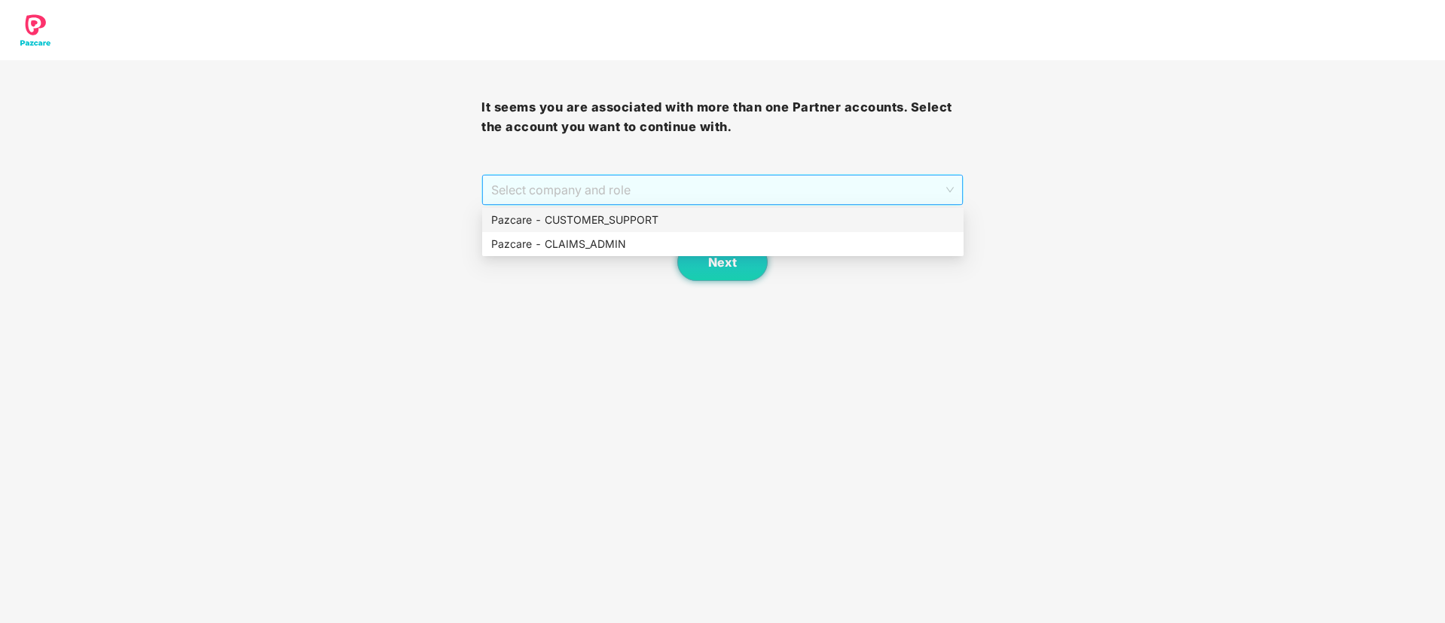
click at [677, 182] on span "Select company and role" at bounding box center [722, 190] width 462 height 29
click at [594, 212] on div "Pazcare - CUSTOMER_SUPPORT" at bounding box center [722, 220] width 463 height 17
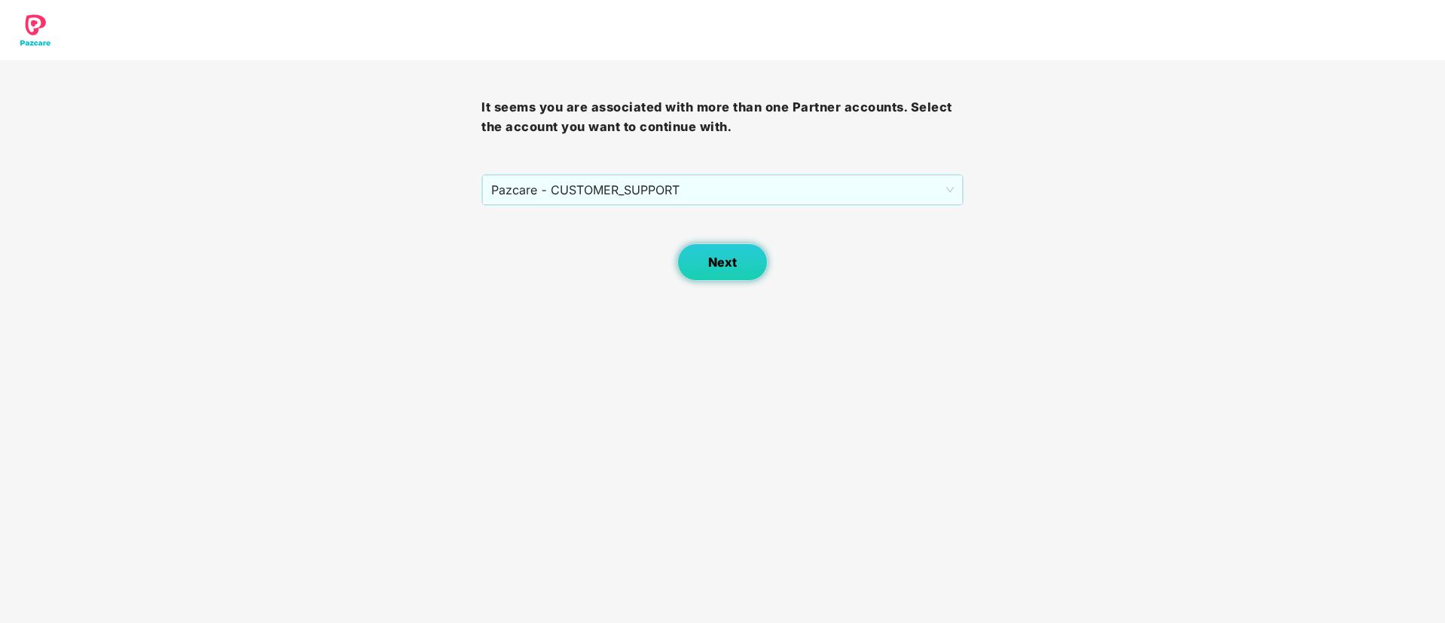
click at [719, 270] on button "Next" at bounding box center [723, 262] width 90 height 38
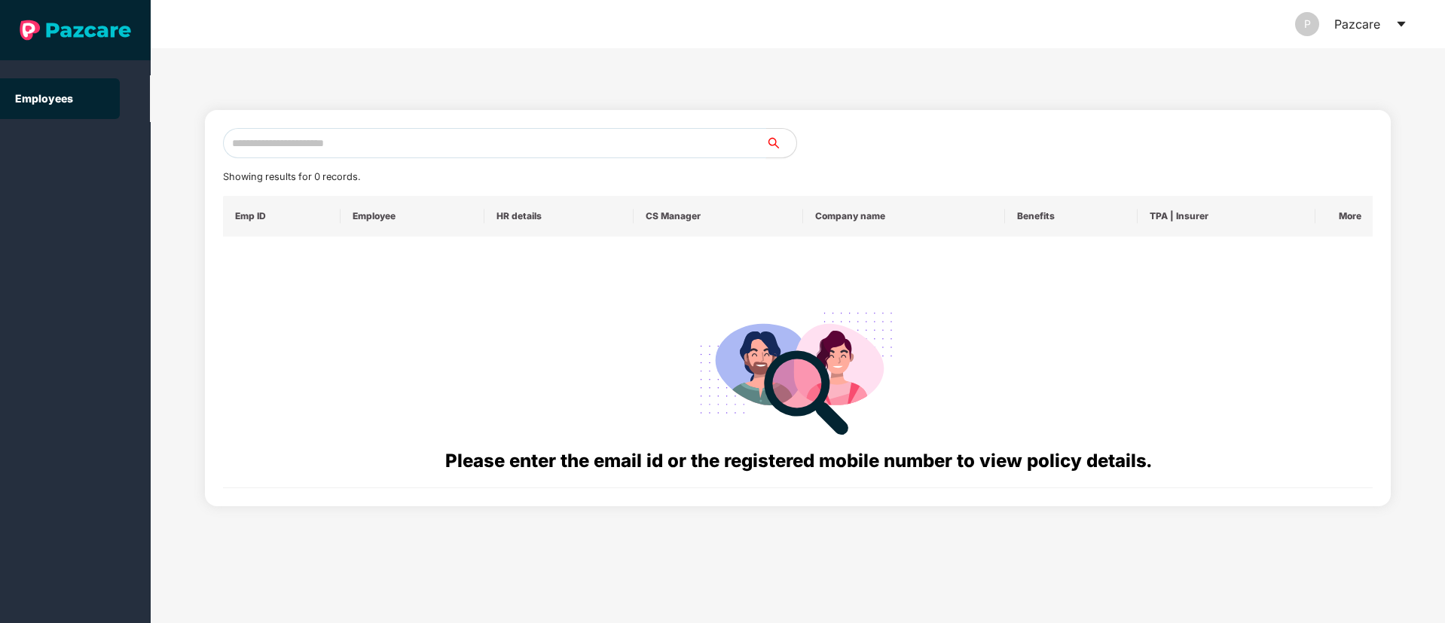
click at [266, 144] on input "text" at bounding box center [494, 143] width 543 height 30
paste input "**********"
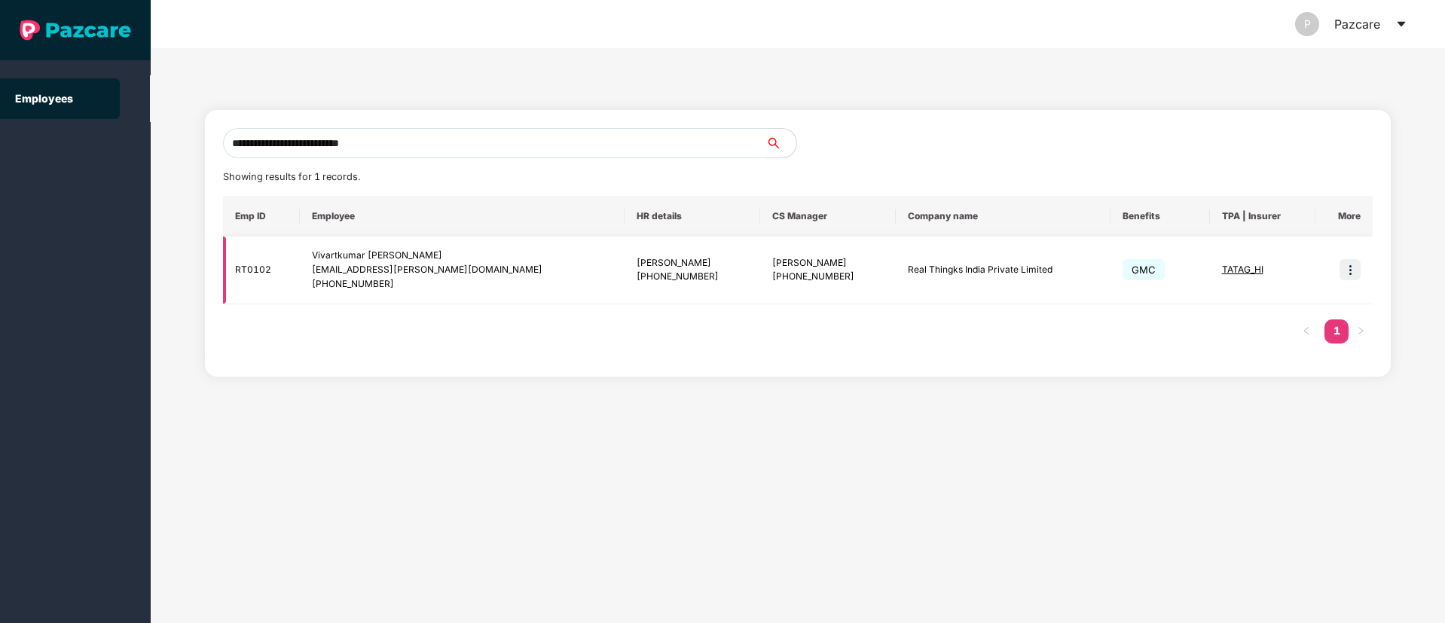
type input "**********"
click at [1350, 269] on img at bounding box center [1350, 269] width 21 height 21
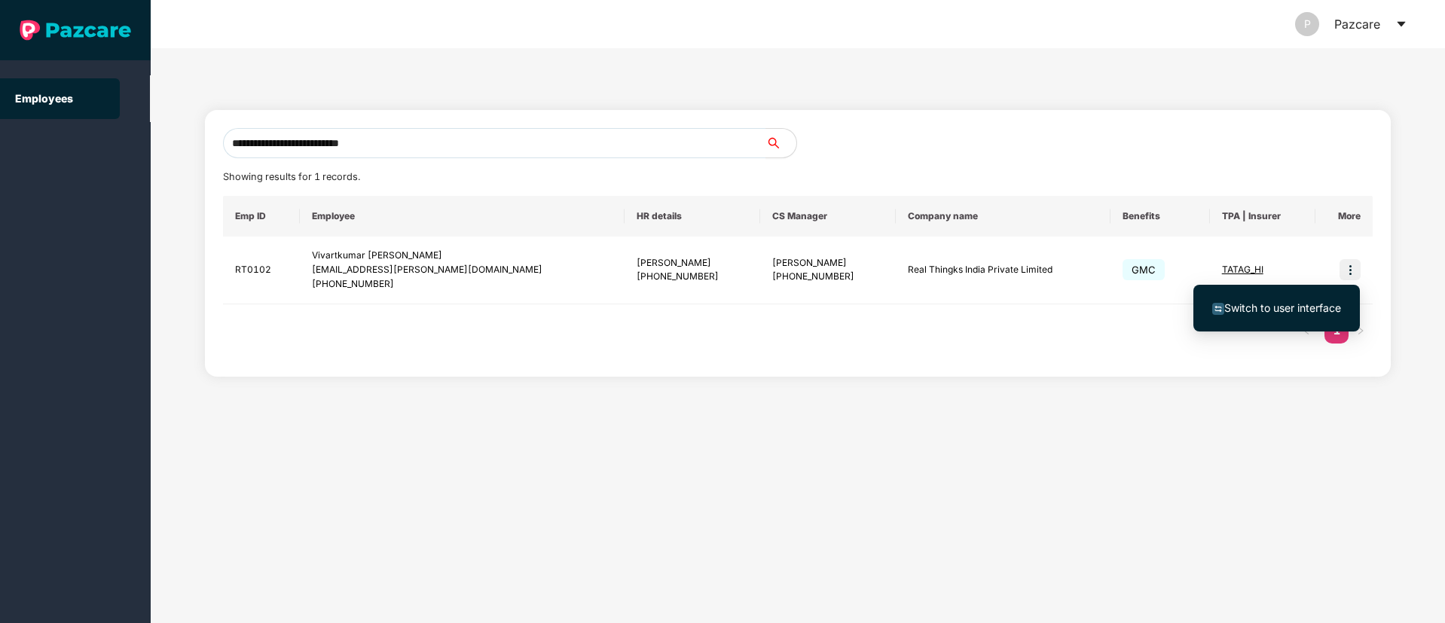
click at [1283, 304] on span "Switch to user interface" at bounding box center [1283, 307] width 117 height 13
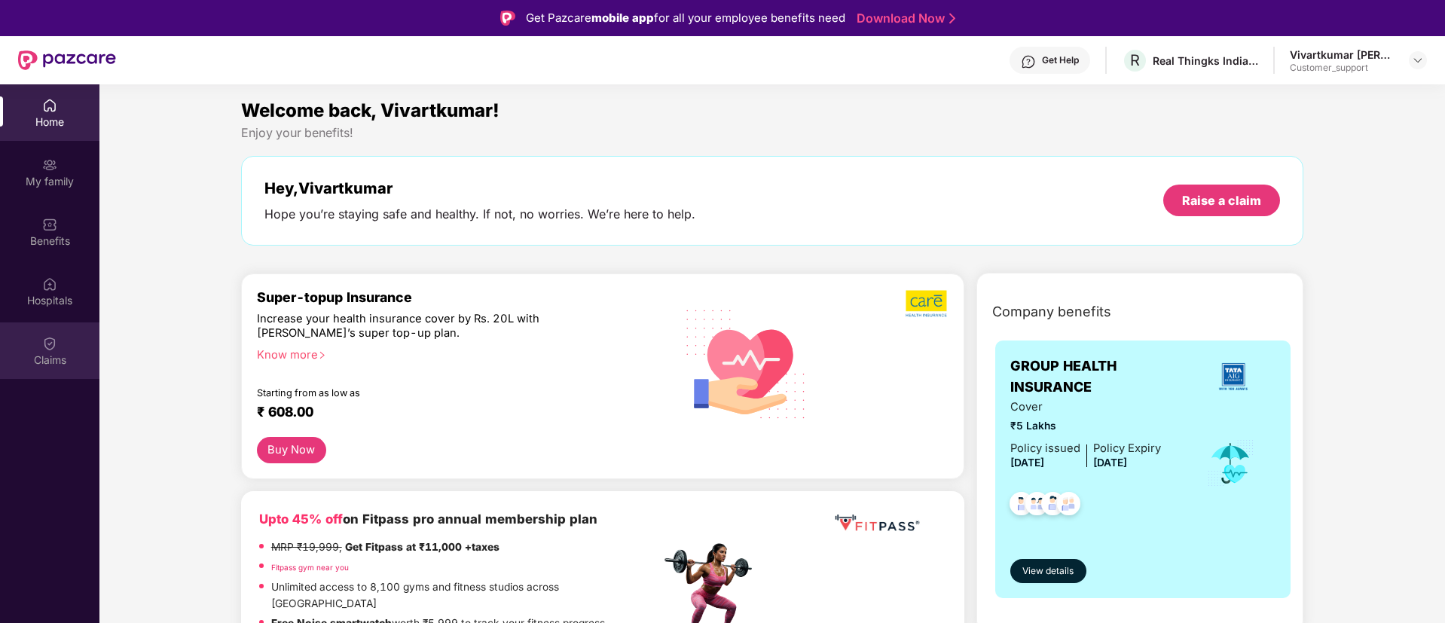
click at [39, 334] on div "Claims" at bounding box center [49, 351] width 99 height 57
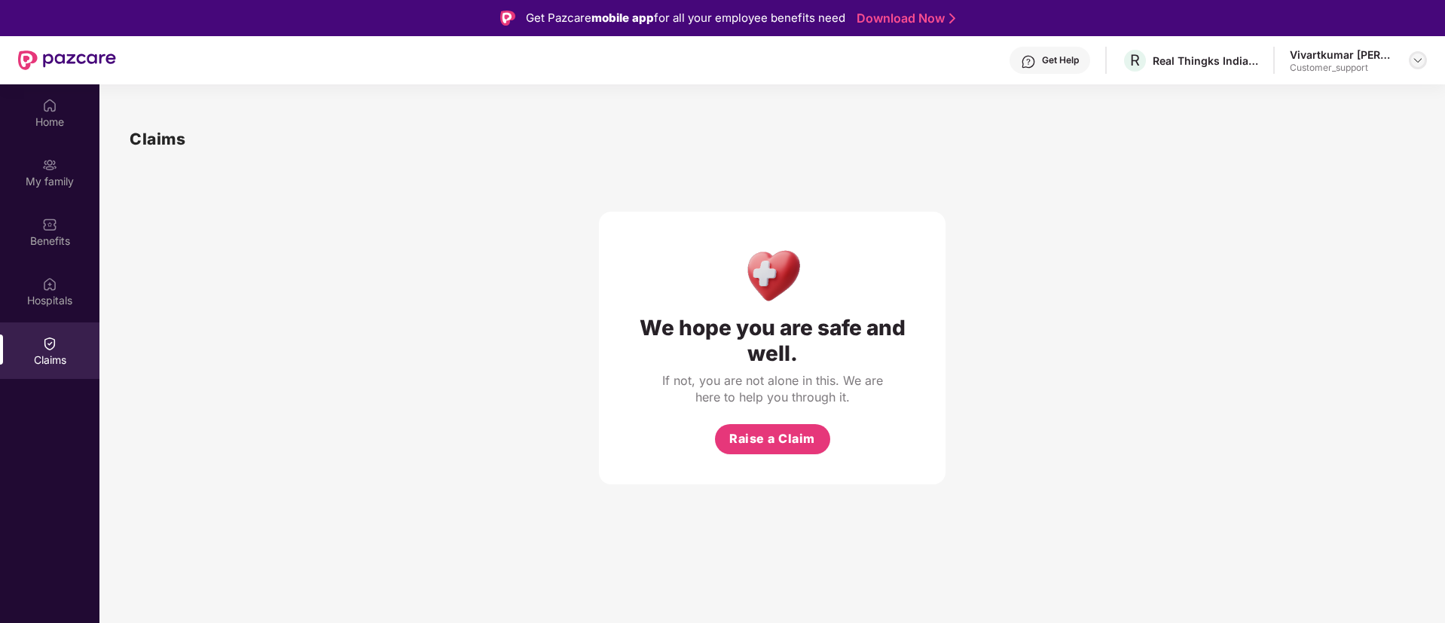
click at [1419, 54] on img at bounding box center [1418, 60] width 12 height 12
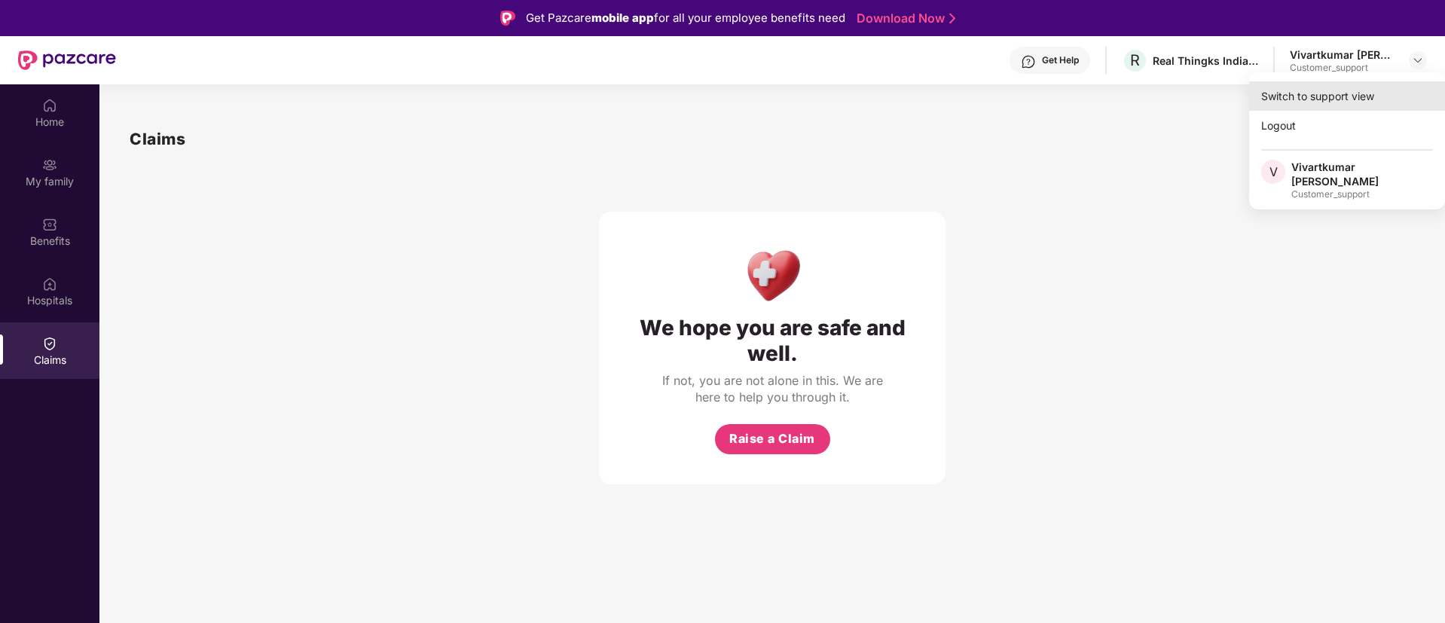
click at [1317, 99] on div "Switch to support view" at bounding box center [1348, 95] width 196 height 29
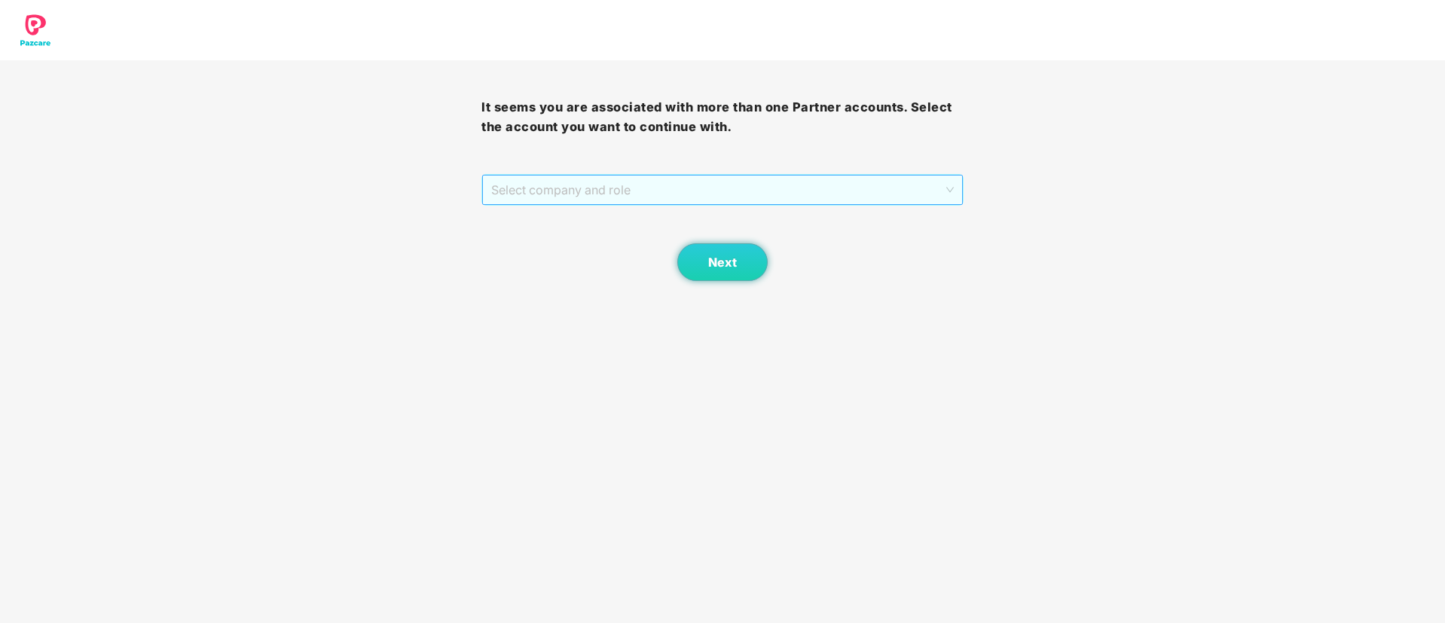
click at [714, 185] on span "Select company and role" at bounding box center [722, 190] width 462 height 29
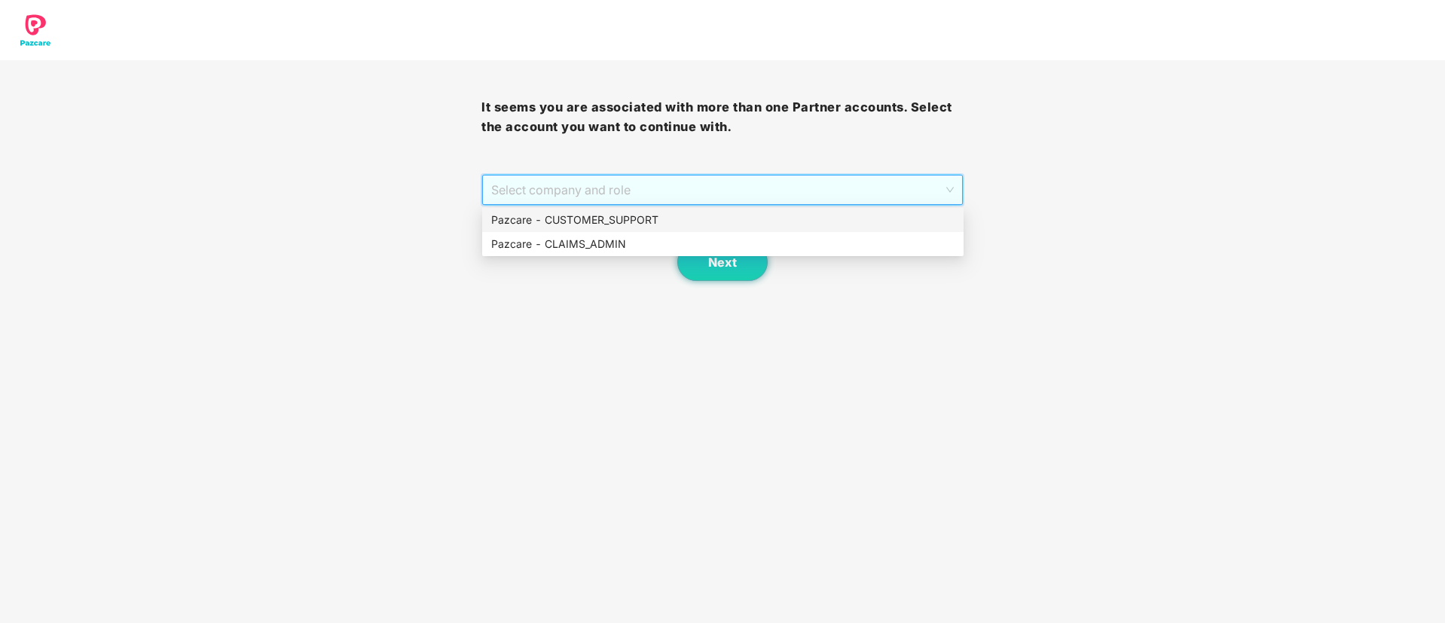
click at [644, 213] on div "Pazcare - CUSTOMER_SUPPORT" at bounding box center [722, 220] width 463 height 17
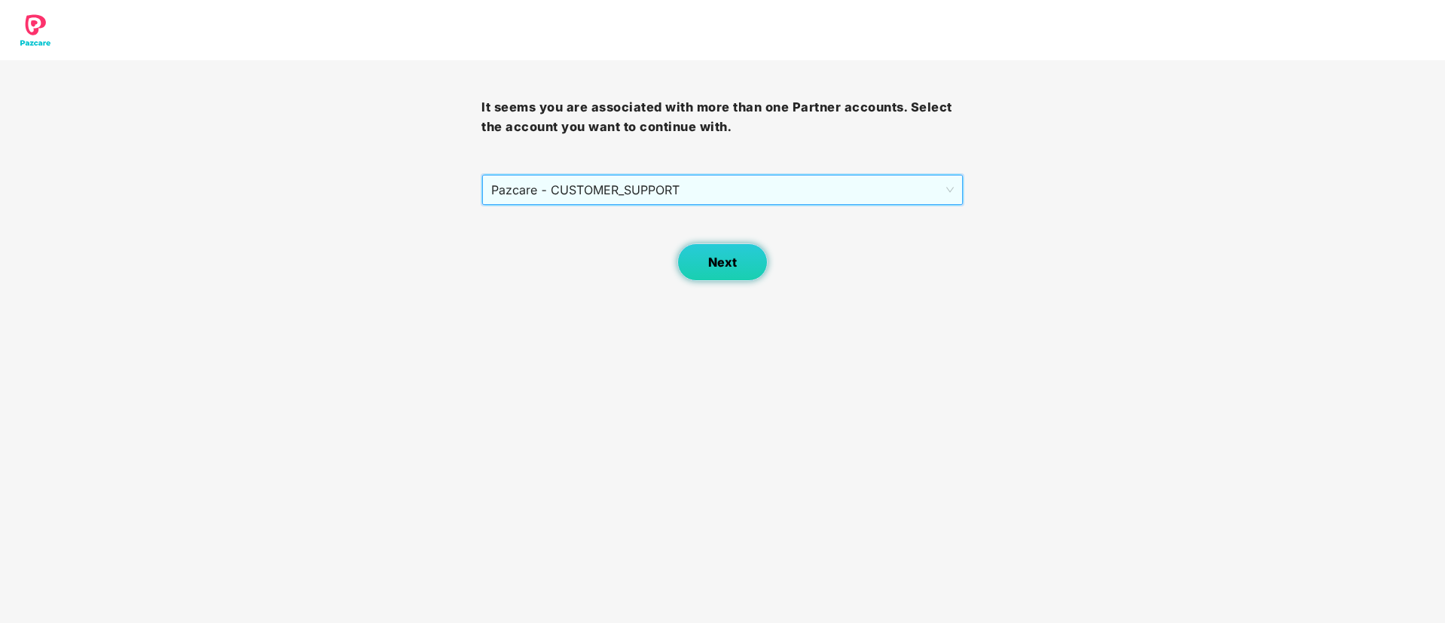
click at [733, 259] on span "Next" at bounding box center [722, 262] width 29 height 14
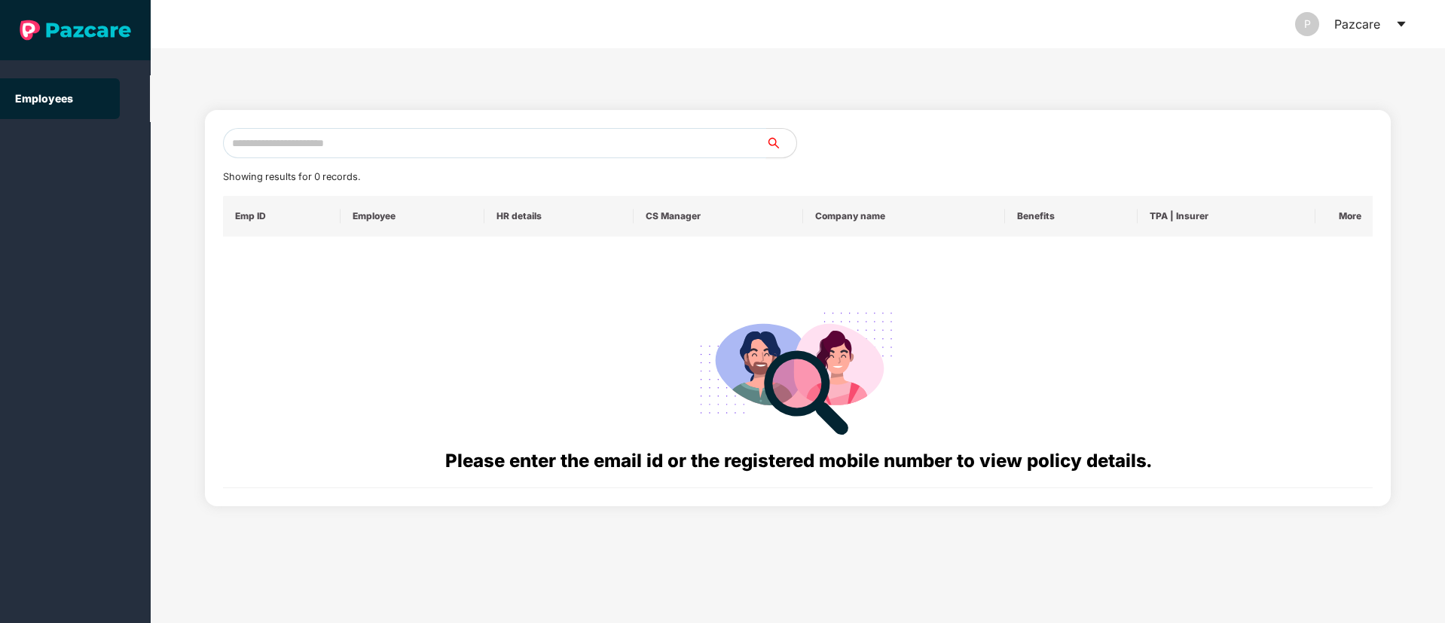
click at [258, 145] on input "text" at bounding box center [494, 143] width 543 height 30
paste input "**********"
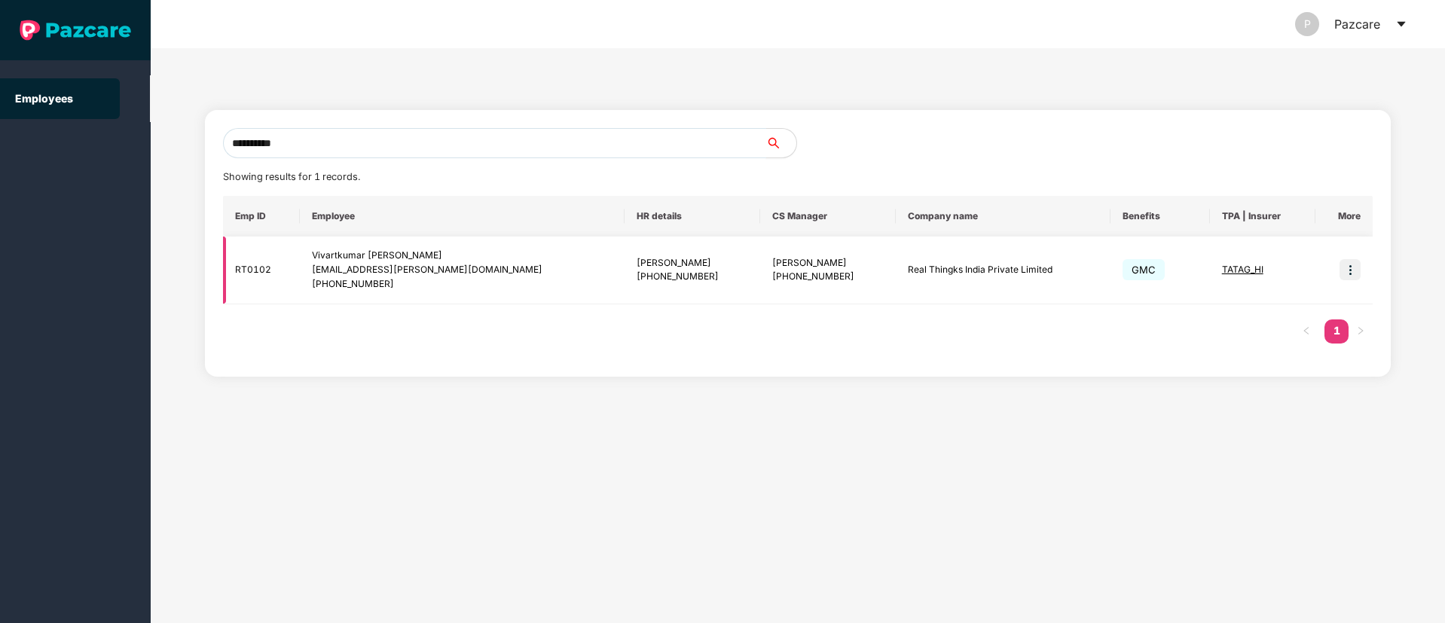
type input "**********"
click at [1234, 271] on span "TATAG_HI" at bounding box center [1242, 269] width 41 height 11
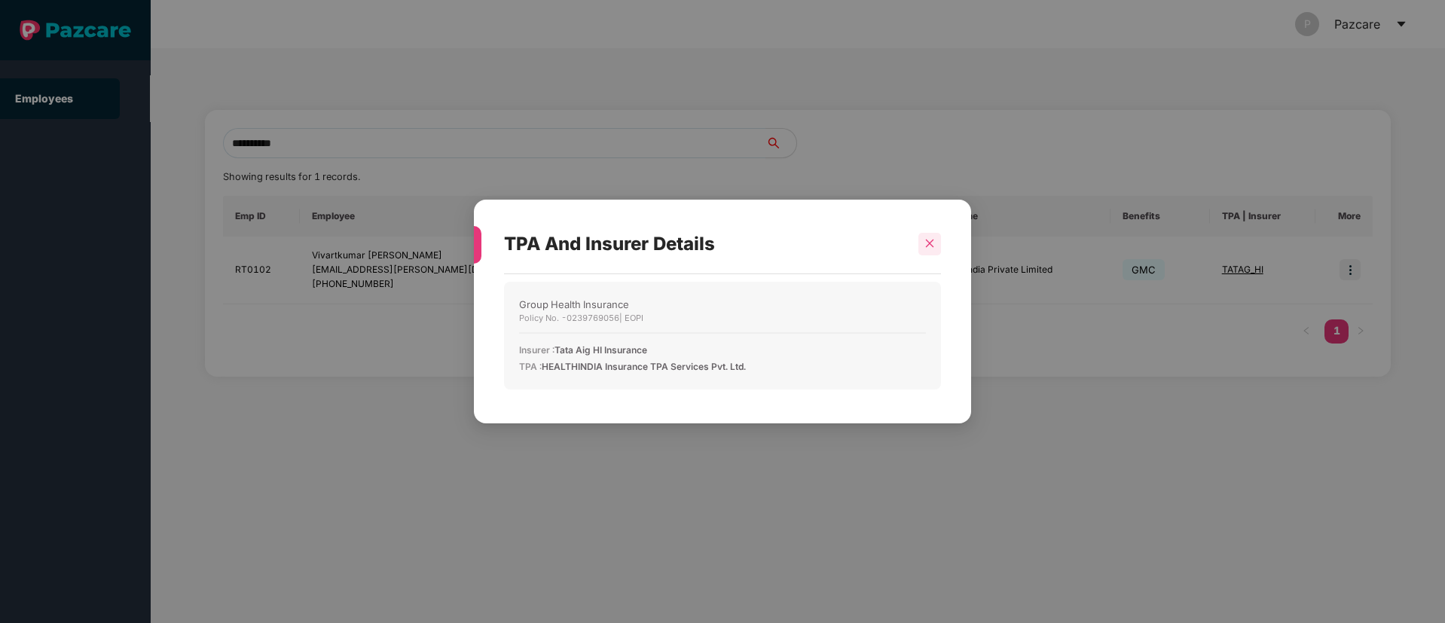
click at [934, 241] on icon "close" at bounding box center [930, 243] width 11 height 11
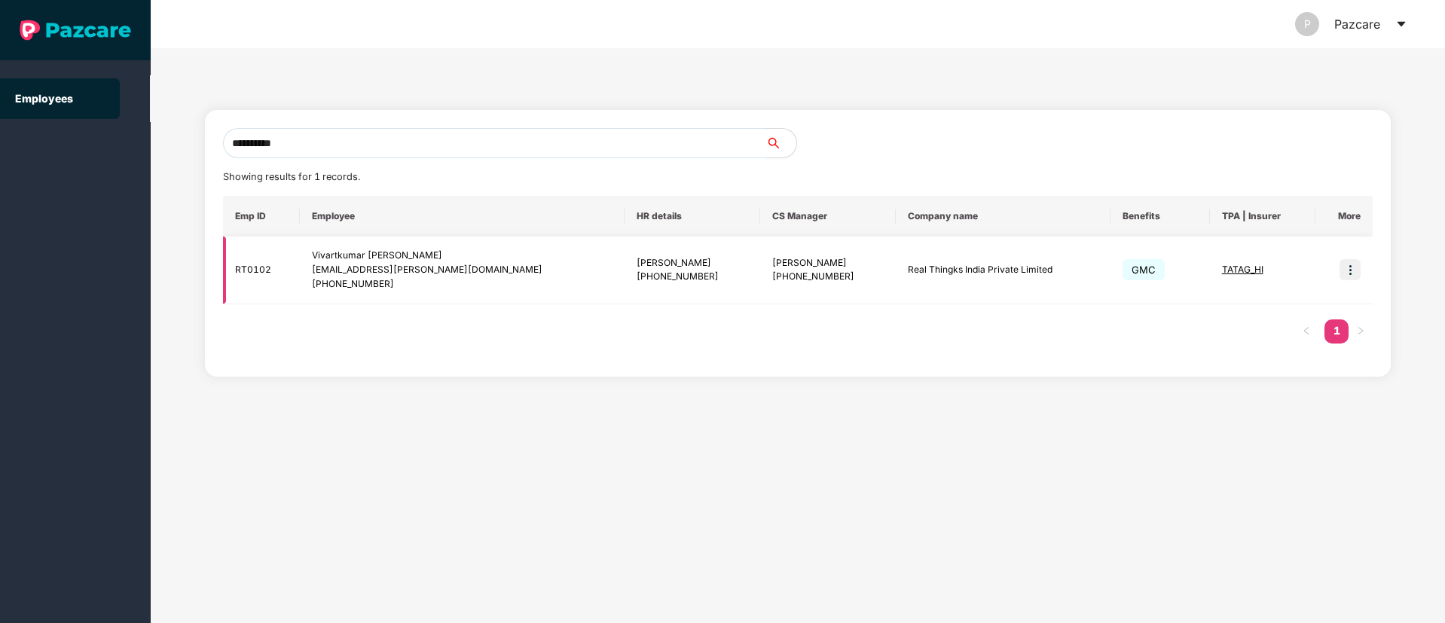
click at [1345, 271] on img at bounding box center [1350, 269] width 21 height 21
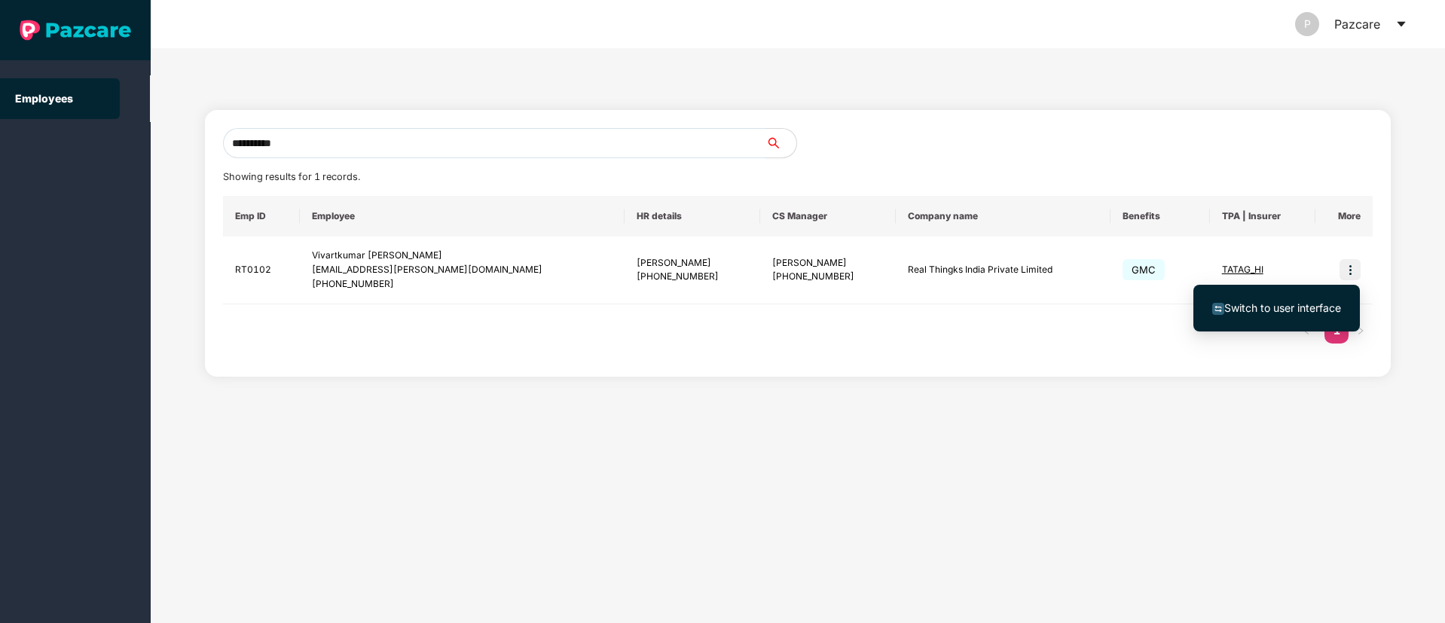
click at [1265, 317] on li "Switch to user interface" at bounding box center [1277, 308] width 167 height 32
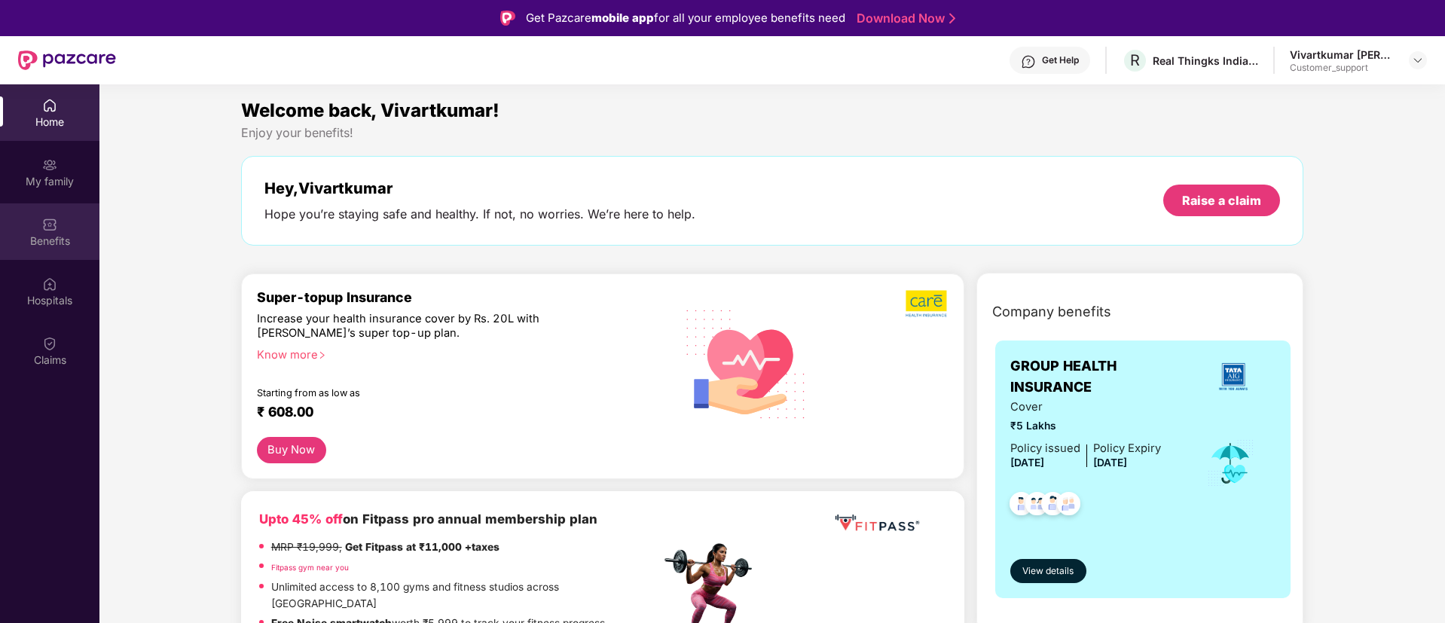
click at [47, 230] on img at bounding box center [49, 224] width 15 height 15
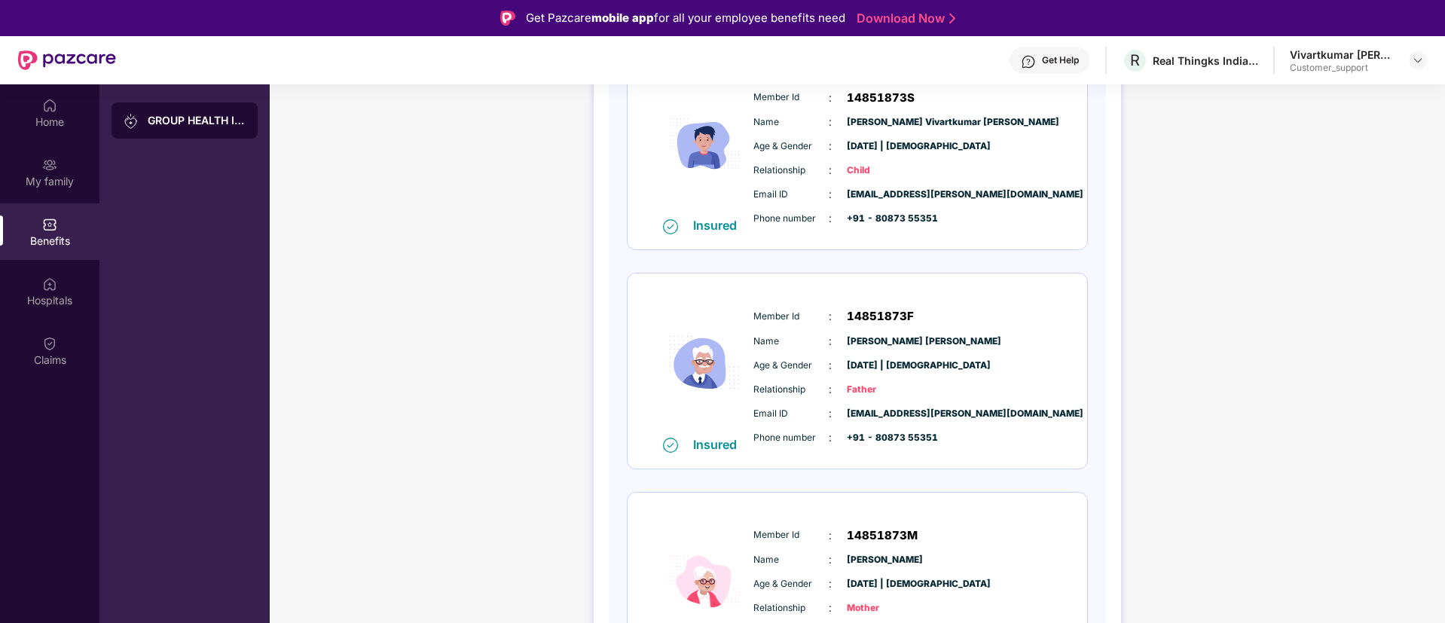
scroll to position [693, 0]
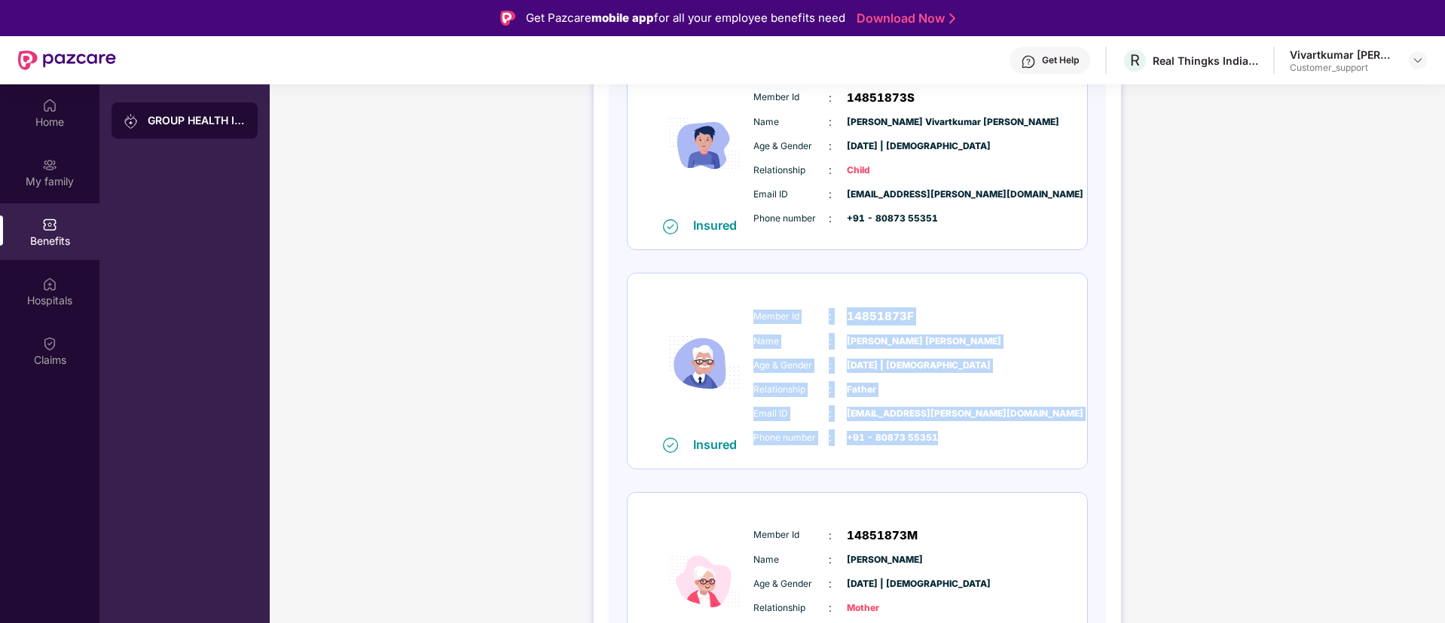
drag, startPoint x: 753, startPoint y: 314, endPoint x: 934, endPoint y: 438, distance: 220.1
click at [934, 438] on div "Member Id : 14851873F Name : [PERSON_NAME] [PERSON_NAME] Age & Gender : [DATE] …" at bounding box center [903, 377] width 307 height 154
copy div "Member Id : 14851873F Name : [PERSON_NAME] [PERSON_NAME] Age & Gender : [DATE] …"
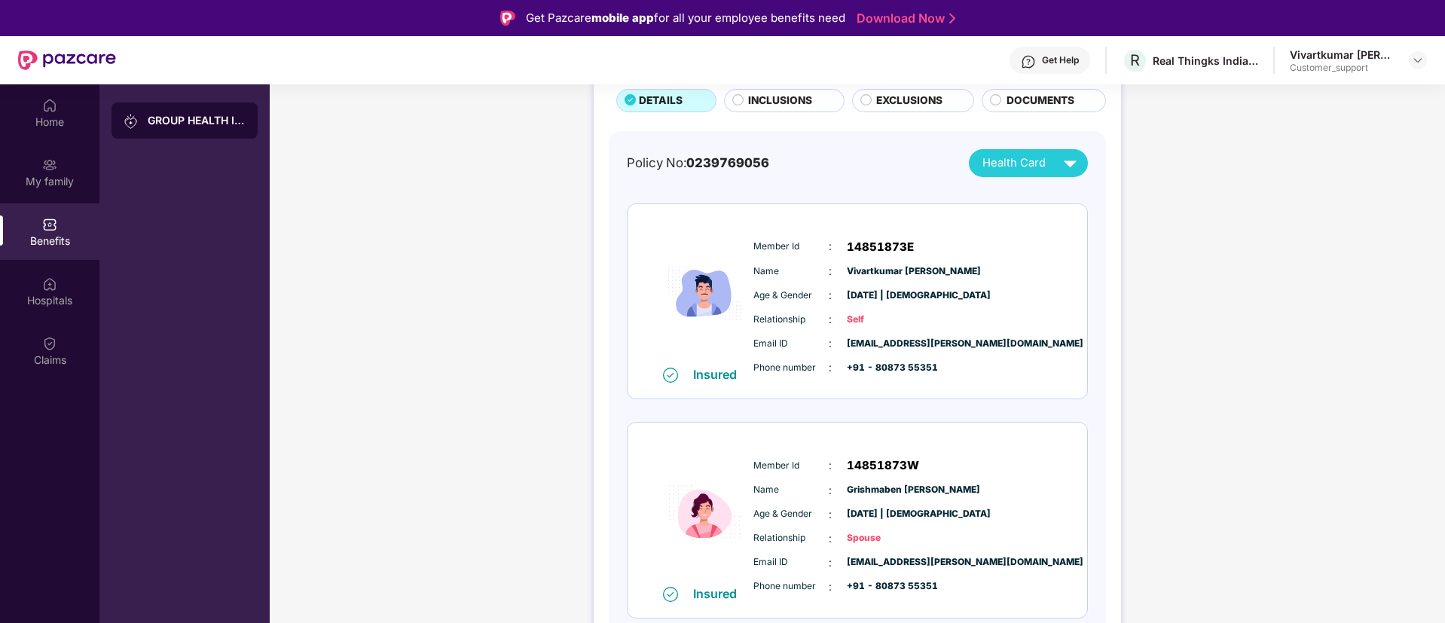
scroll to position [0, 0]
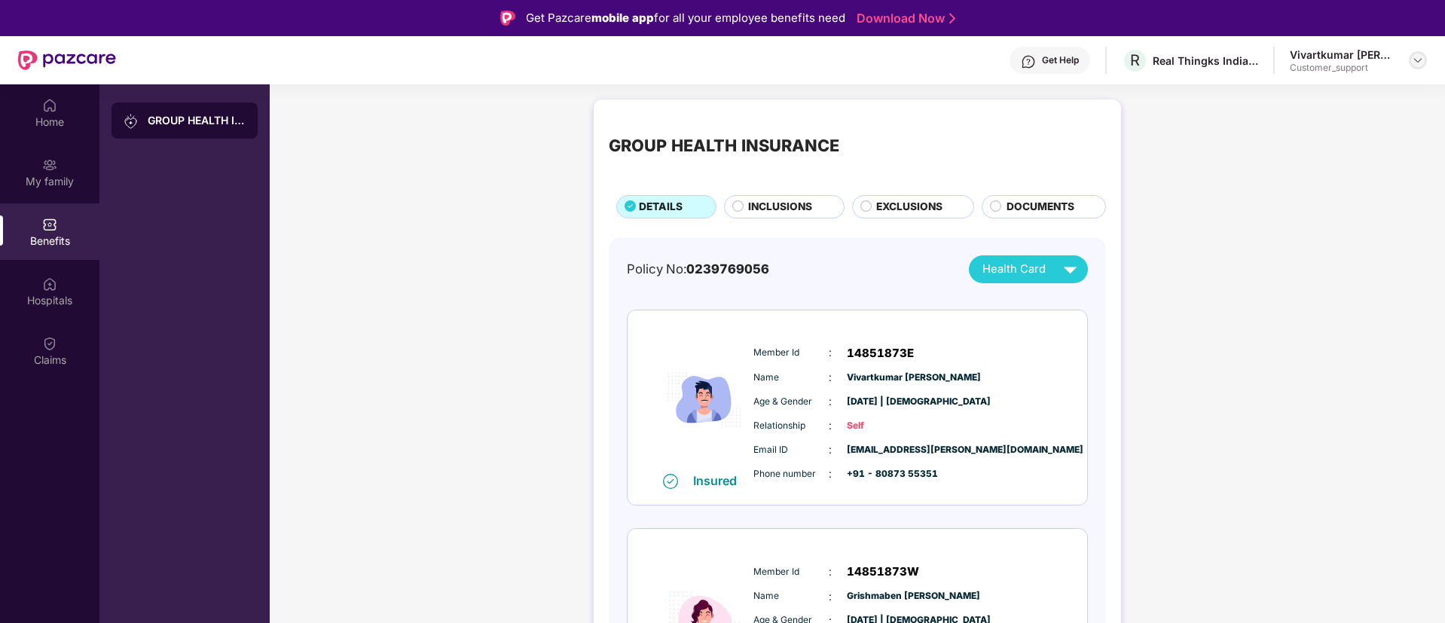
click at [1415, 60] on img at bounding box center [1418, 60] width 12 height 12
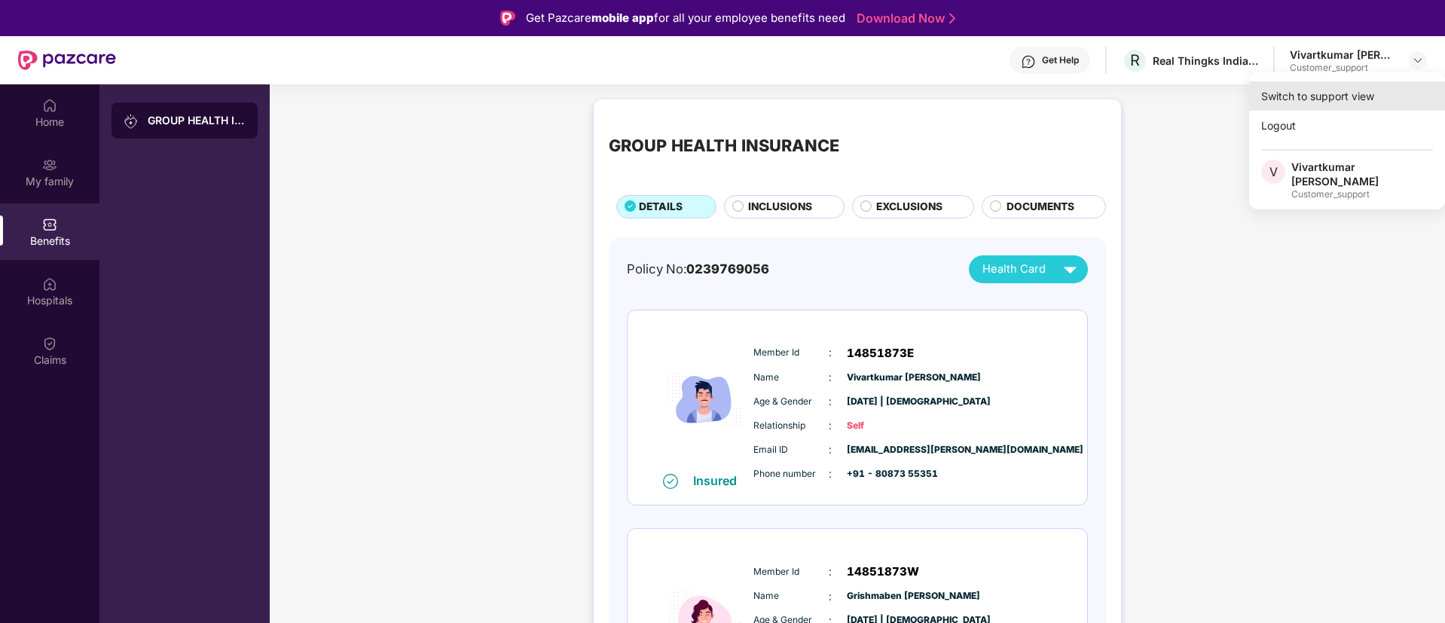
click at [1335, 97] on div "Switch to support view" at bounding box center [1348, 95] width 196 height 29
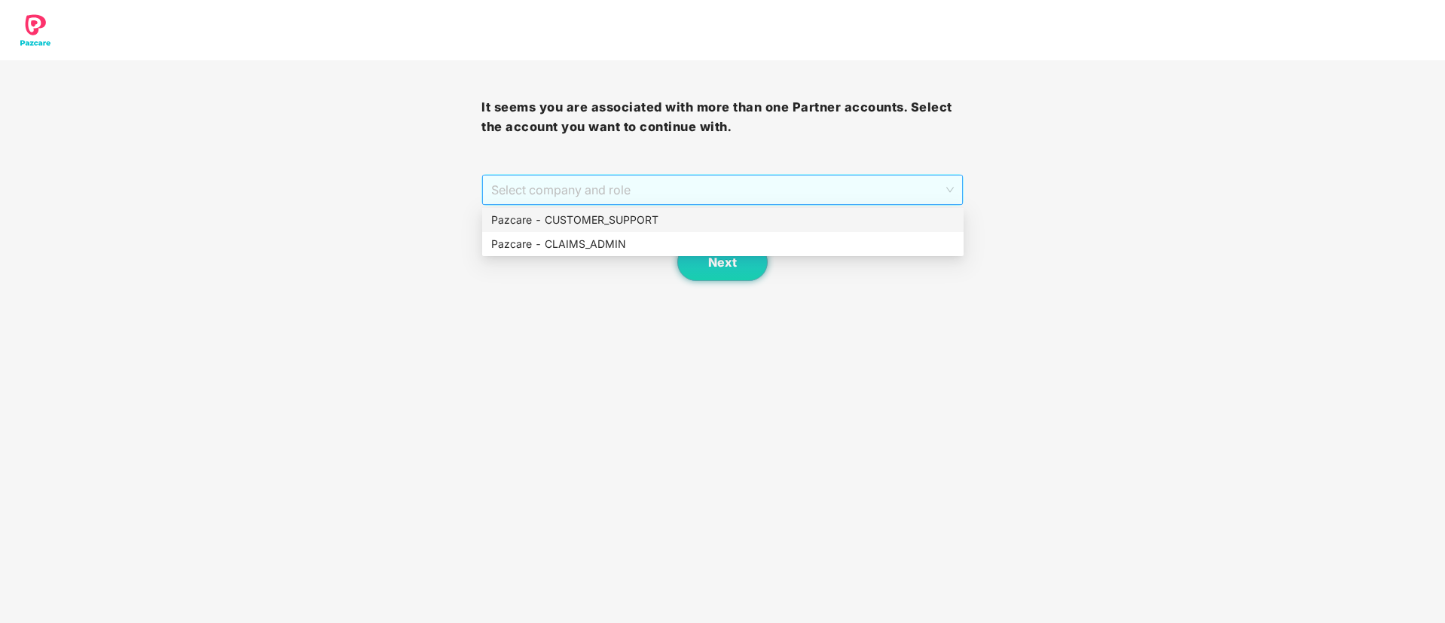
click at [705, 197] on span "Select company and role" at bounding box center [722, 190] width 462 height 29
click at [614, 221] on div "Pazcare - CUSTOMER_SUPPORT" at bounding box center [722, 220] width 463 height 17
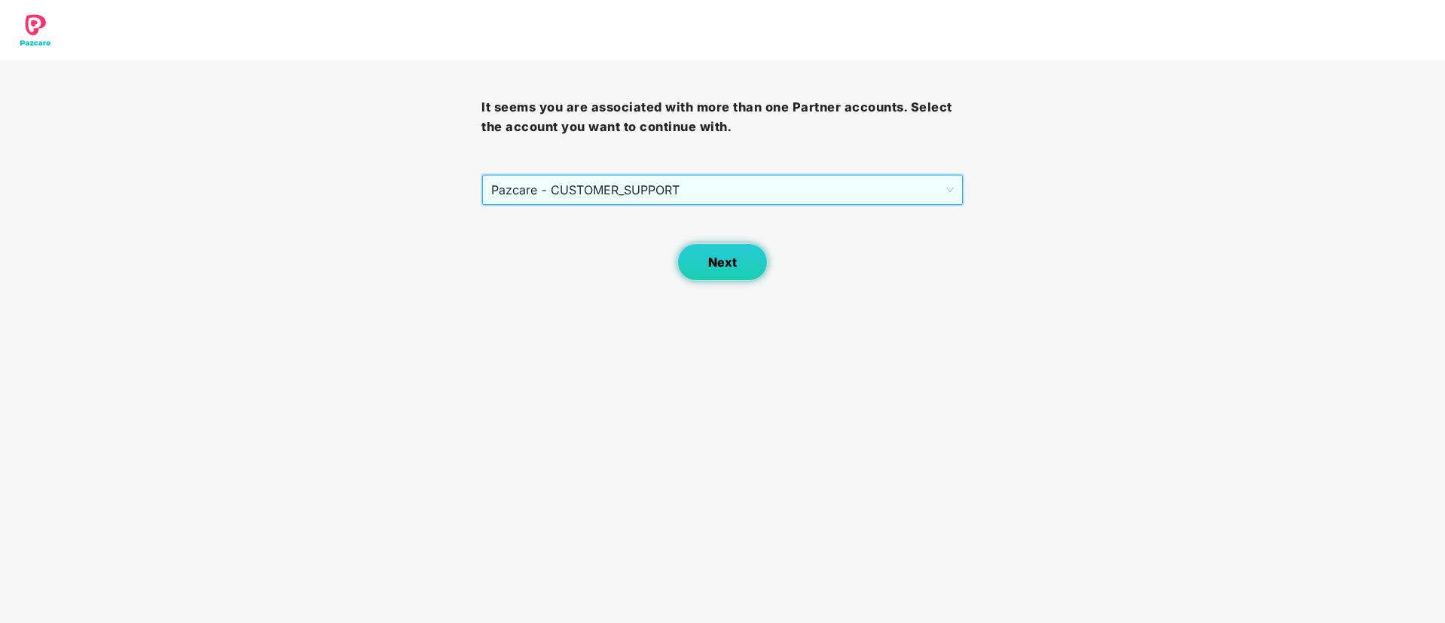
click at [727, 262] on span "Next" at bounding box center [722, 262] width 29 height 14
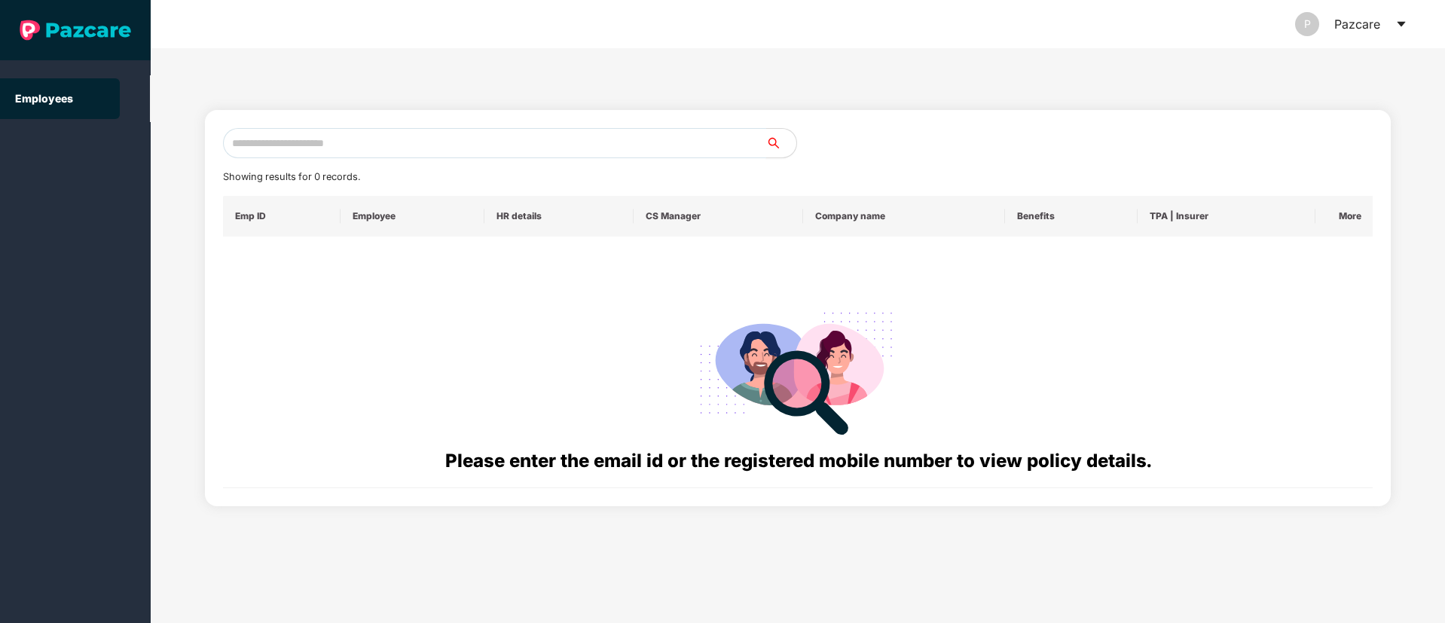
click at [240, 146] on input "text" at bounding box center [494, 143] width 543 height 30
paste input "**********"
type input "*"
